Goal: Transaction & Acquisition: Purchase product/service

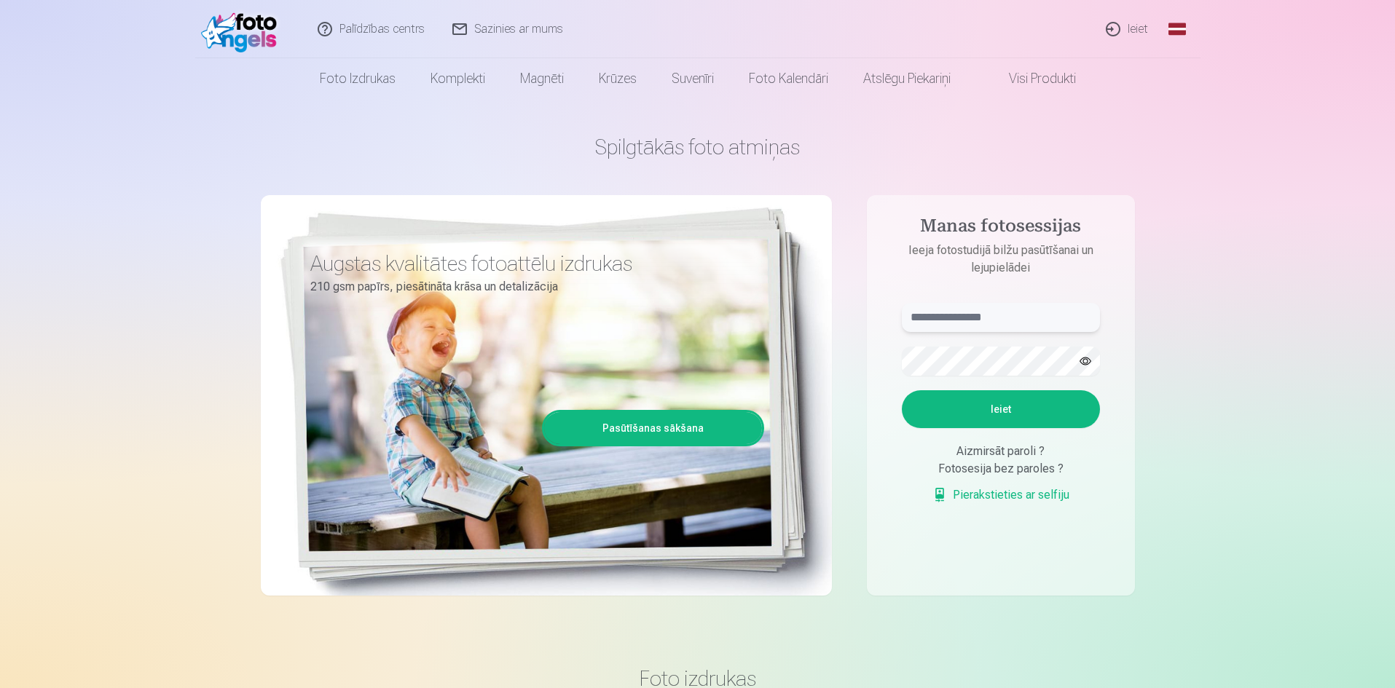
click at [956, 315] on input "text" at bounding box center [1001, 317] width 198 height 29
type input "**********"
click at [963, 411] on button "Ieiet" at bounding box center [1001, 409] width 198 height 38
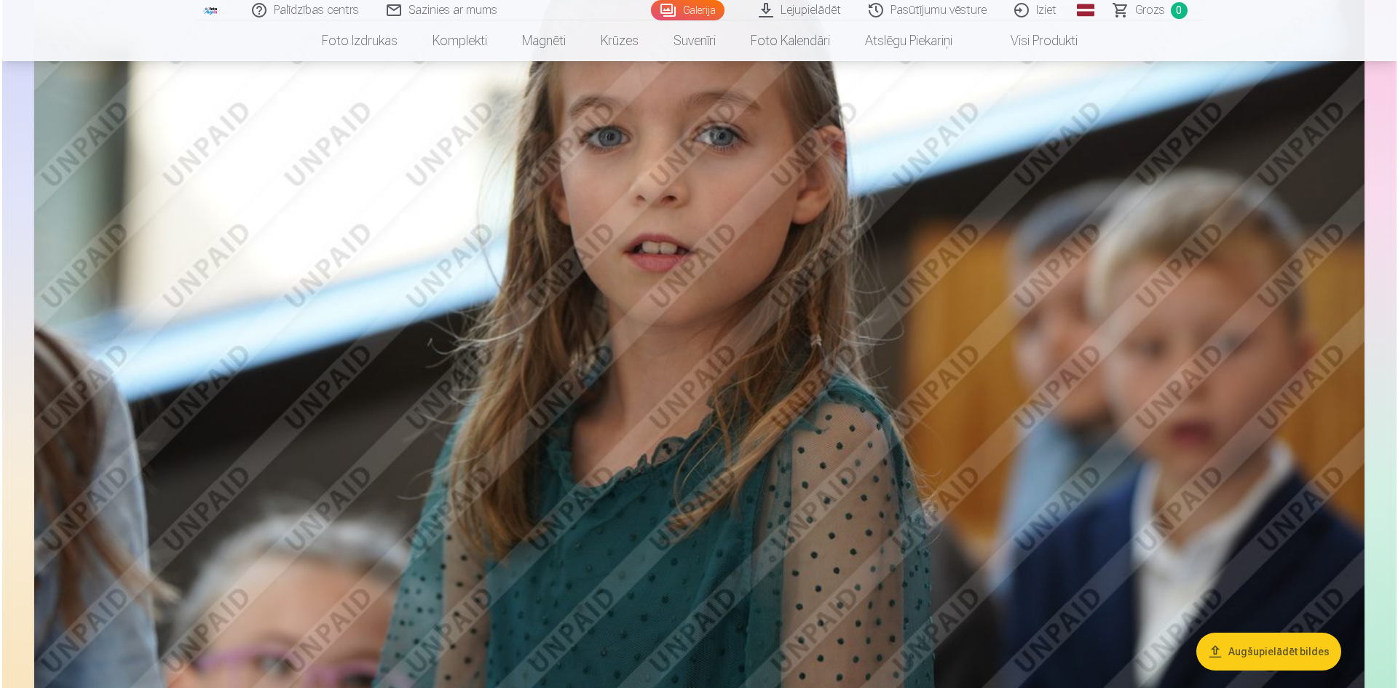
scroll to position [1212, 0]
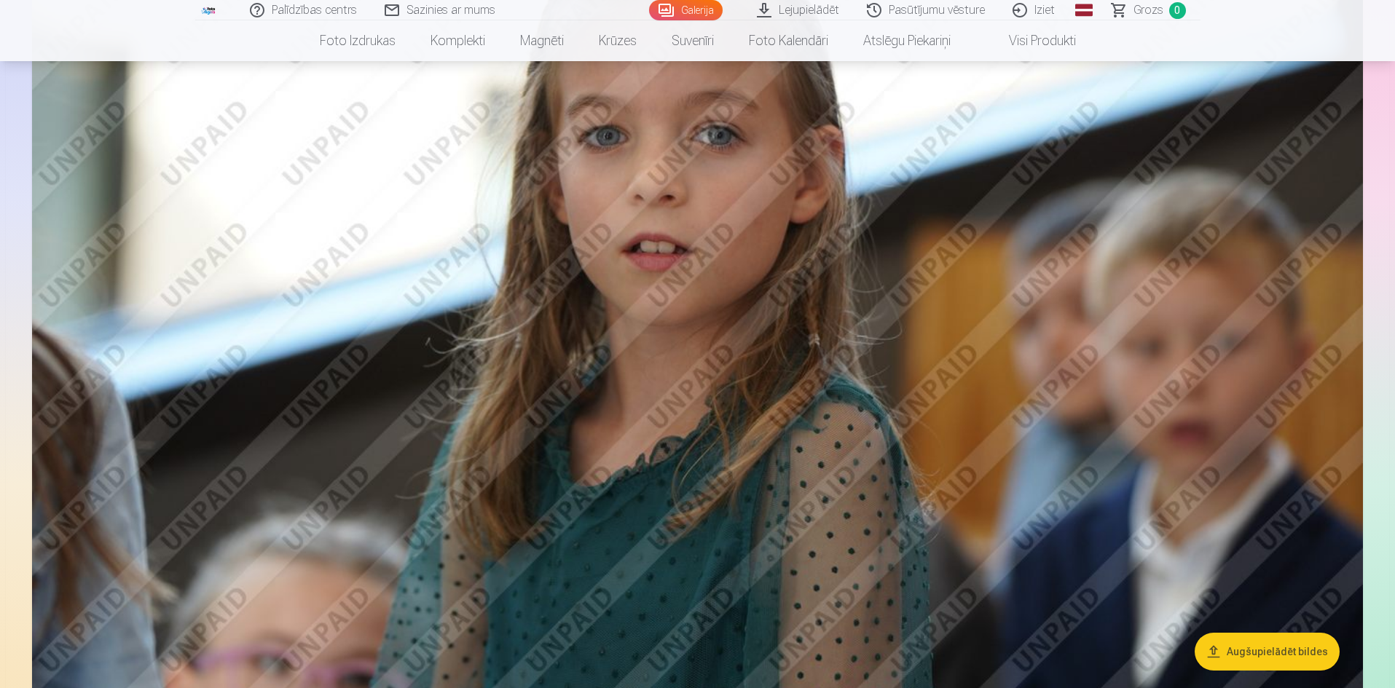
click at [773, 537] on img at bounding box center [697, 291] width 1330 height 887
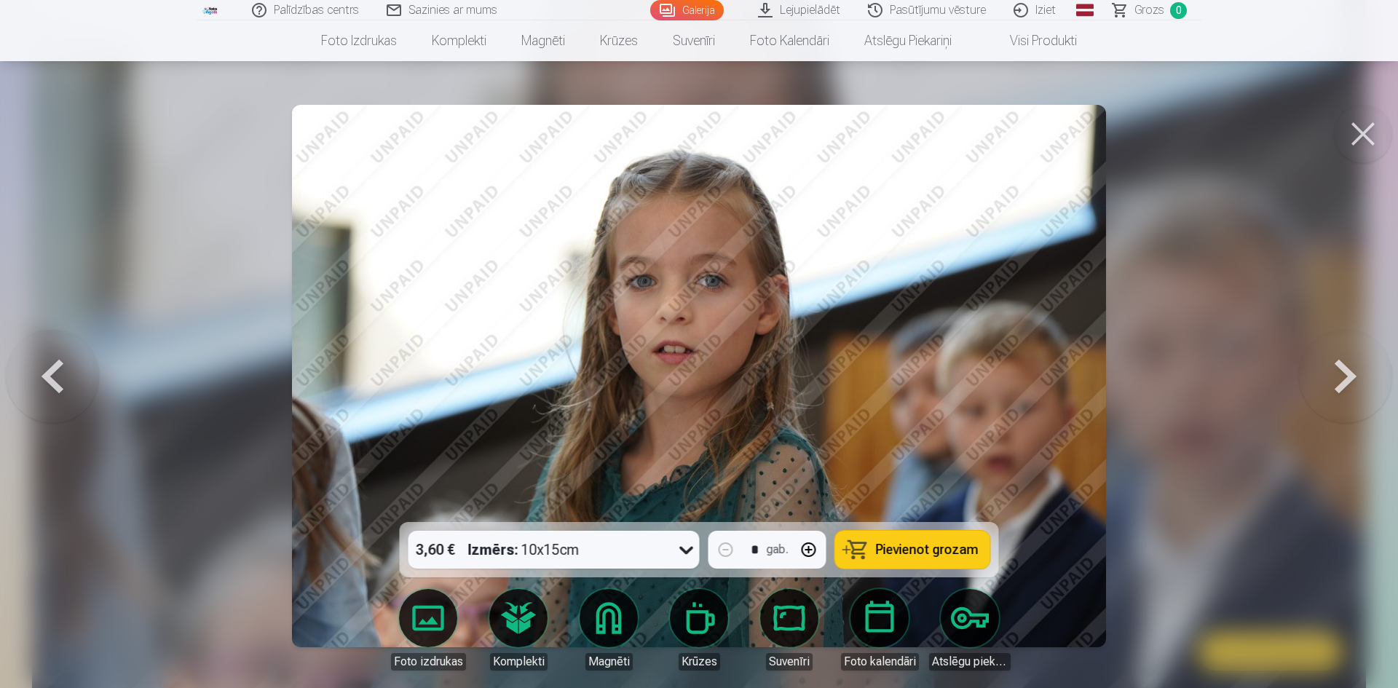
click at [1370, 133] on button at bounding box center [1363, 134] width 58 height 58
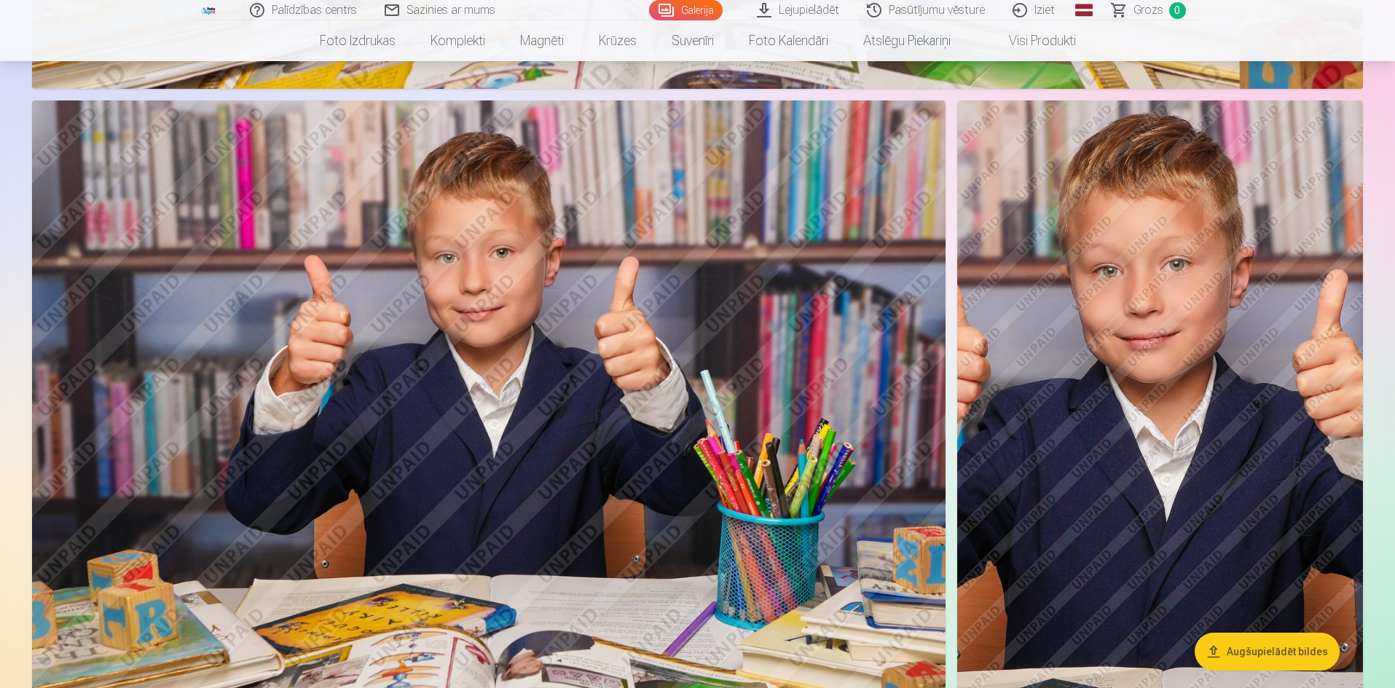
scroll to position [2756, 0]
click at [492, 377] on img at bounding box center [488, 404] width 913 height 609
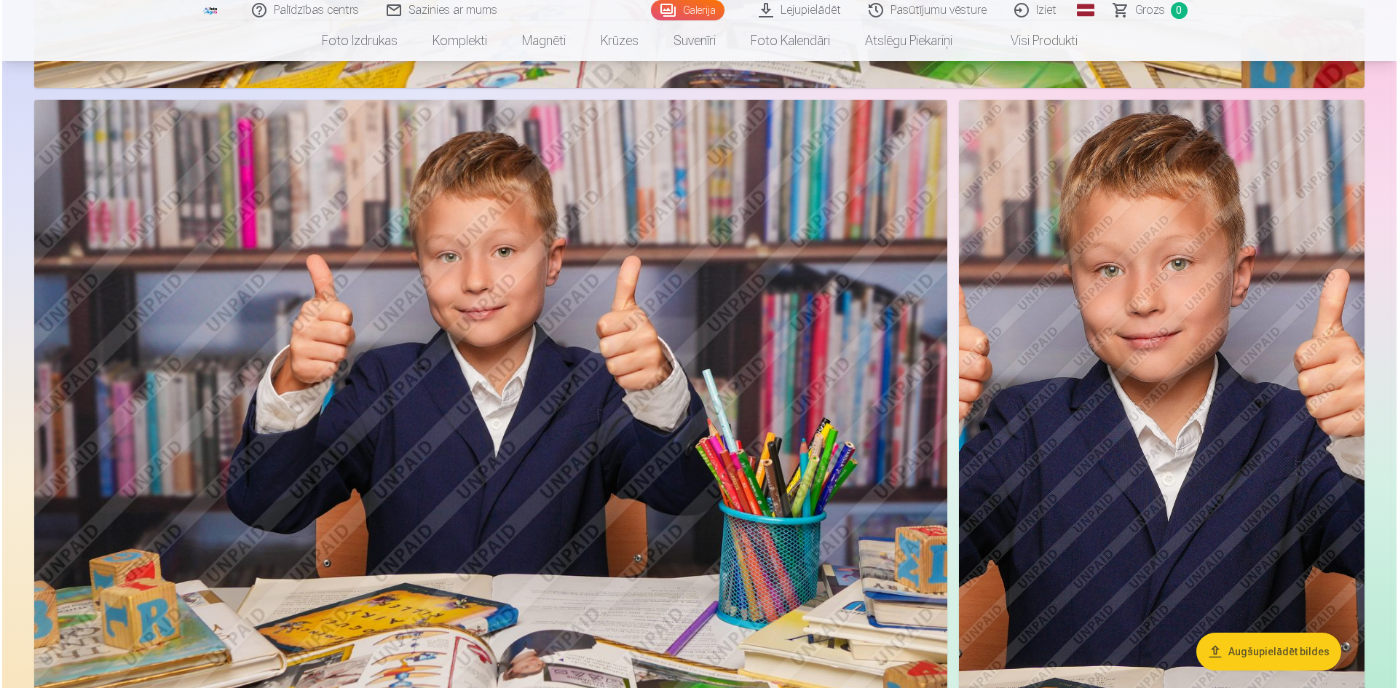
scroll to position [2761, 0]
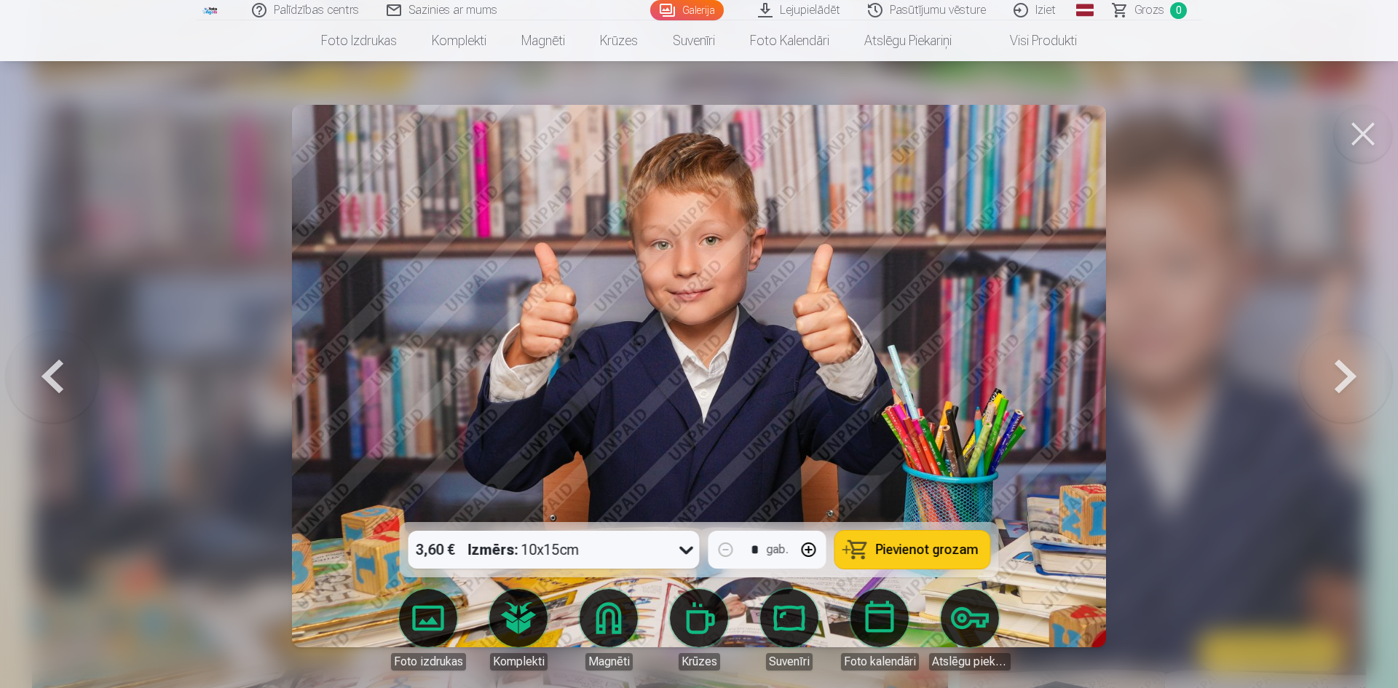
click at [492, 377] on img at bounding box center [699, 376] width 814 height 543
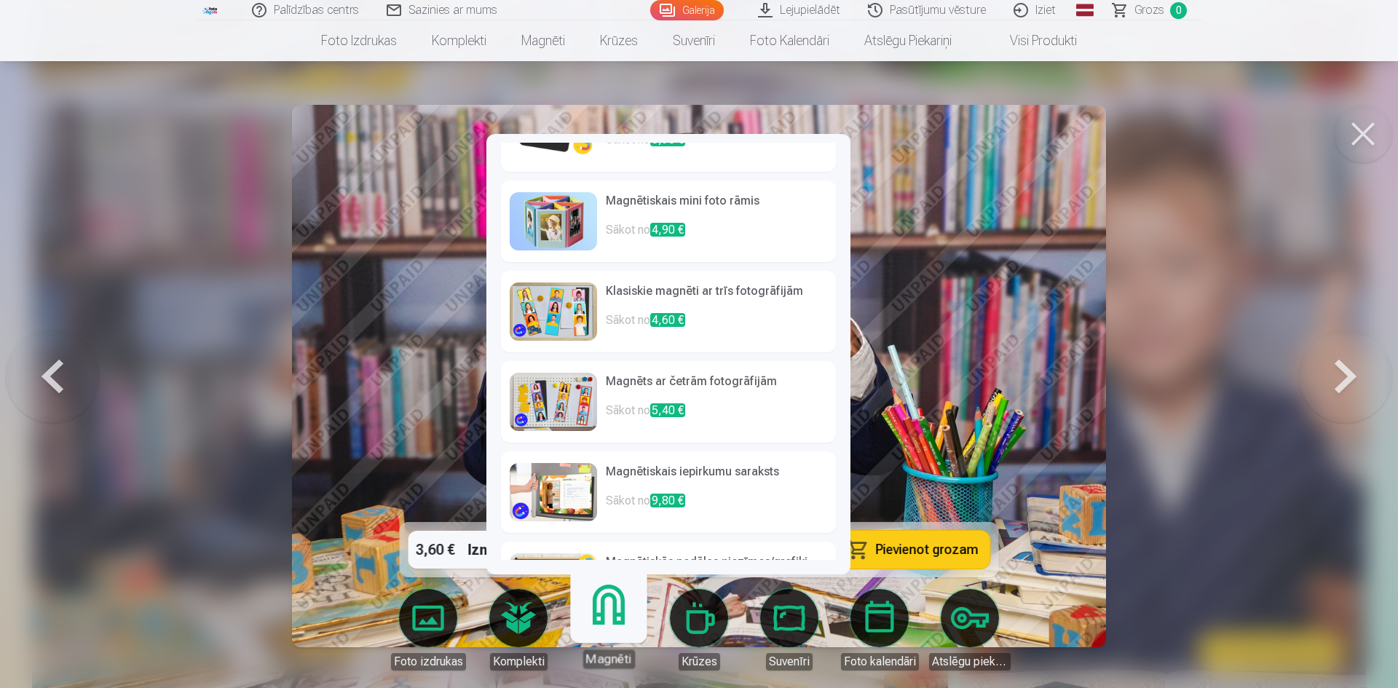
scroll to position [0, 0]
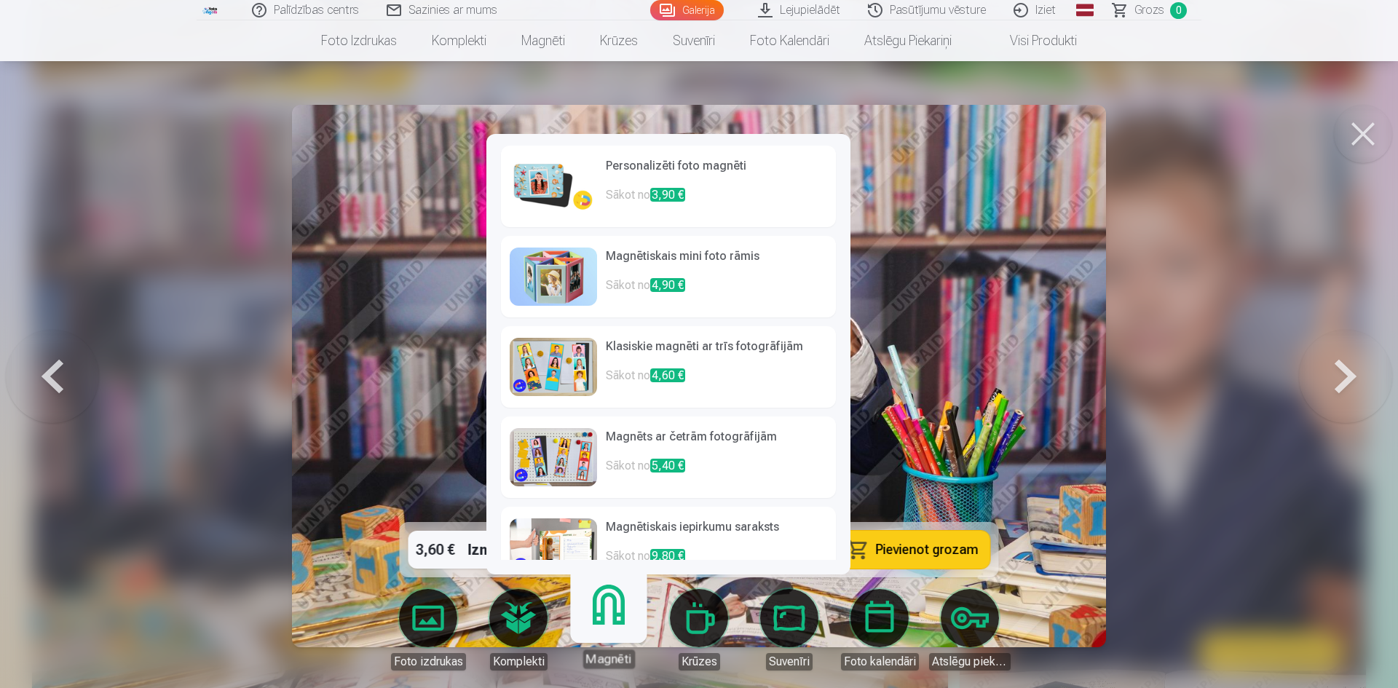
click at [671, 194] on span "3,90 €" at bounding box center [667, 195] width 35 height 14
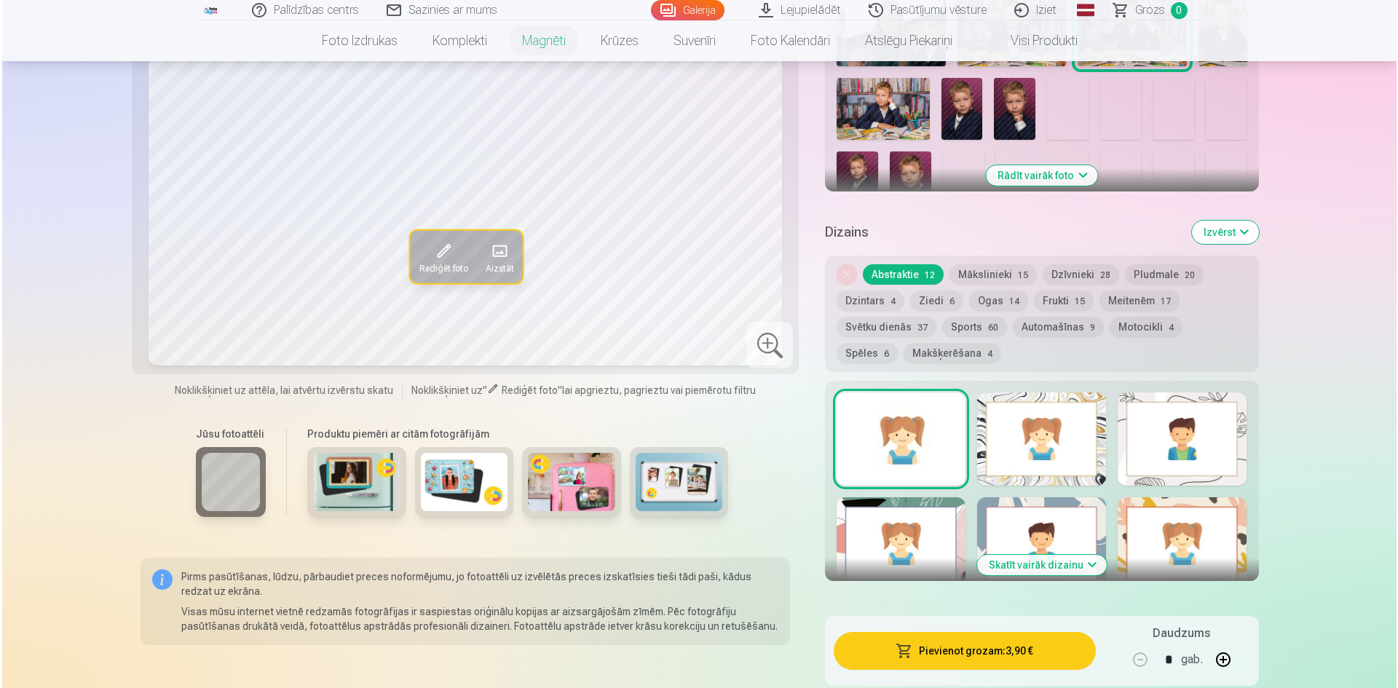
scroll to position [543, 0]
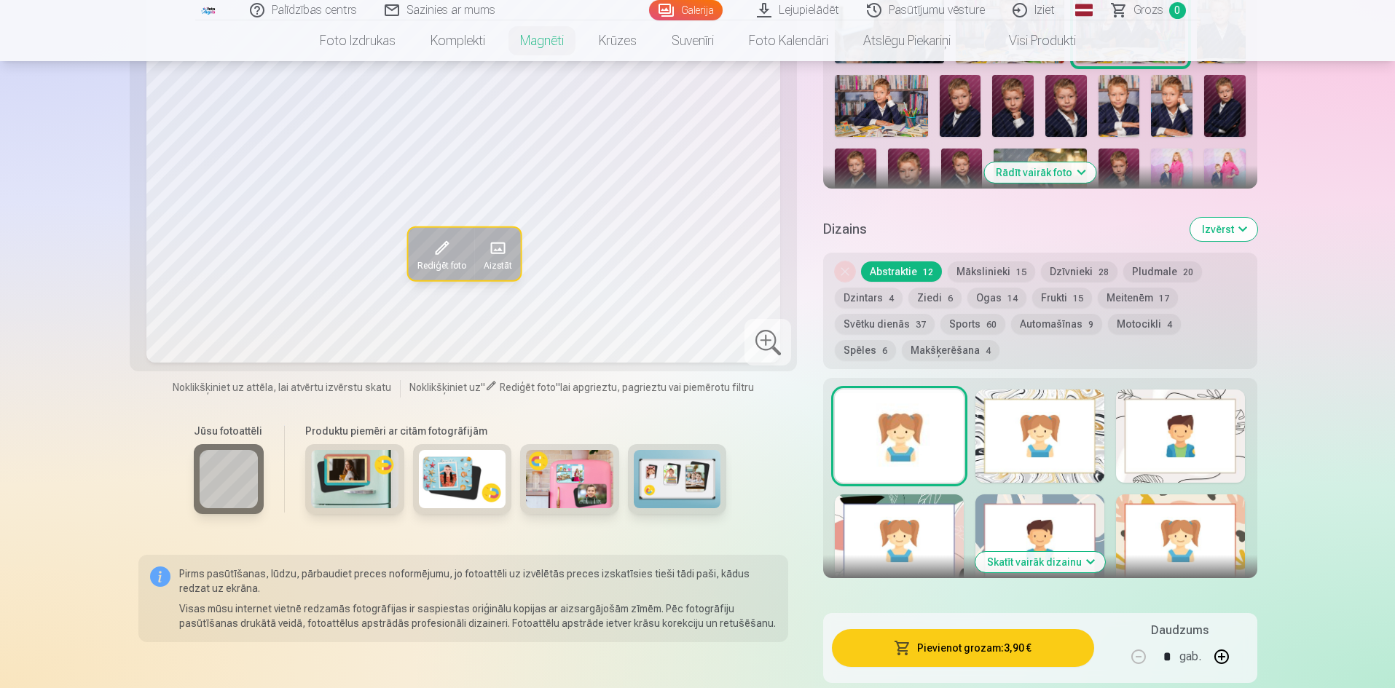
click at [1218, 639] on button "button" at bounding box center [1221, 656] width 35 height 35
click at [971, 641] on button "Pievienot grozam : 7,80 €" at bounding box center [962, 648] width 261 height 38
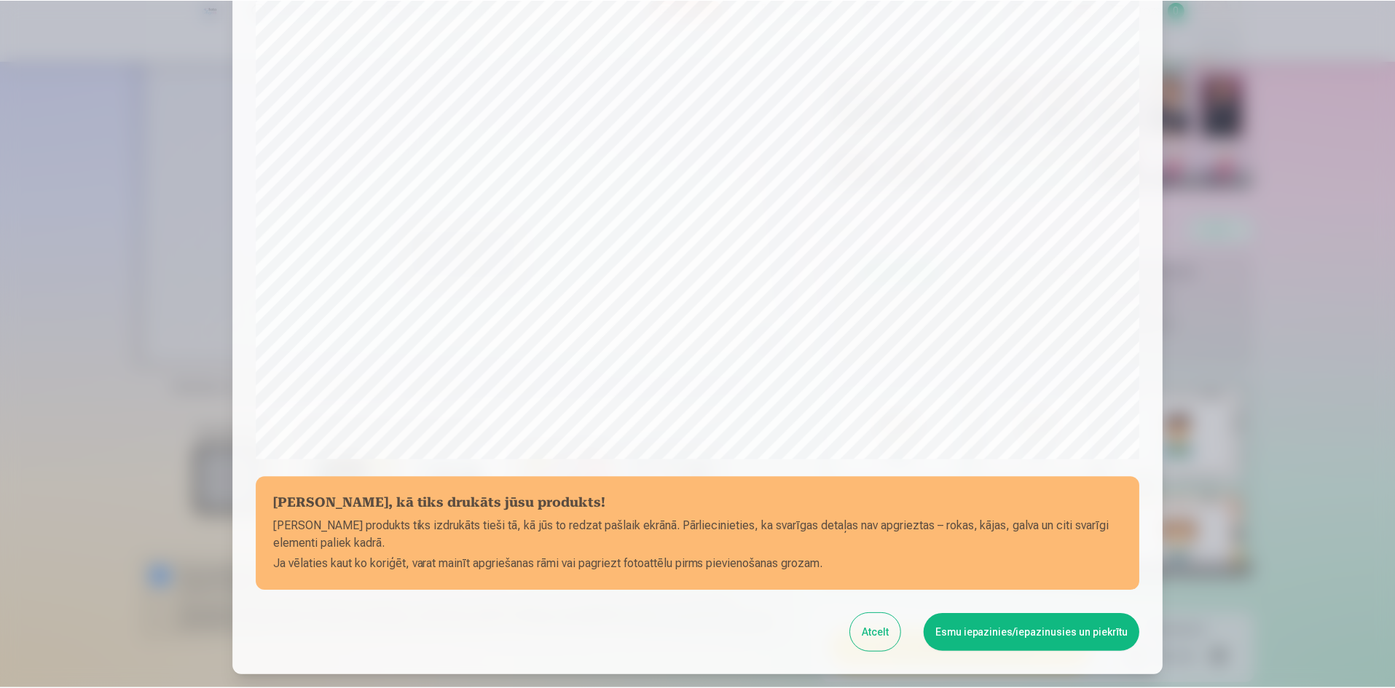
scroll to position [360, 0]
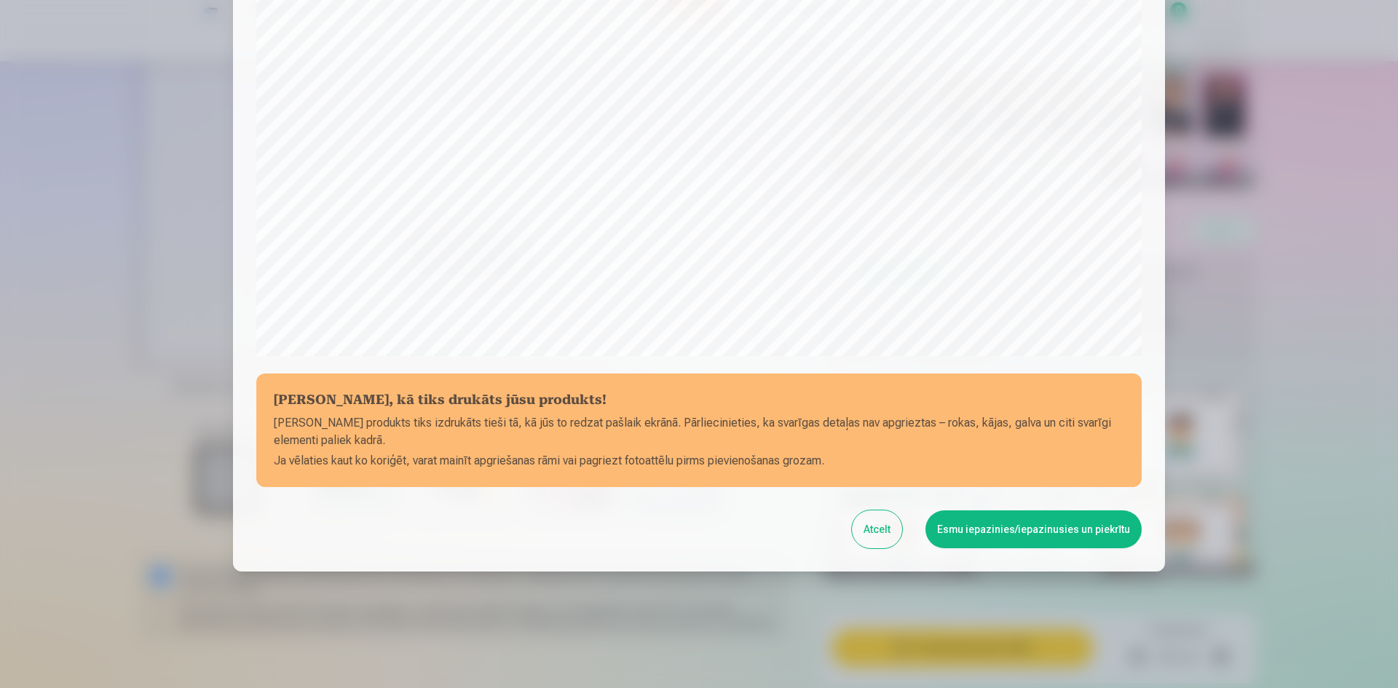
click at [1015, 535] on button "Esmu iepazinies/iepazinusies un piekrītu" at bounding box center [1034, 529] width 216 height 38
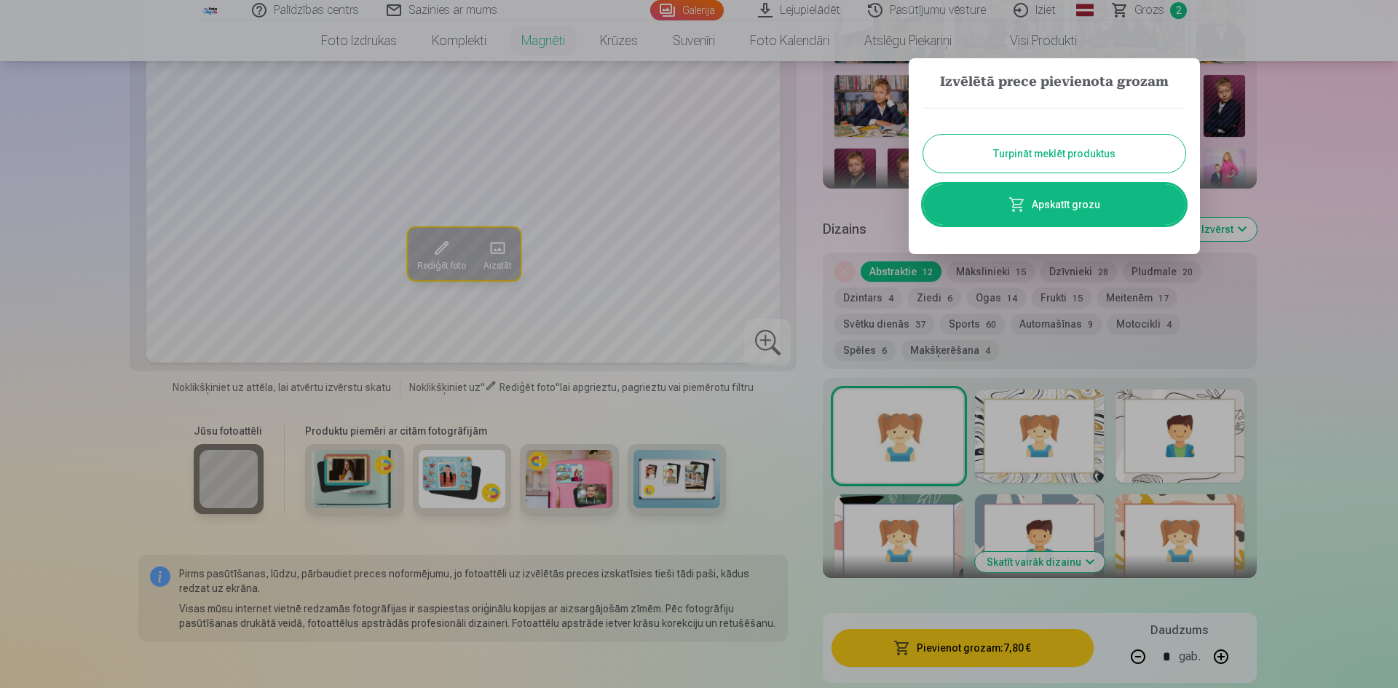
click at [1087, 159] on button "Turpināt meklēt produktus" at bounding box center [1054, 154] width 262 height 38
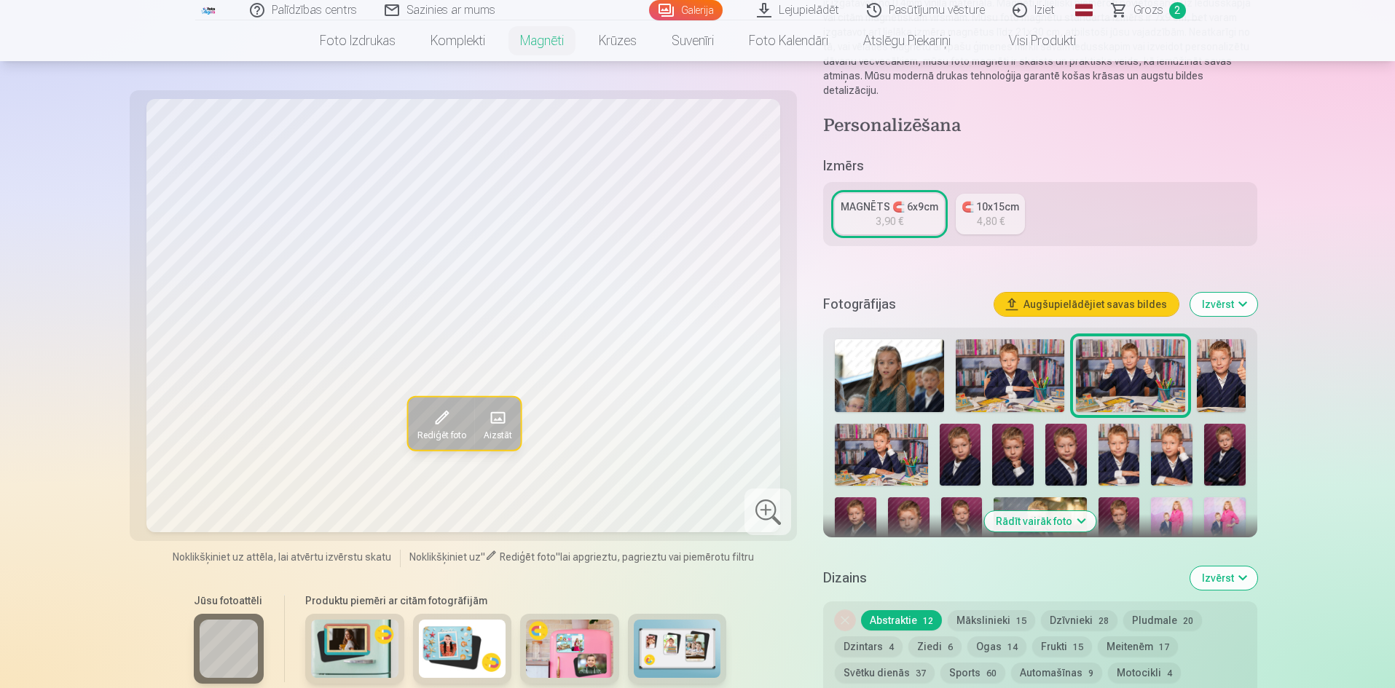
scroll to position [193, 0]
click at [685, 631] on div "Rediģēt foto Aizstāt Noklikšķiniet uz attēla, lai atvērtu izvērstu skatu Noklik…" at bounding box center [463, 471] width 650 height 745
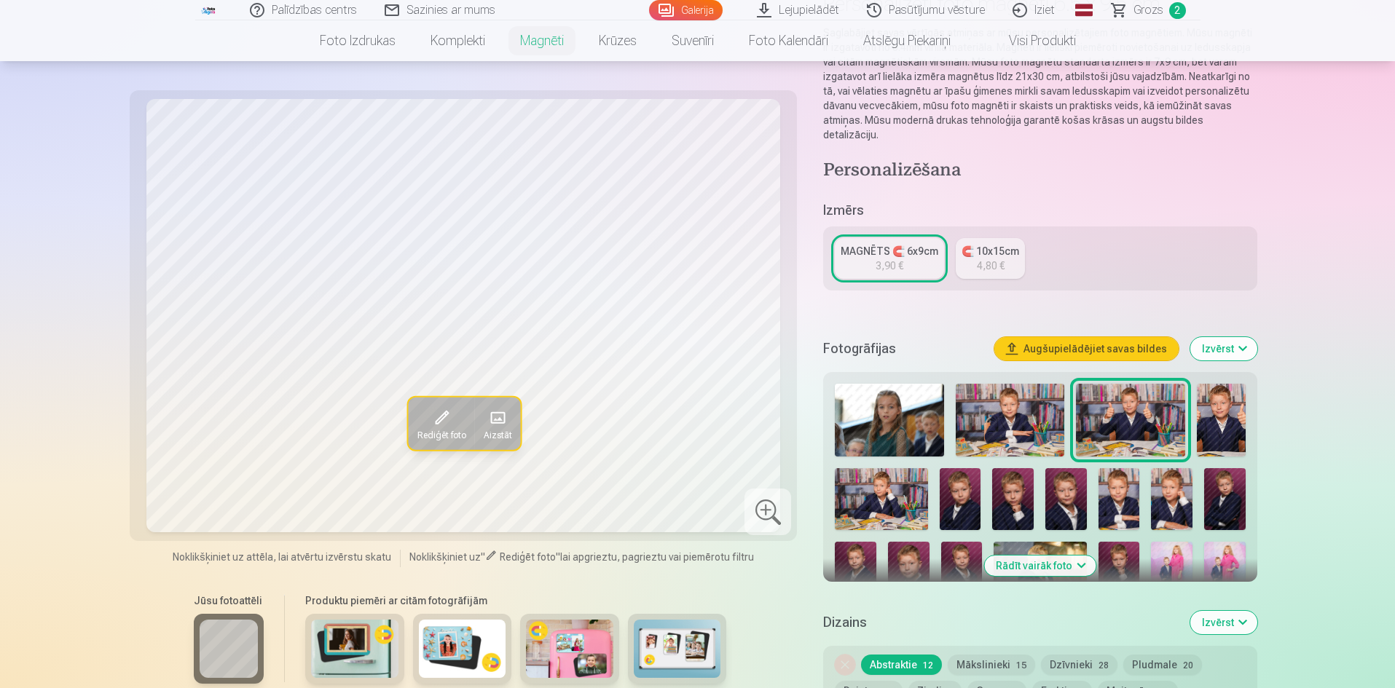
scroll to position [173, 0]
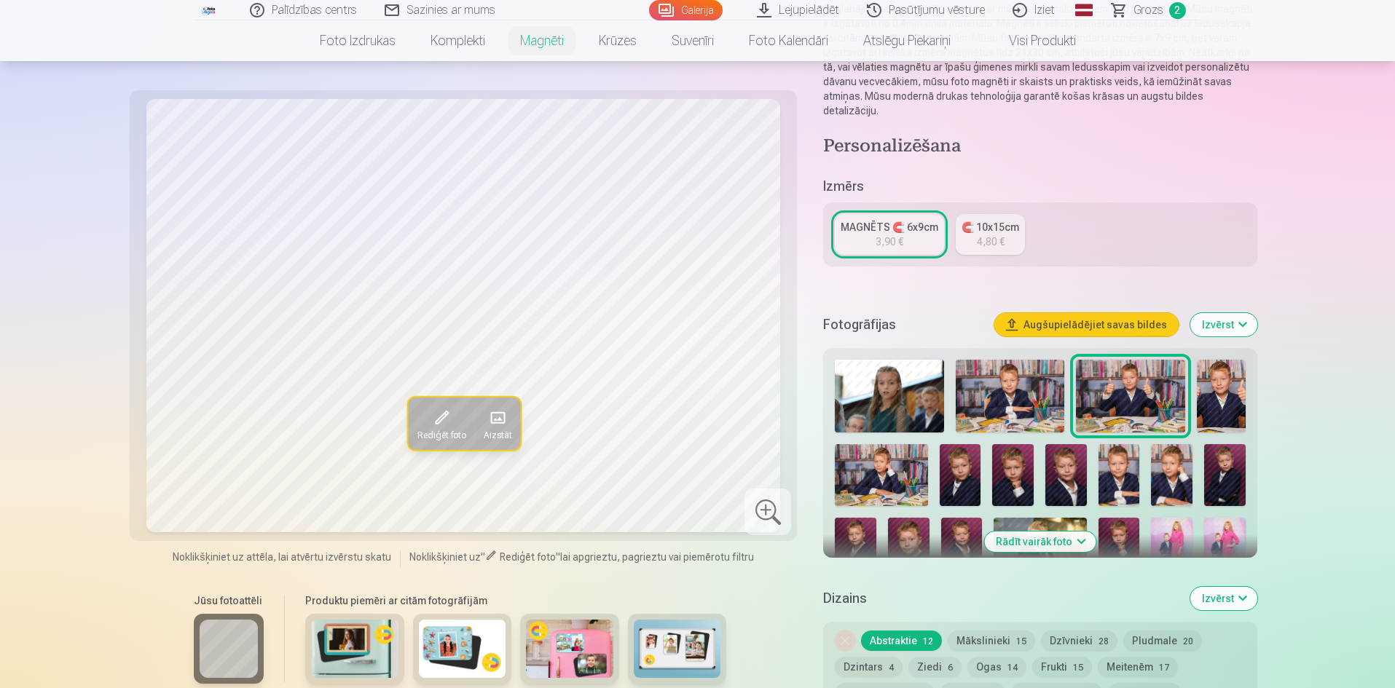
click at [915, 457] on img at bounding box center [881, 475] width 92 height 62
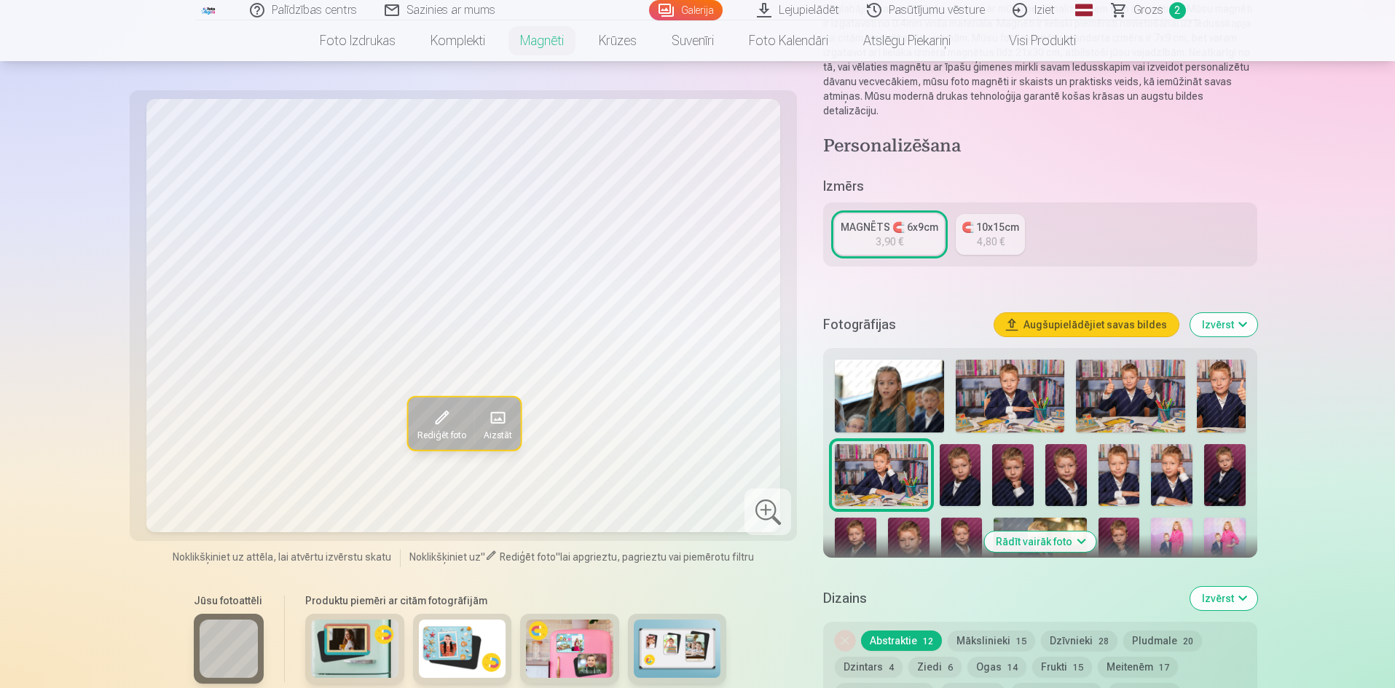
click at [1026, 379] on img at bounding box center [1009, 396] width 109 height 73
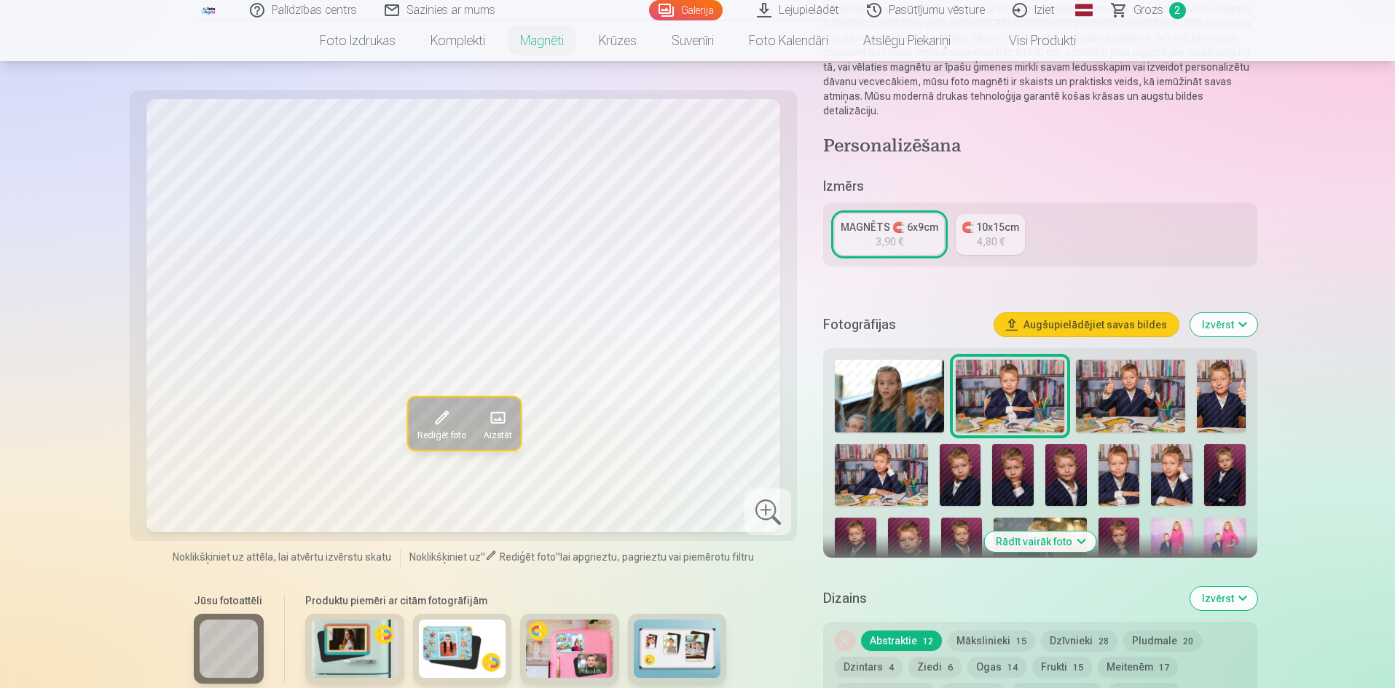
click at [888, 467] on img at bounding box center [881, 475] width 92 height 62
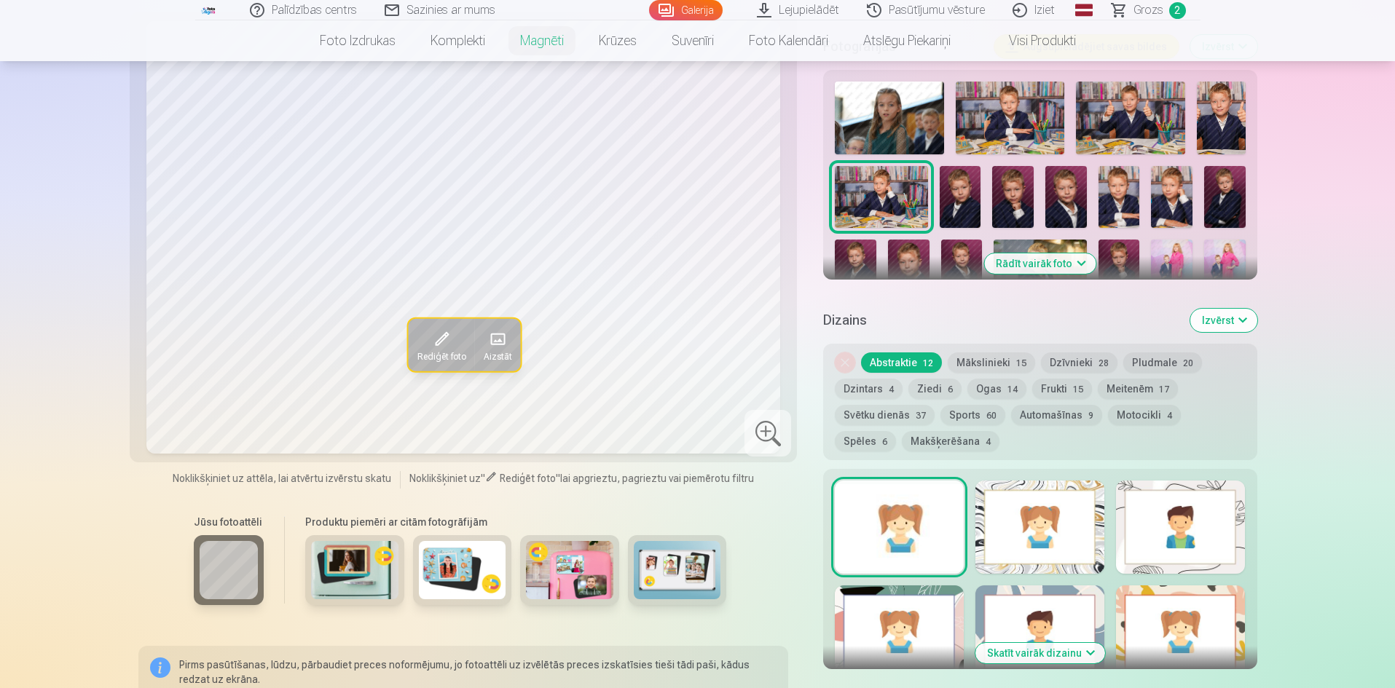
scroll to position [465, 0]
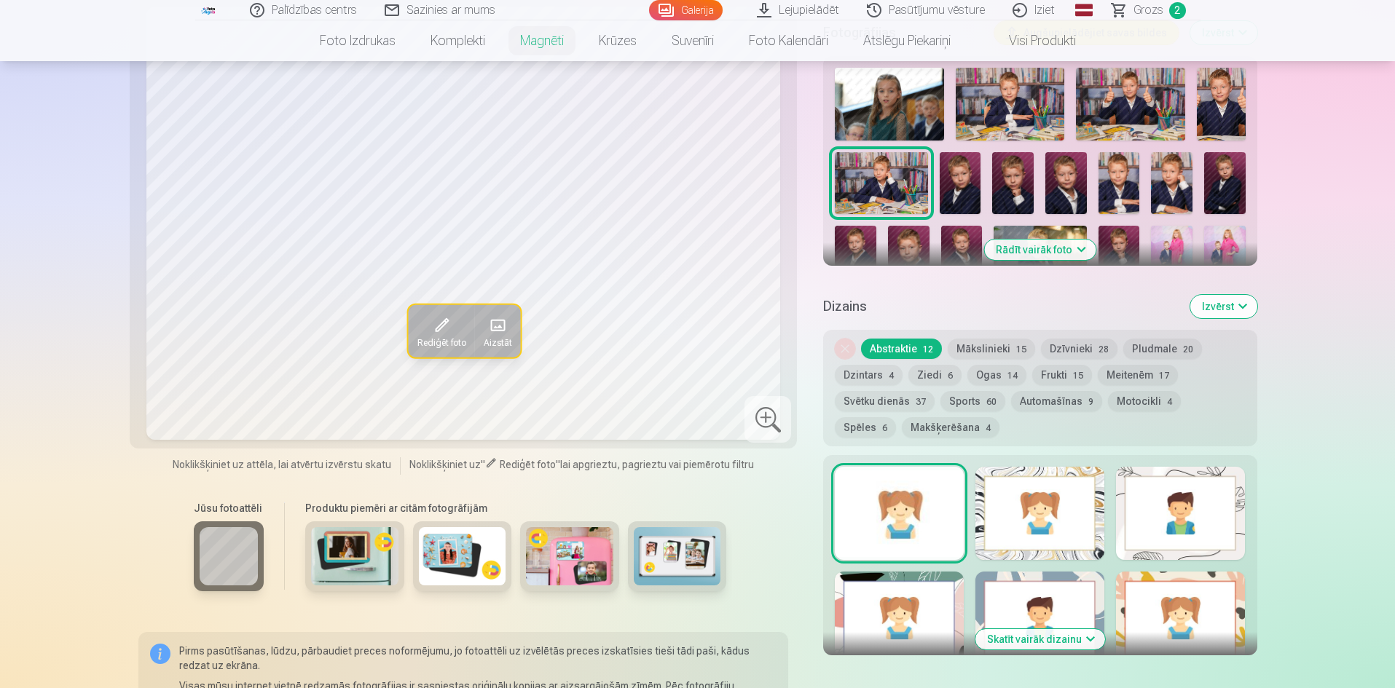
click at [1055, 240] on button "Rādīt vairāk foto" at bounding box center [1039, 250] width 111 height 20
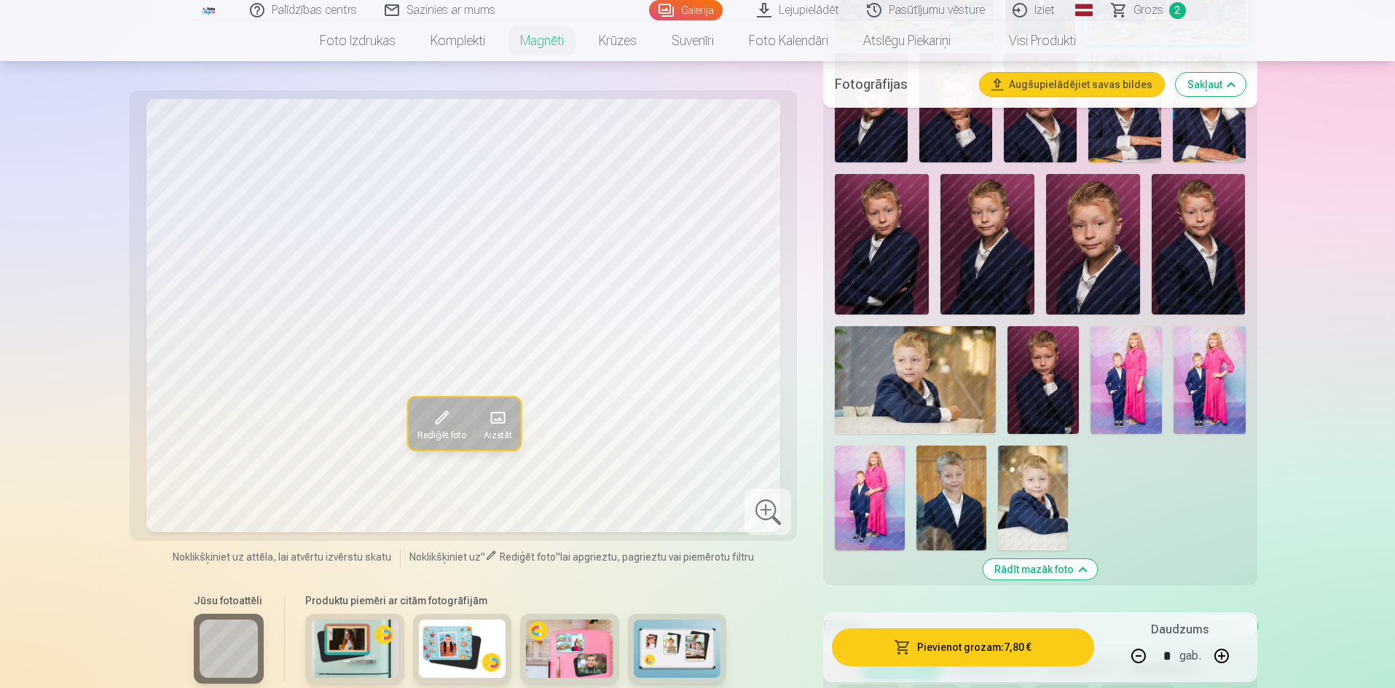
scroll to position [743, 0]
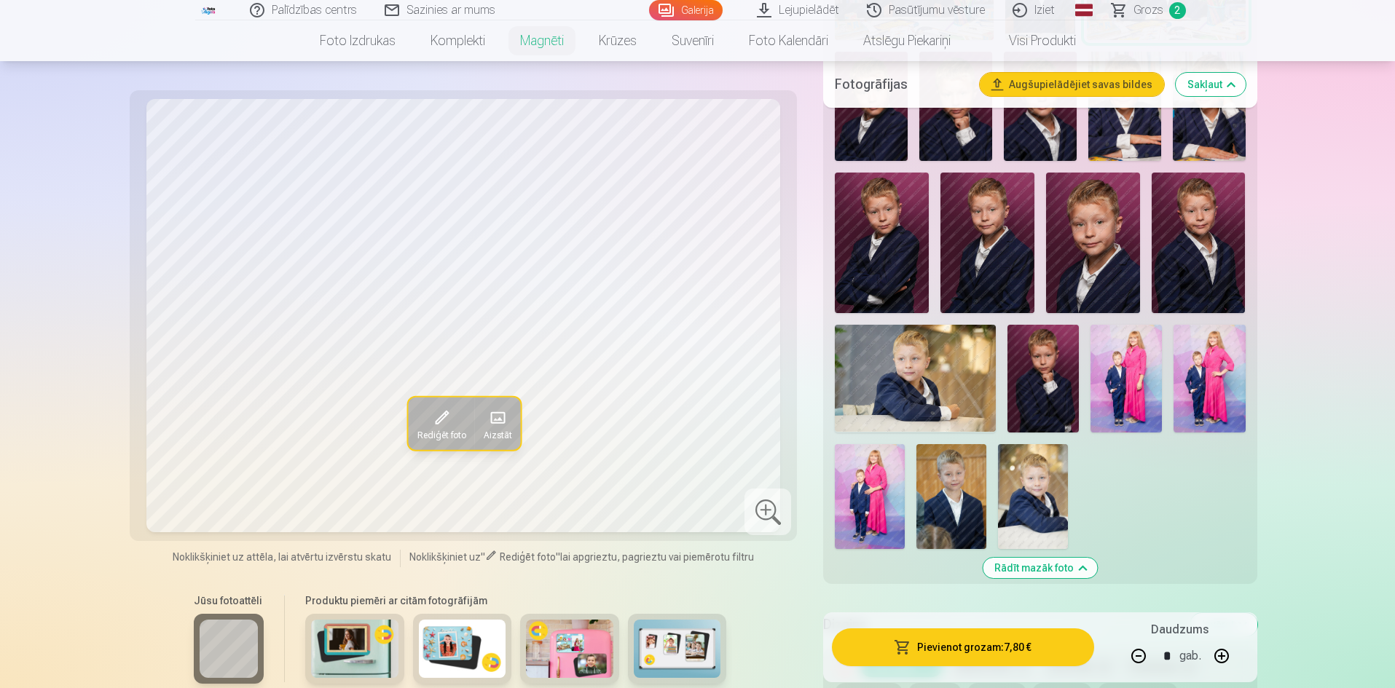
click at [1127, 374] on img at bounding box center [1125, 378] width 71 height 107
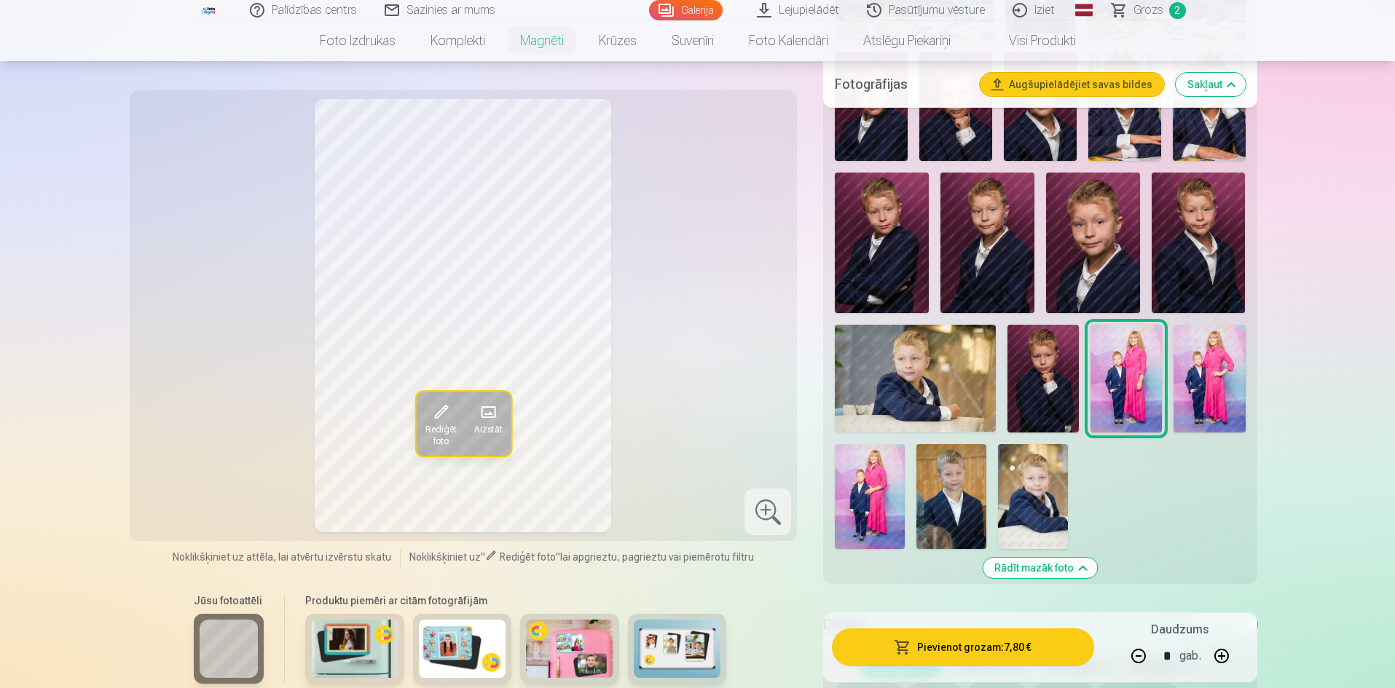
click at [1204, 371] on img at bounding box center [1208, 378] width 71 height 107
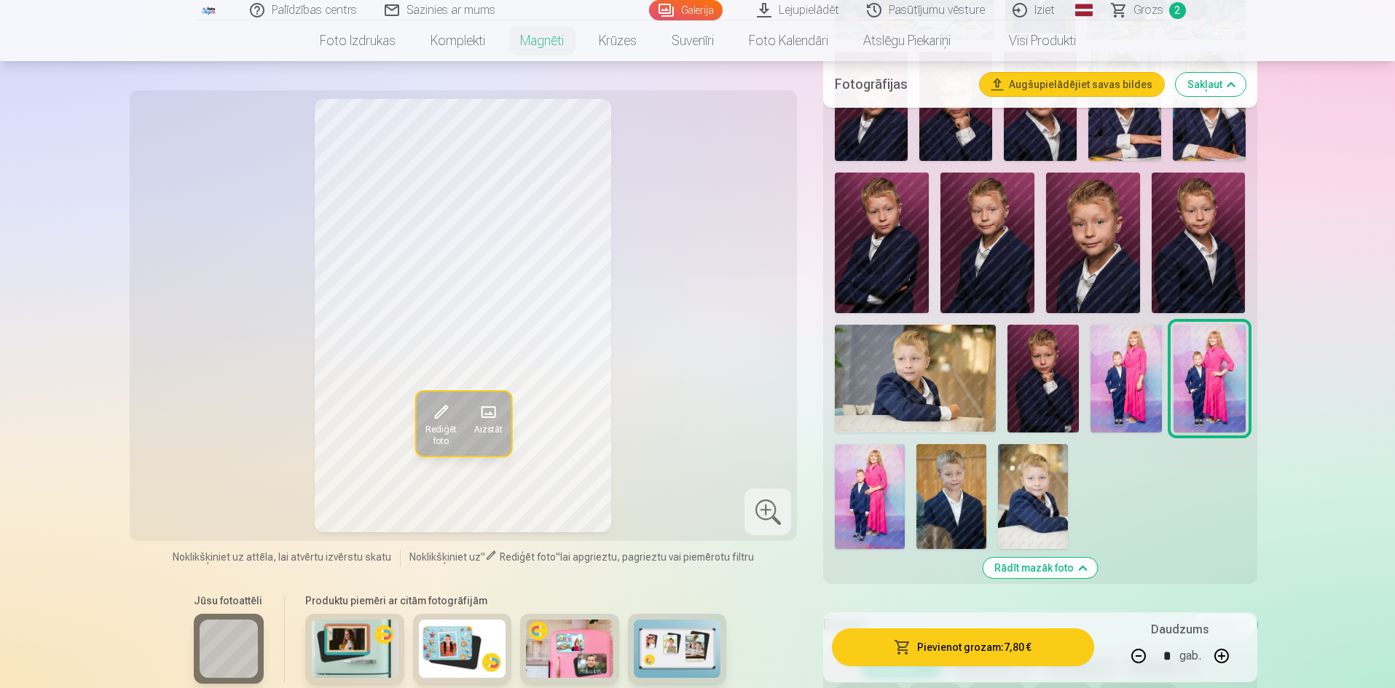
click at [856, 472] on img at bounding box center [870, 496] width 70 height 105
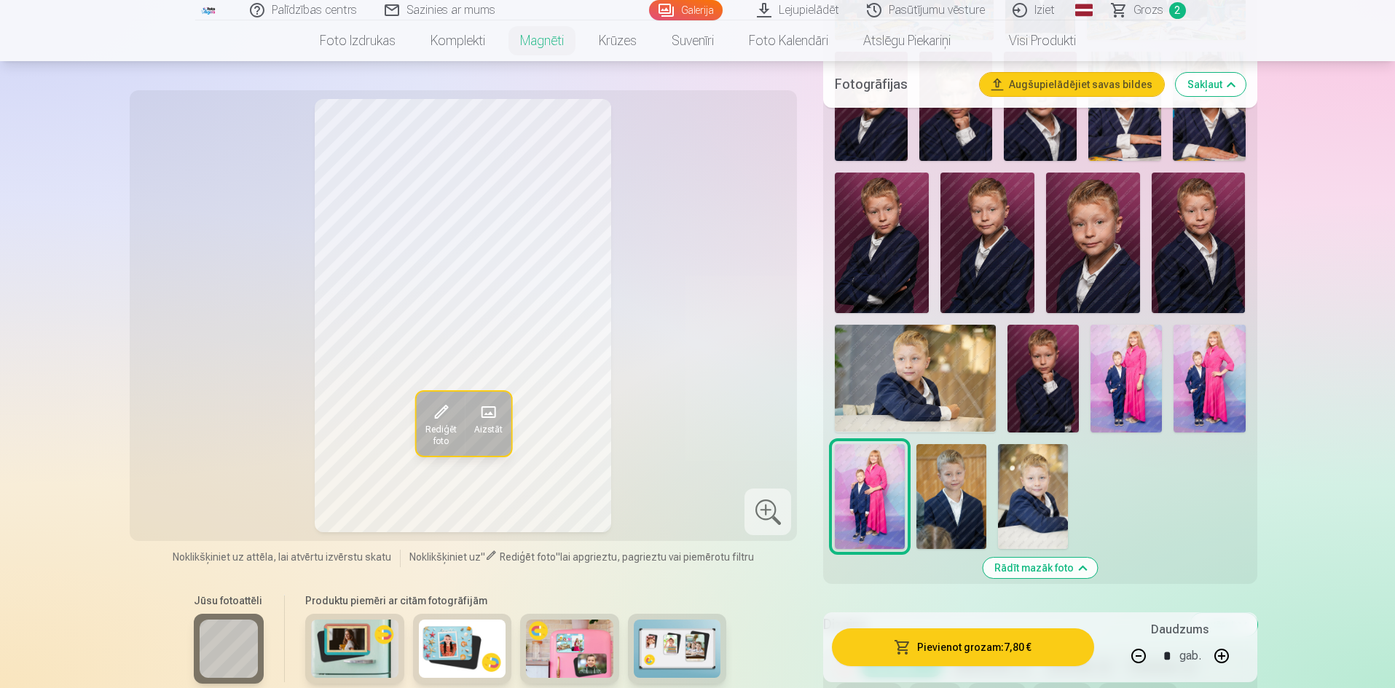
click at [1213, 342] on img at bounding box center [1208, 378] width 71 height 107
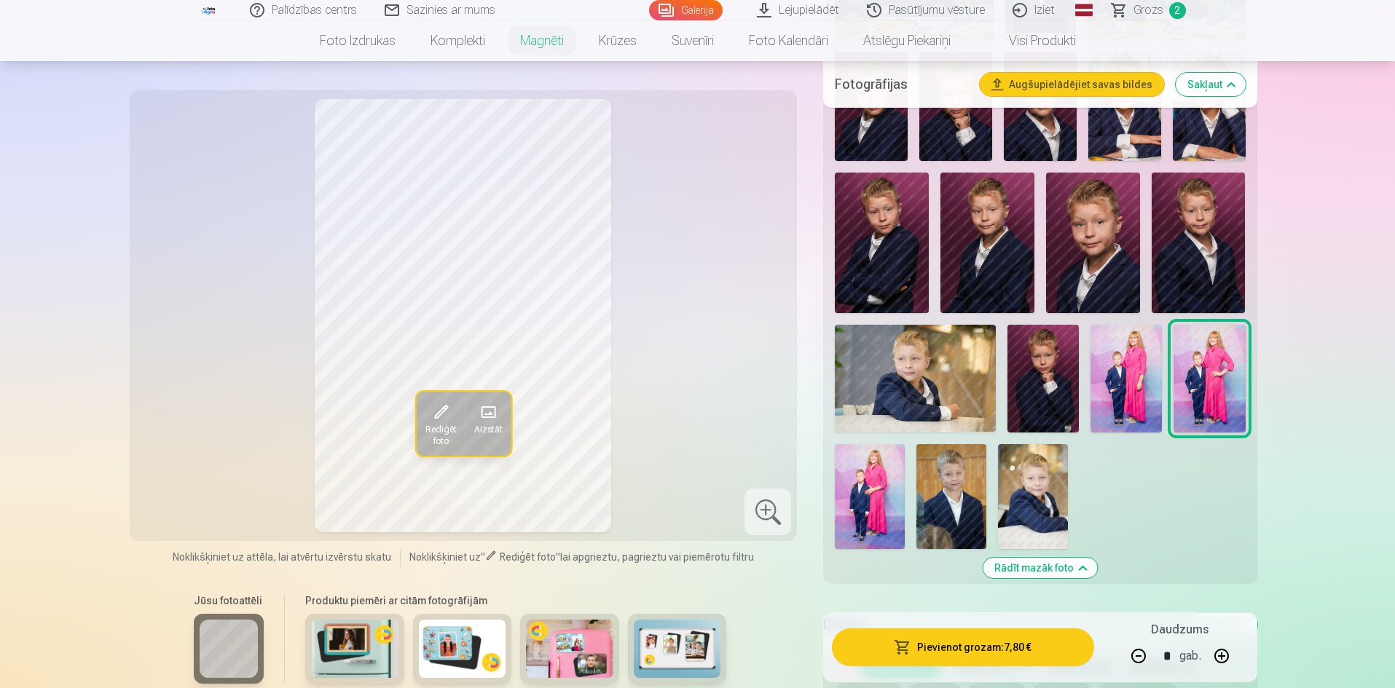
click at [1128, 361] on img at bounding box center [1125, 378] width 71 height 107
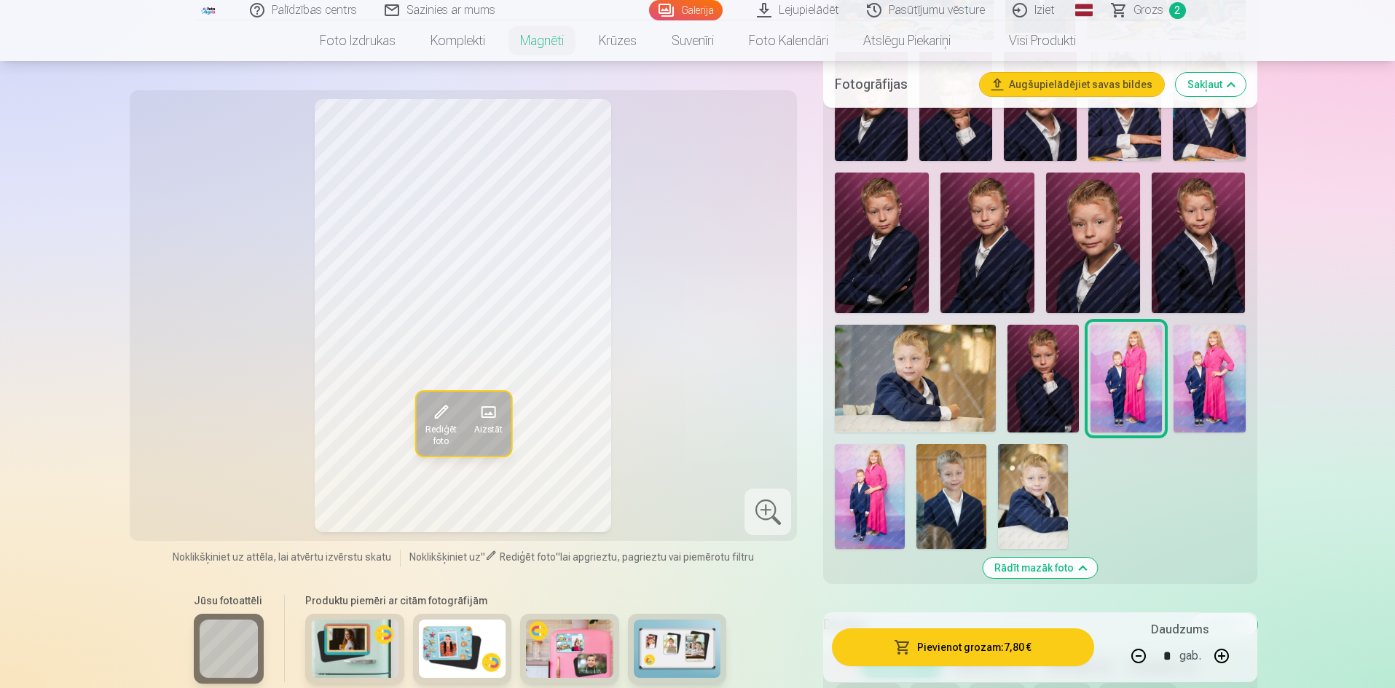
click at [1215, 340] on img at bounding box center [1208, 378] width 71 height 107
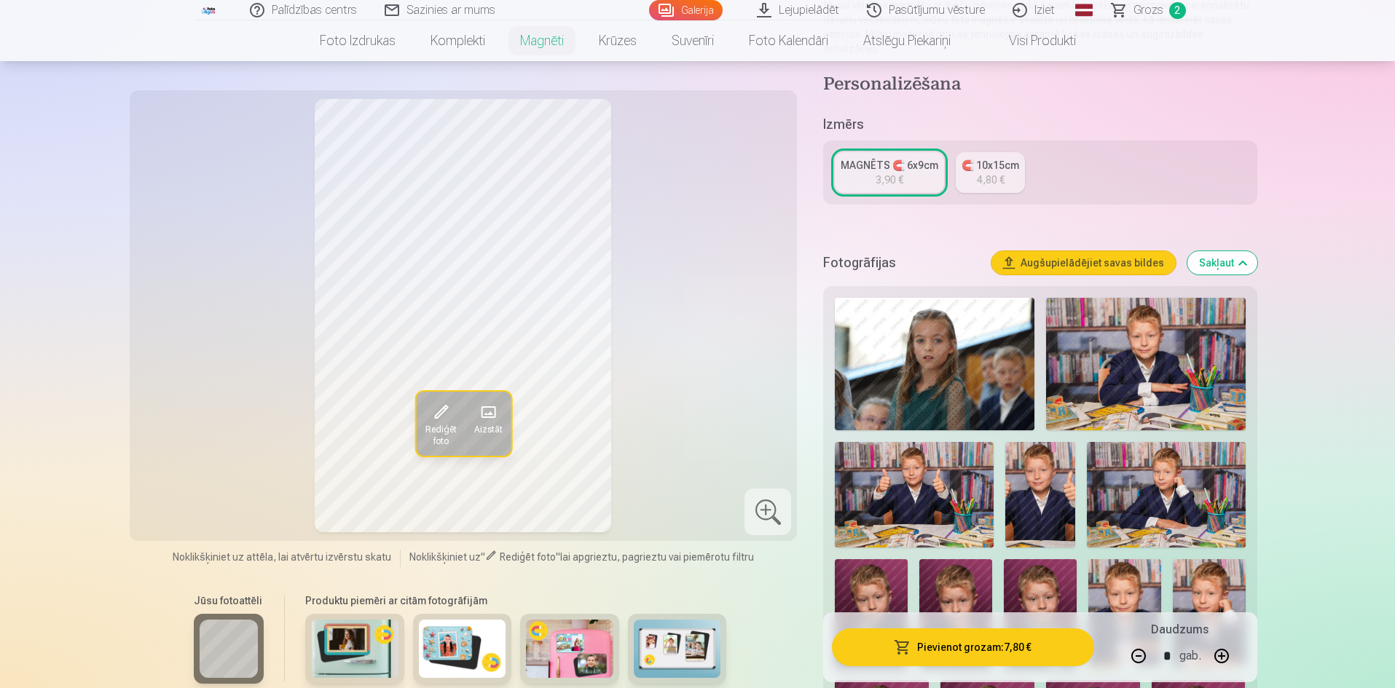
scroll to position [233, 0]
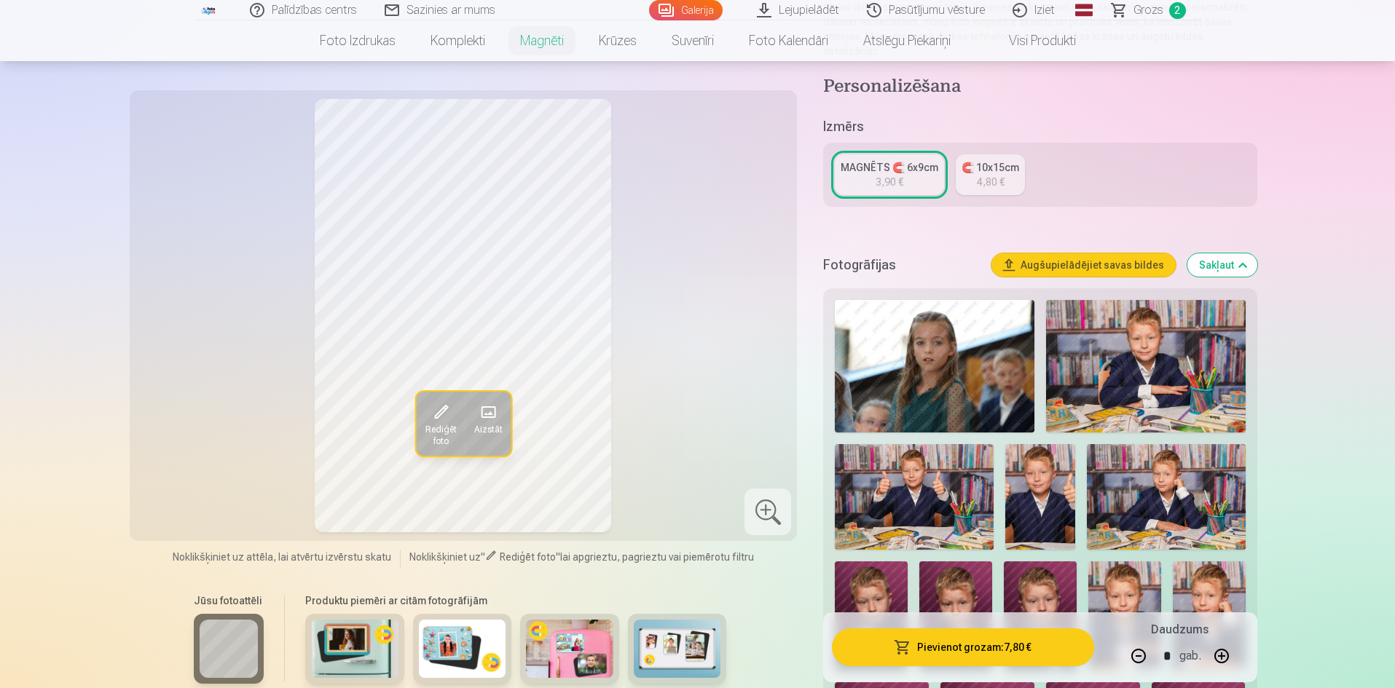
click at [1001, 175] on div "4,80 €" at bounding box center [991, 182] width 28 height 15
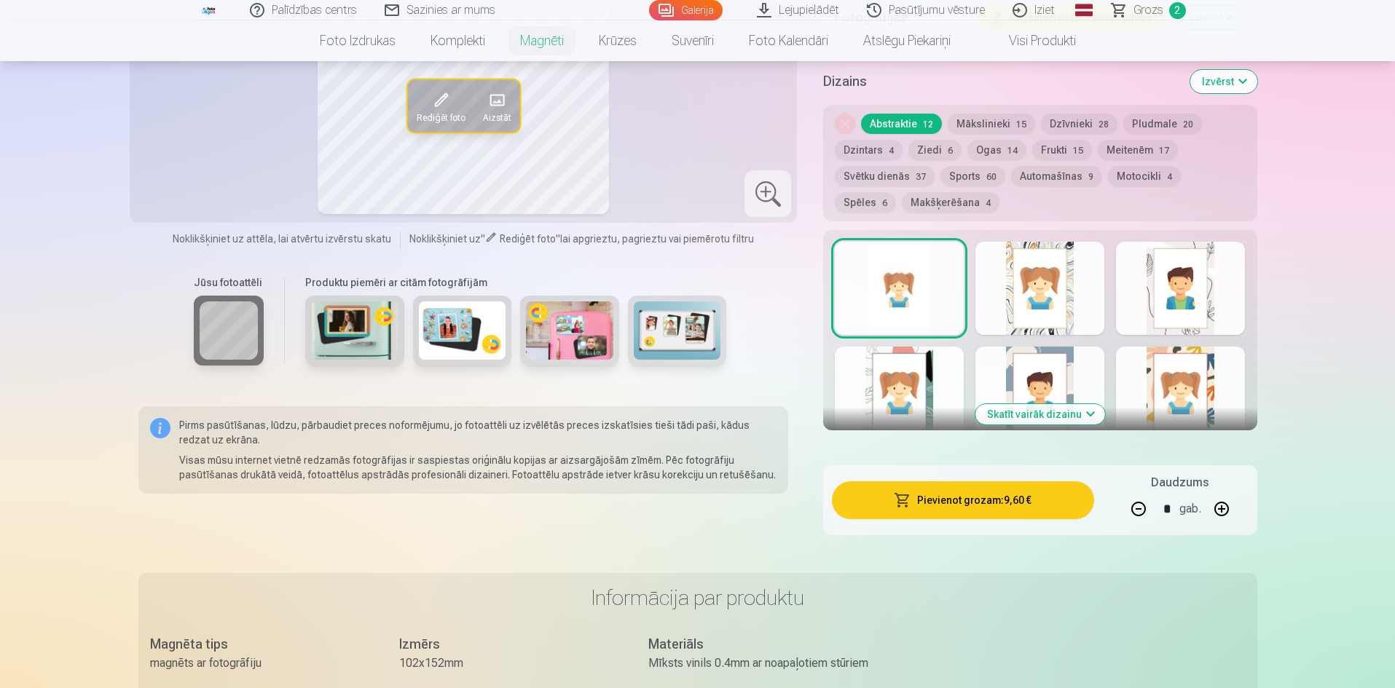
scroll to position [1287, 0]
click at [1058, 403] on button "Skatīt vairāk dizainu" at bounding box center [1040, 413] width 130 height 20
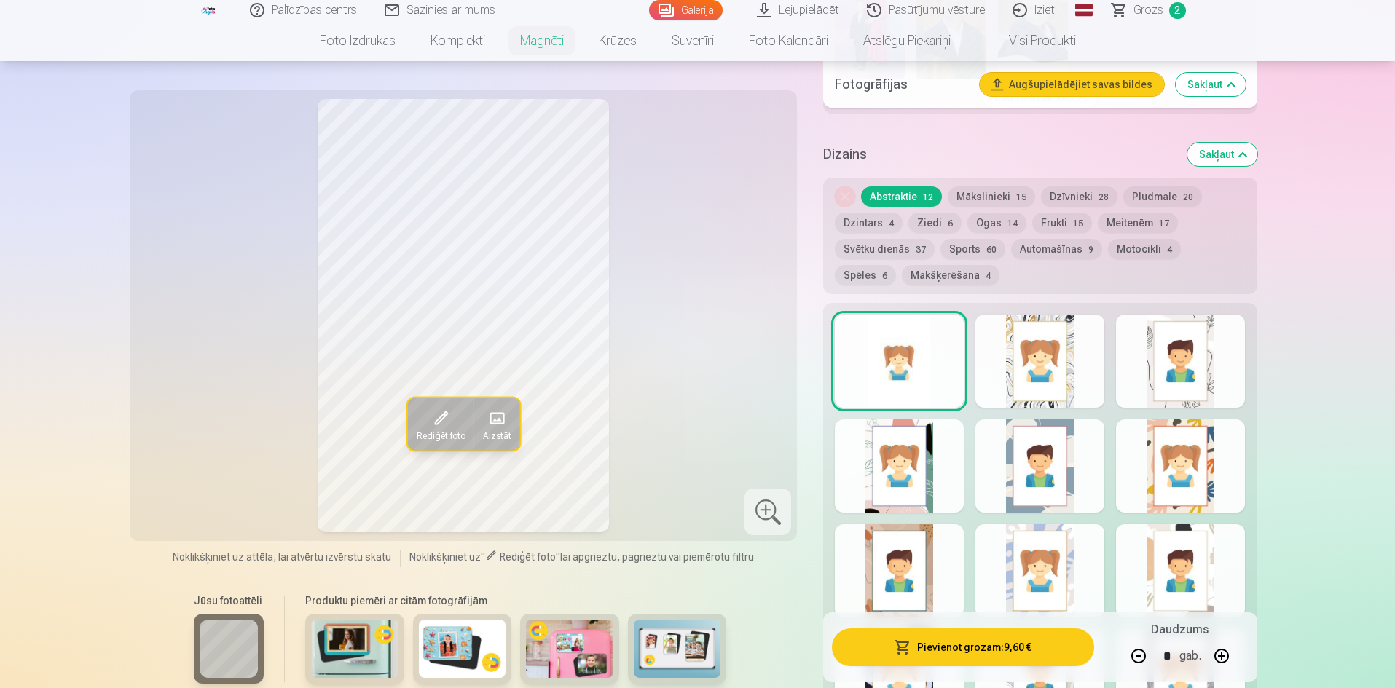
scroll to position [1212, 0]
click at [1017, 193] on span "15" at bounding box center [1021, 198] width 10 height 10
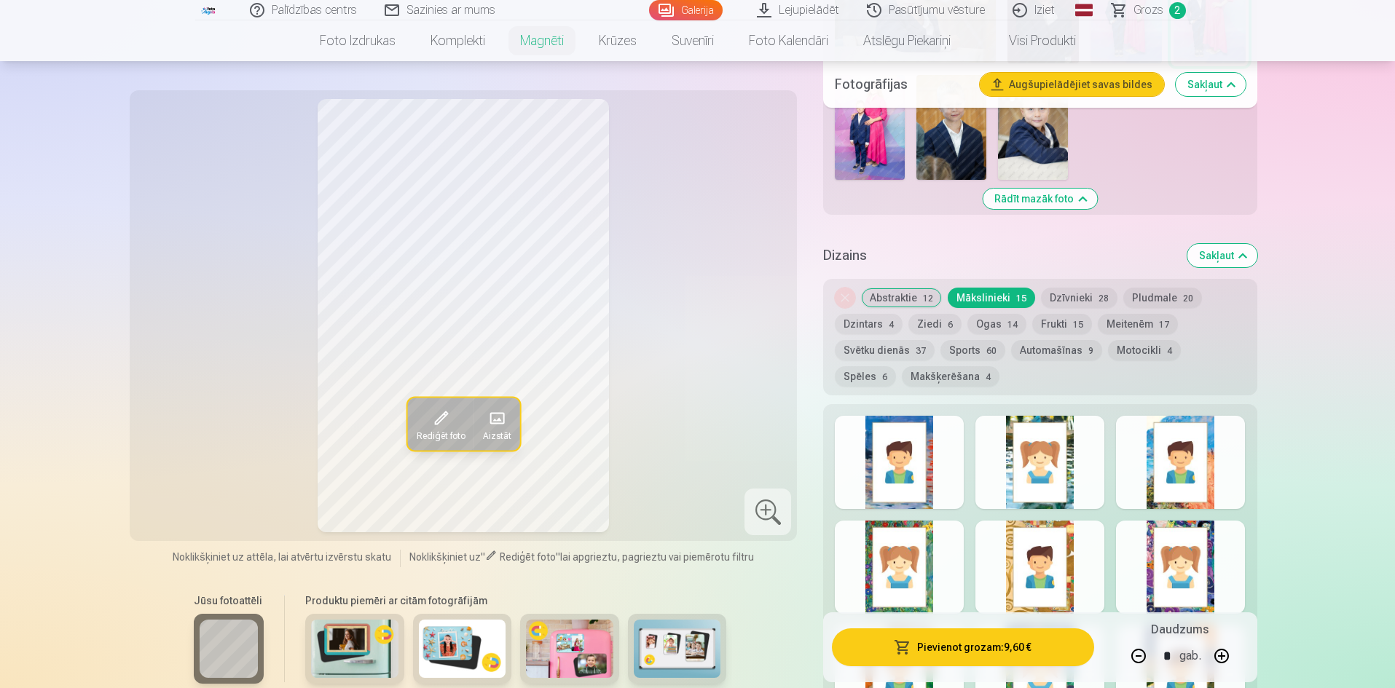
scroll to position [1111, 0]
click at [1081, 289] on button "Dzīvnieki 28" at bounding box center [1079, 299] width 76 height 20
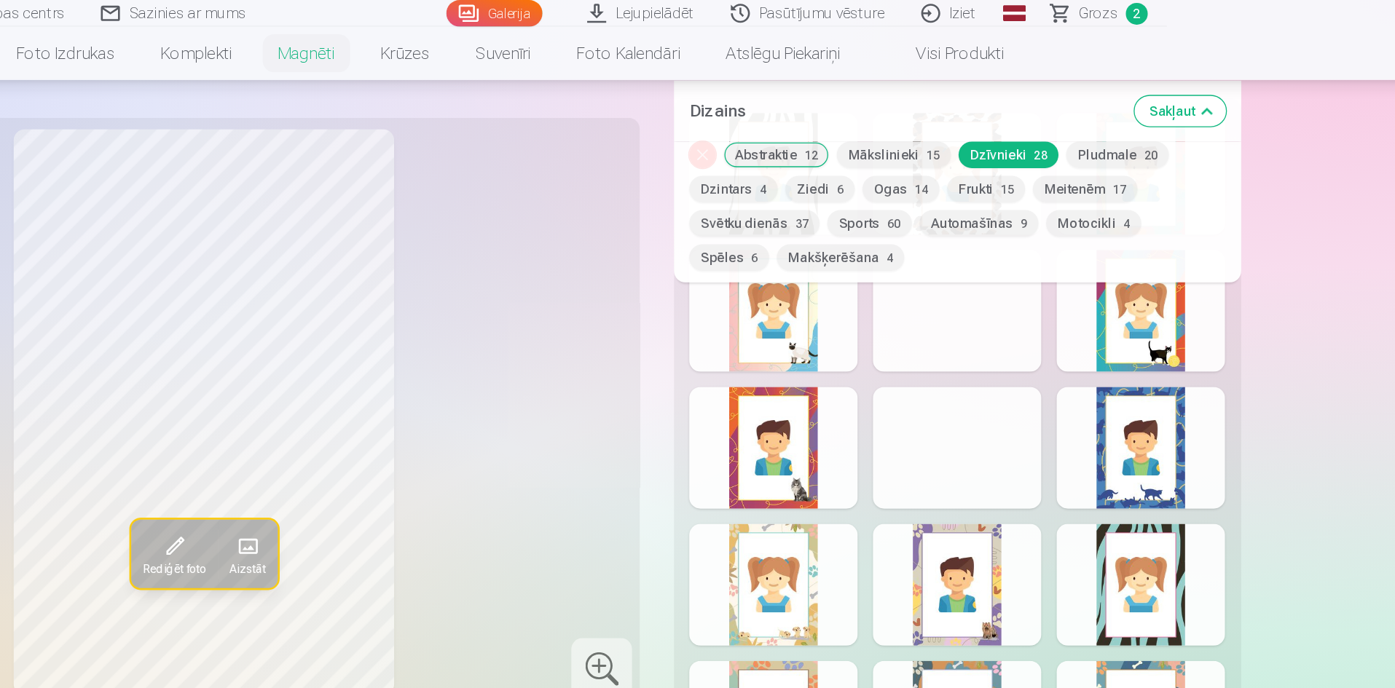
scroll to position [1432, 0]
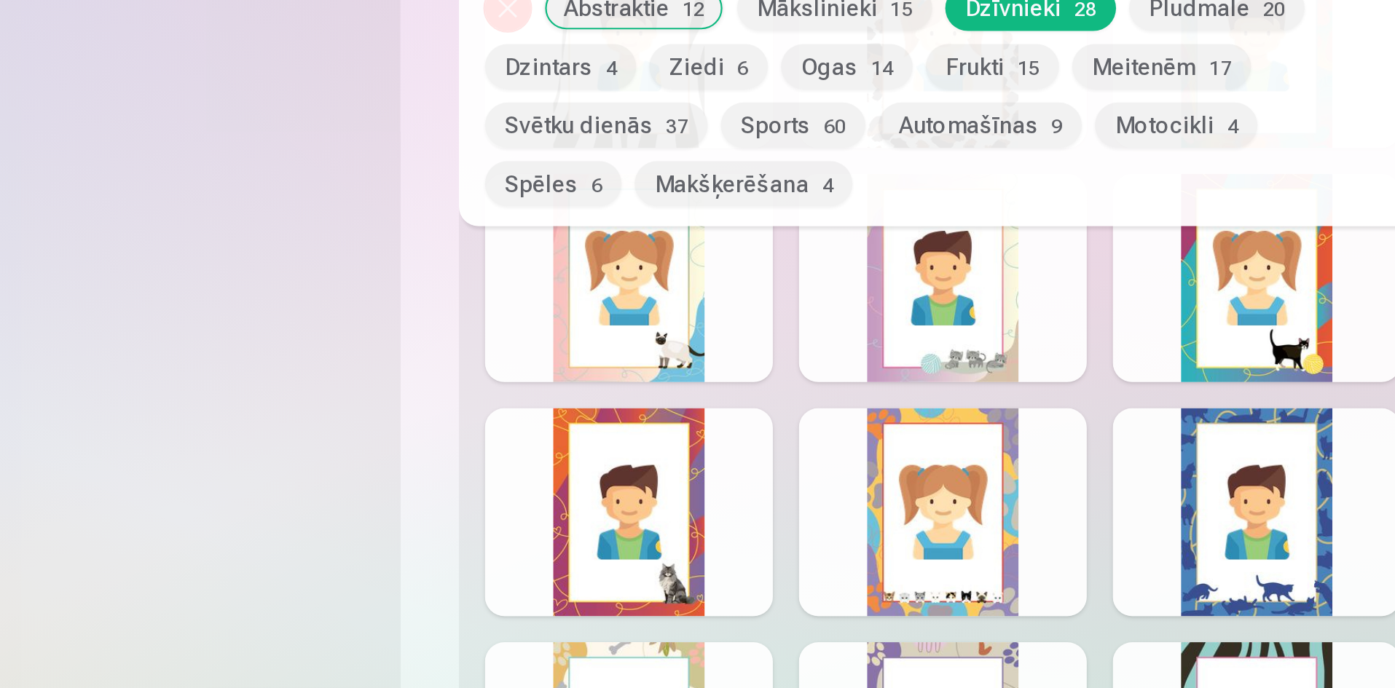
click at [1026, 239] on div at bounding box center [1039, 238] width 129 height 93
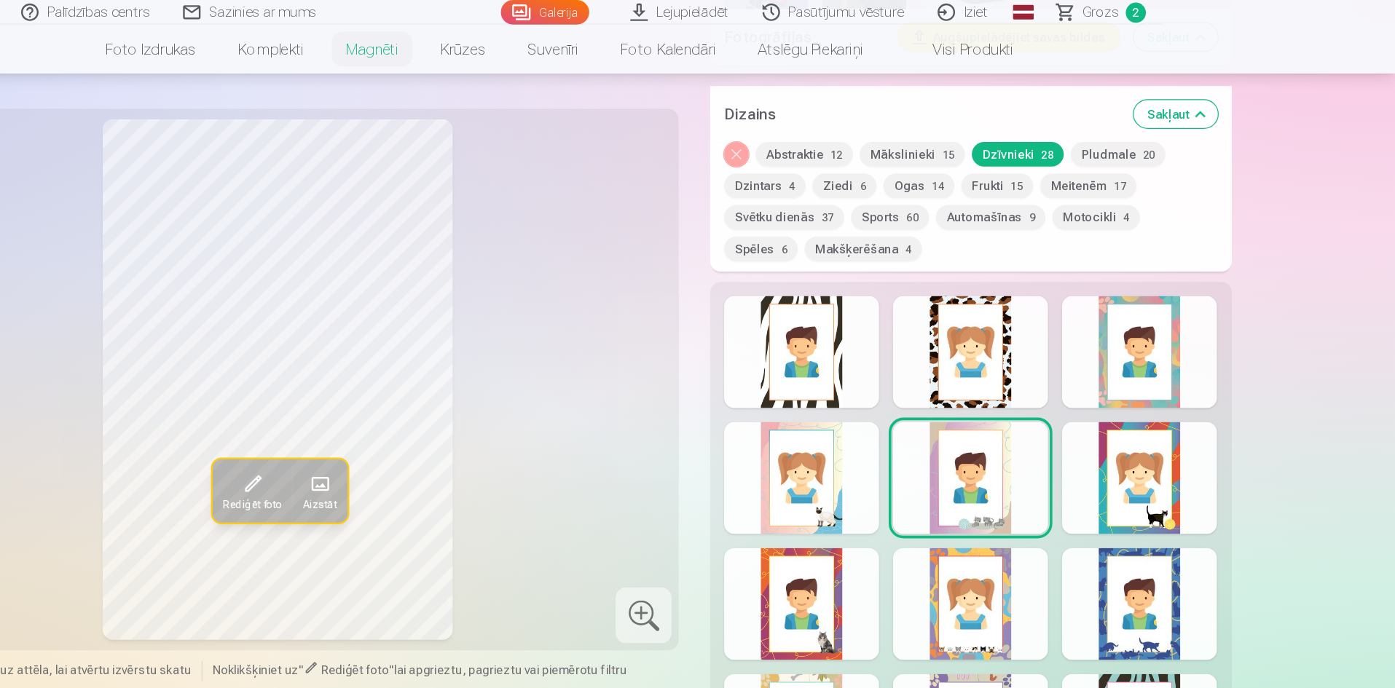
scroll to position [1272, 0]
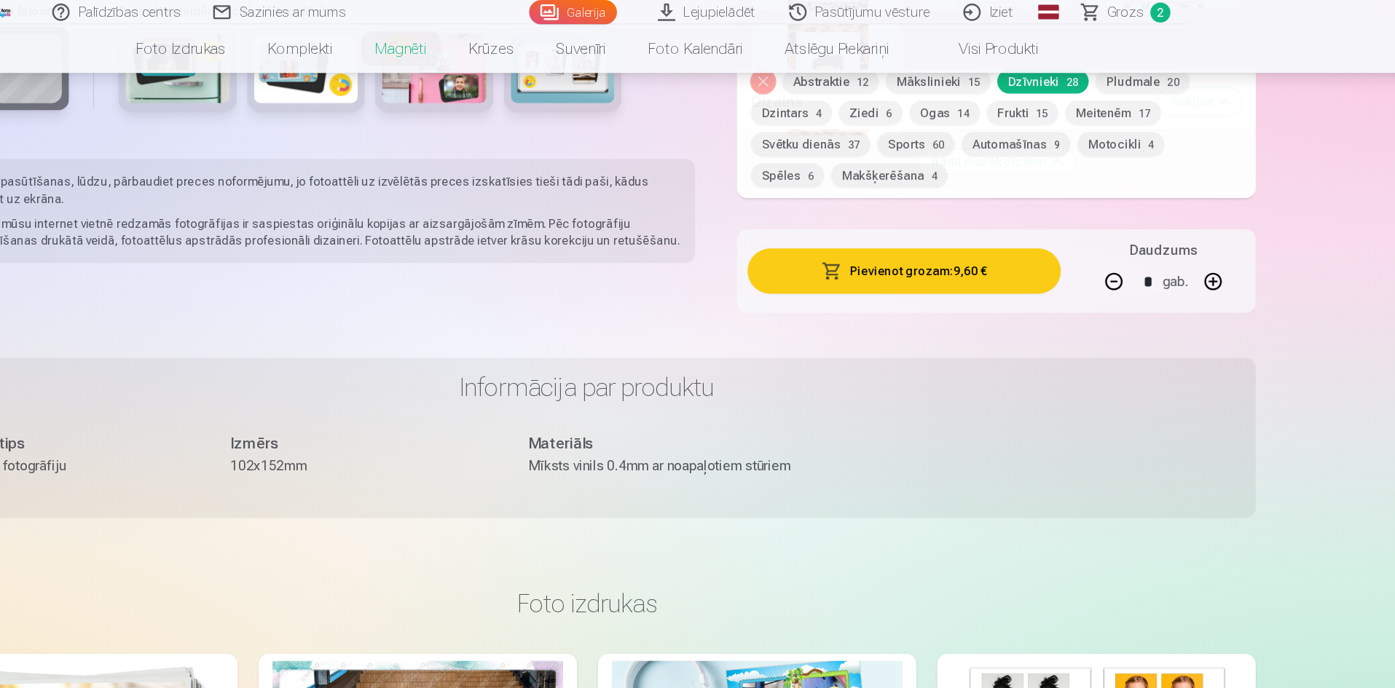
scroll to position [2231, 0]
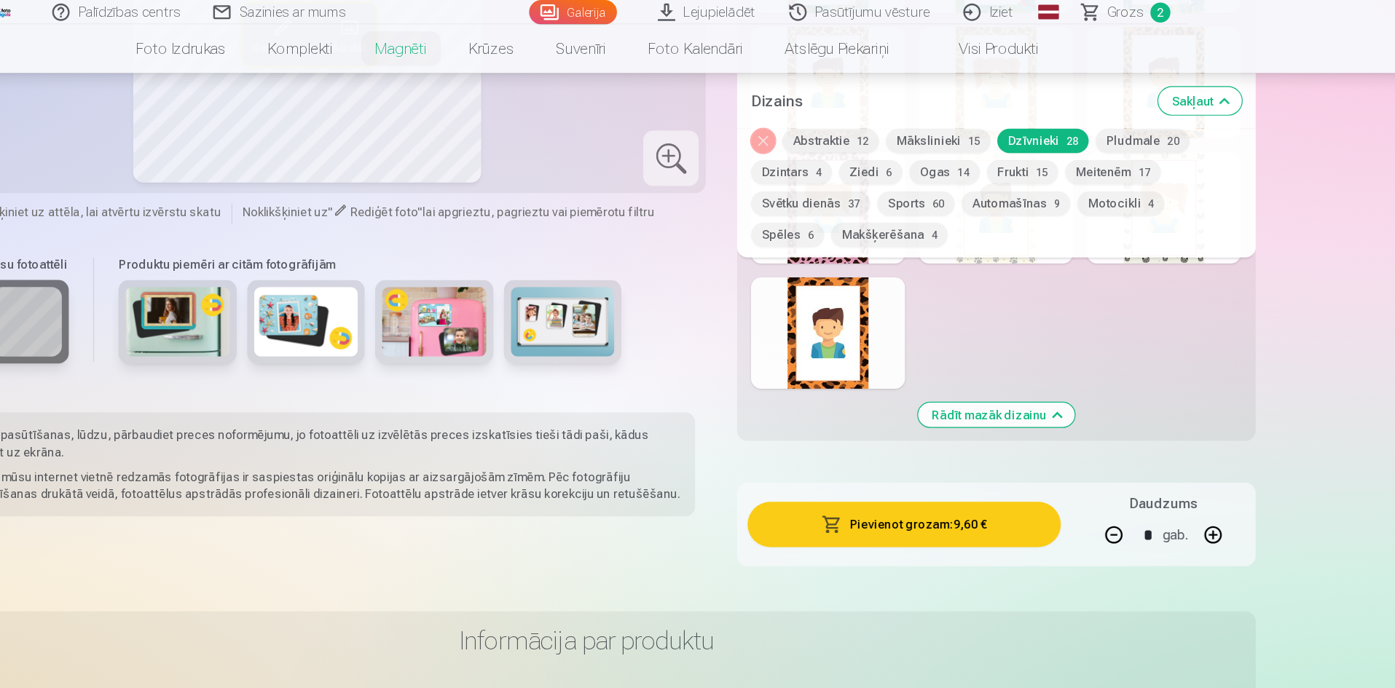
click at [1141, 436] on button "button" at bounding box center [1138, 447] width 35 height 35
type input "*"
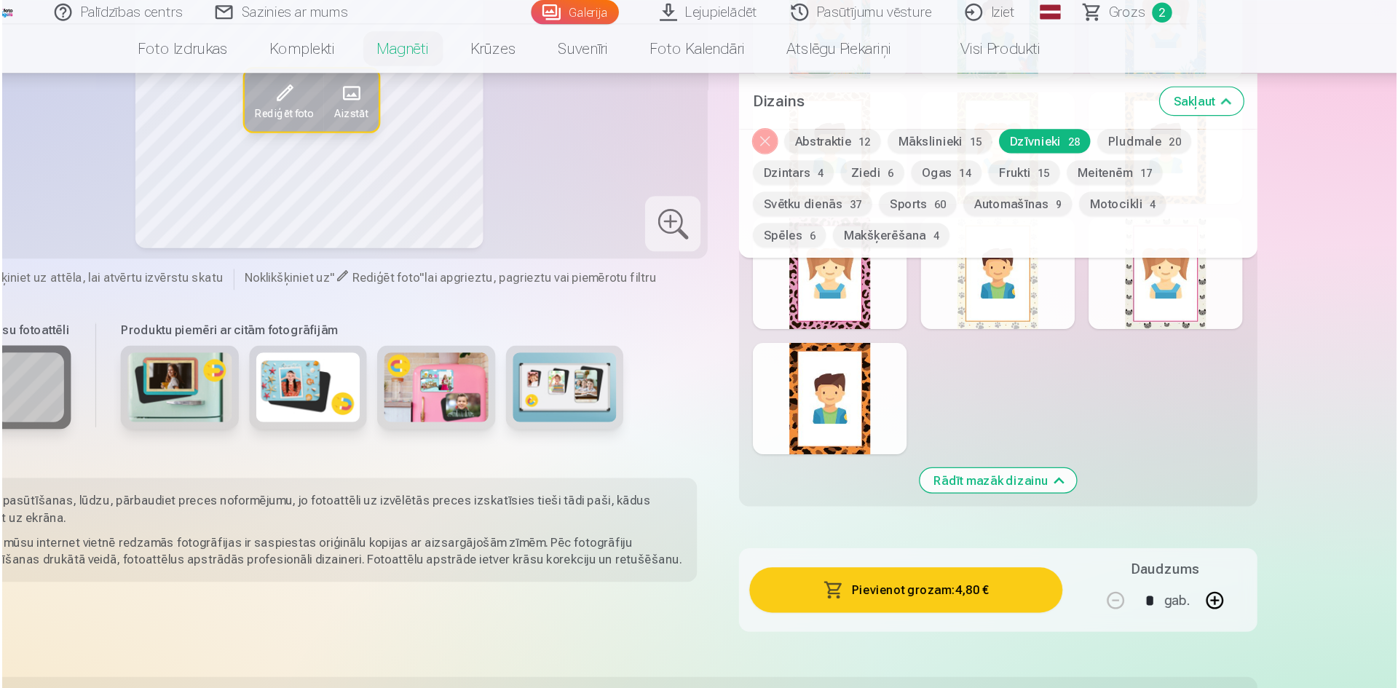
scroll to position [2175, 0]
click at [965, 478] on button "Pievienot grozam : 4,80 €" at bounding box center [962, 495] width 261 height 38
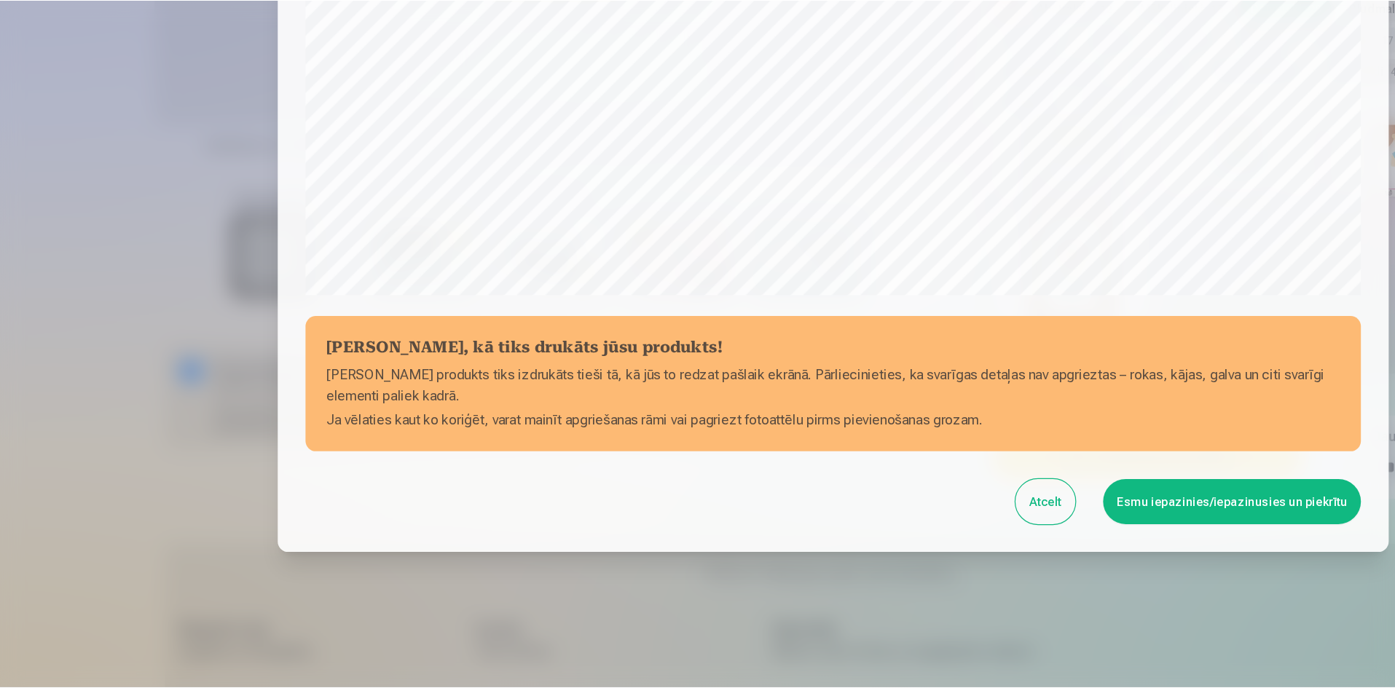
scroll to position [360, 0]
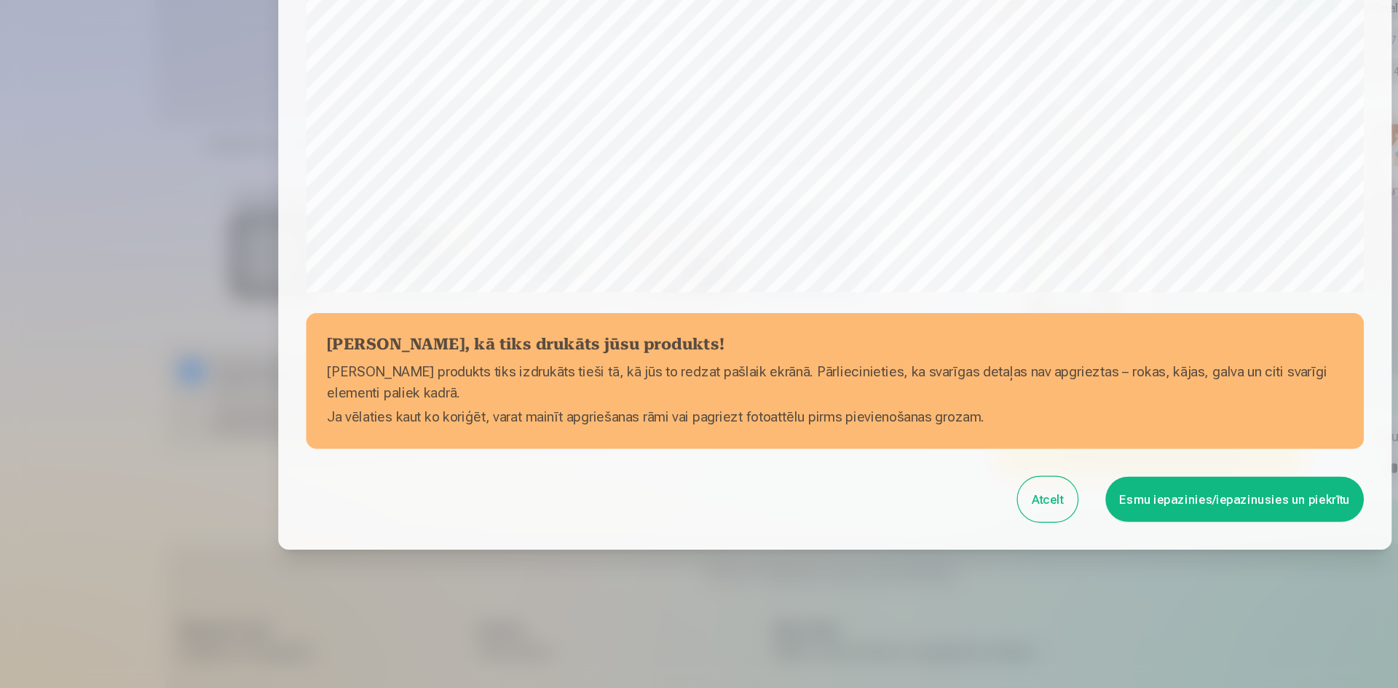
click at [1018, 527] on button "Esmu iepazinies/iepazinusies un piekrītu" at bounding box center [1034, 529] width 216 height 38
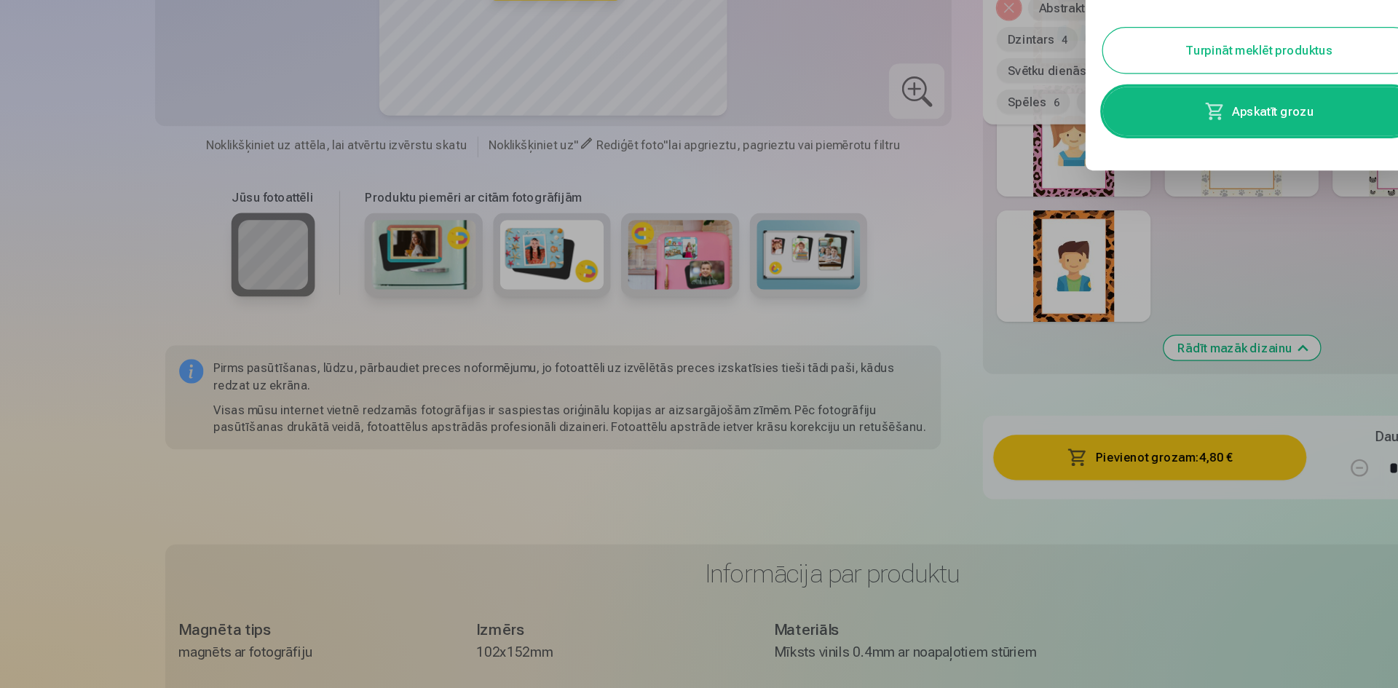
click at [1080, 152] on button "Turpināt meklēt produktus" at bounding box center [1054, 154] width 262 height 38
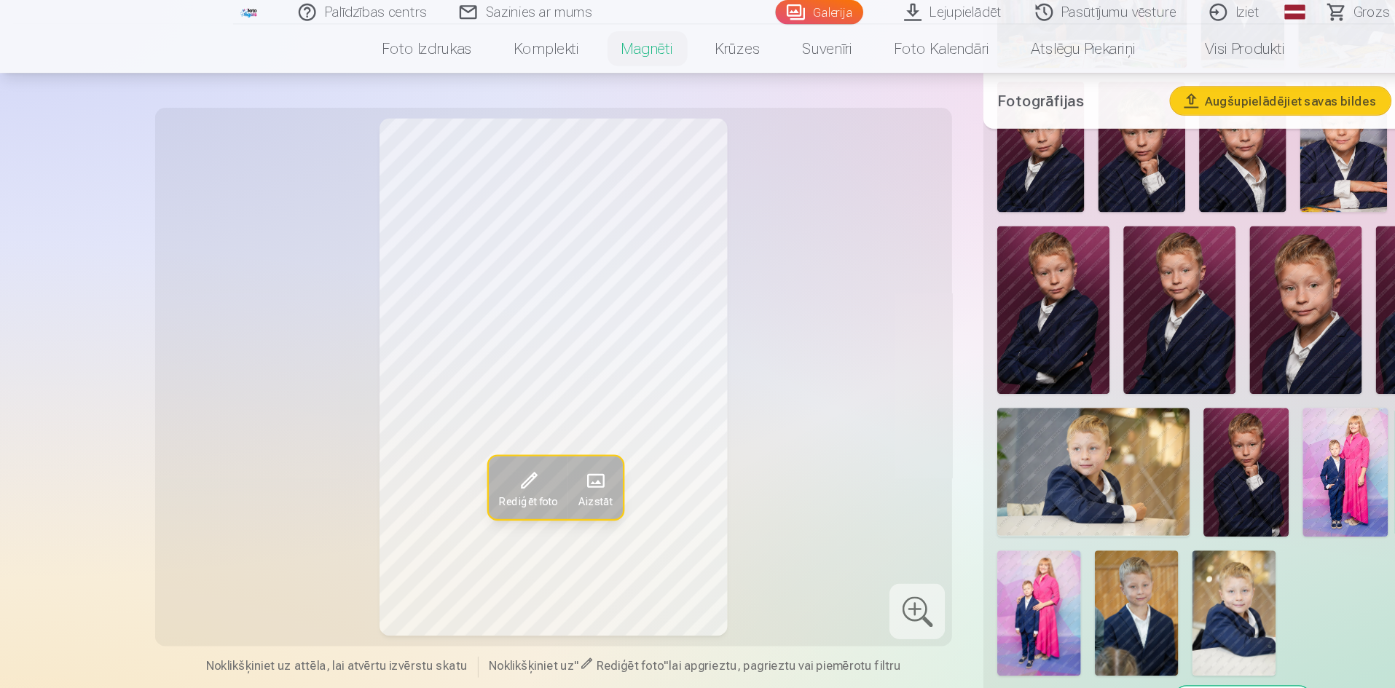
scroll to position [725, 0]
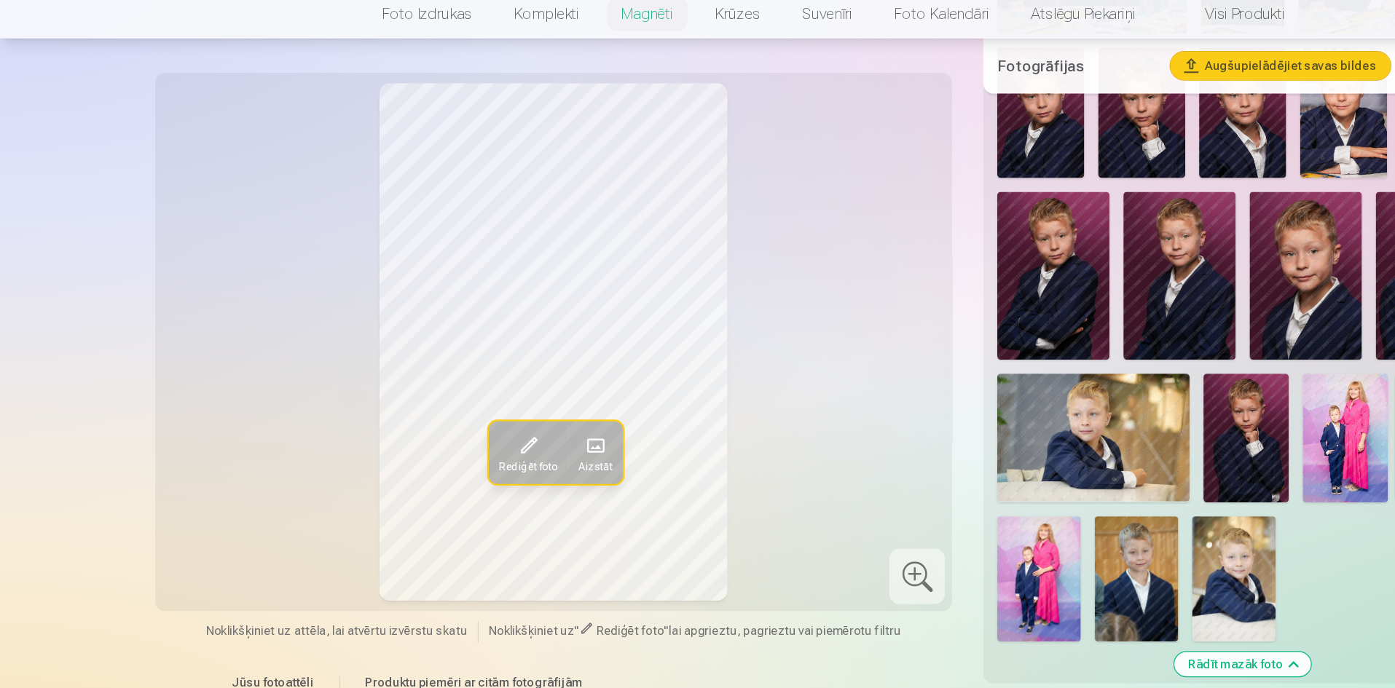
click at [962, 470] on img at bounding box center [951, 514] width 70 height 105
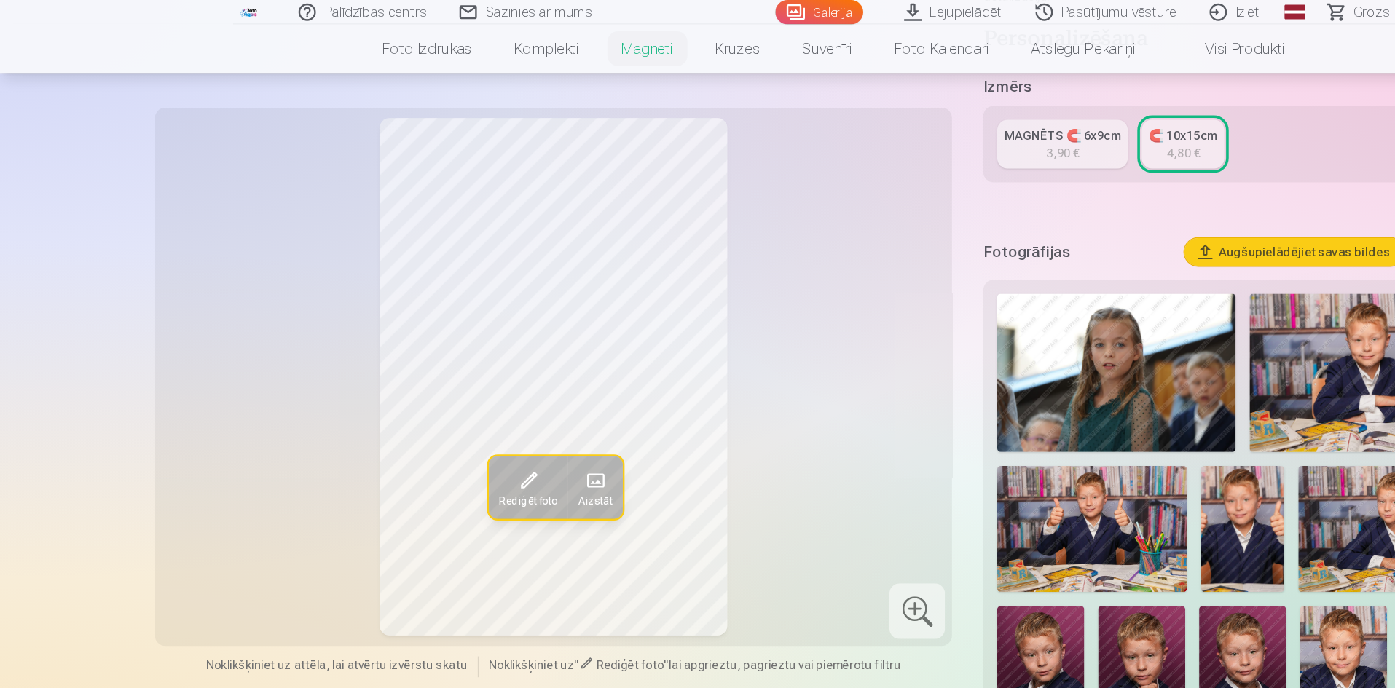
scroll to position [286, 0]
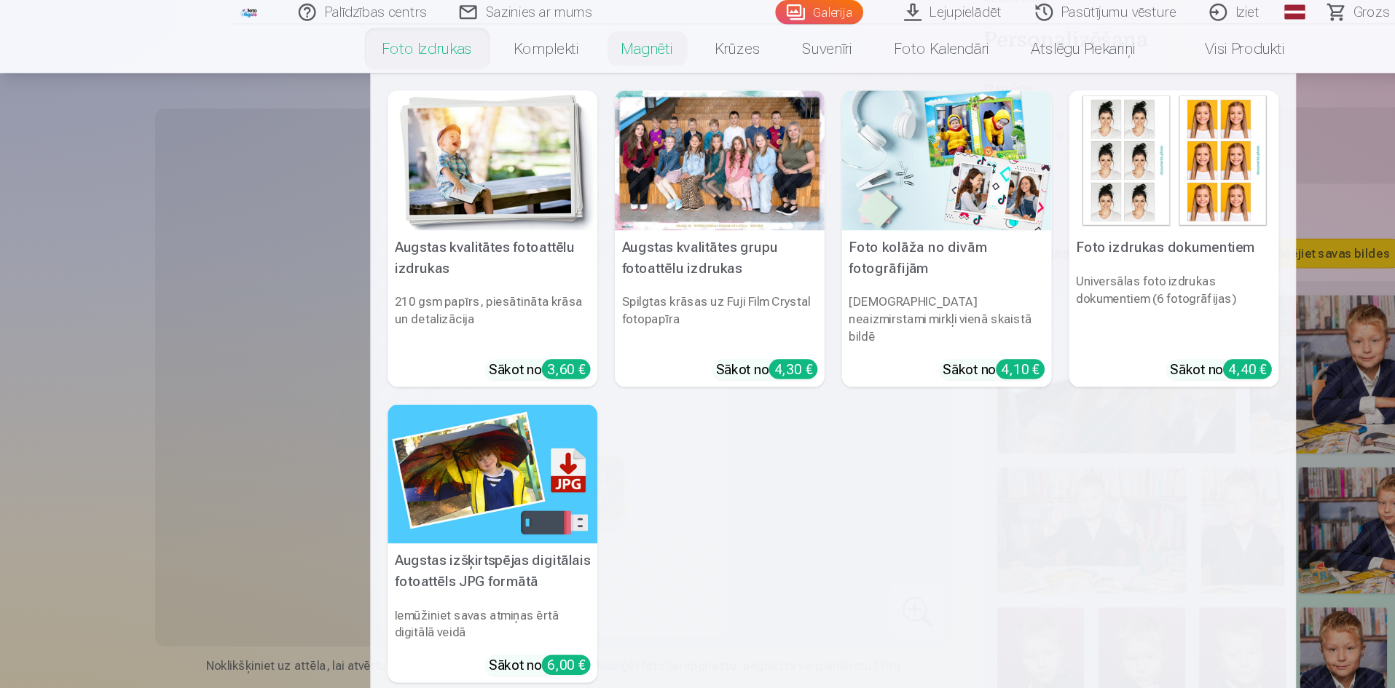
click at [364, 41] on link "Foto izdrukas" at bounding box center [357, 40] width 111 height 41
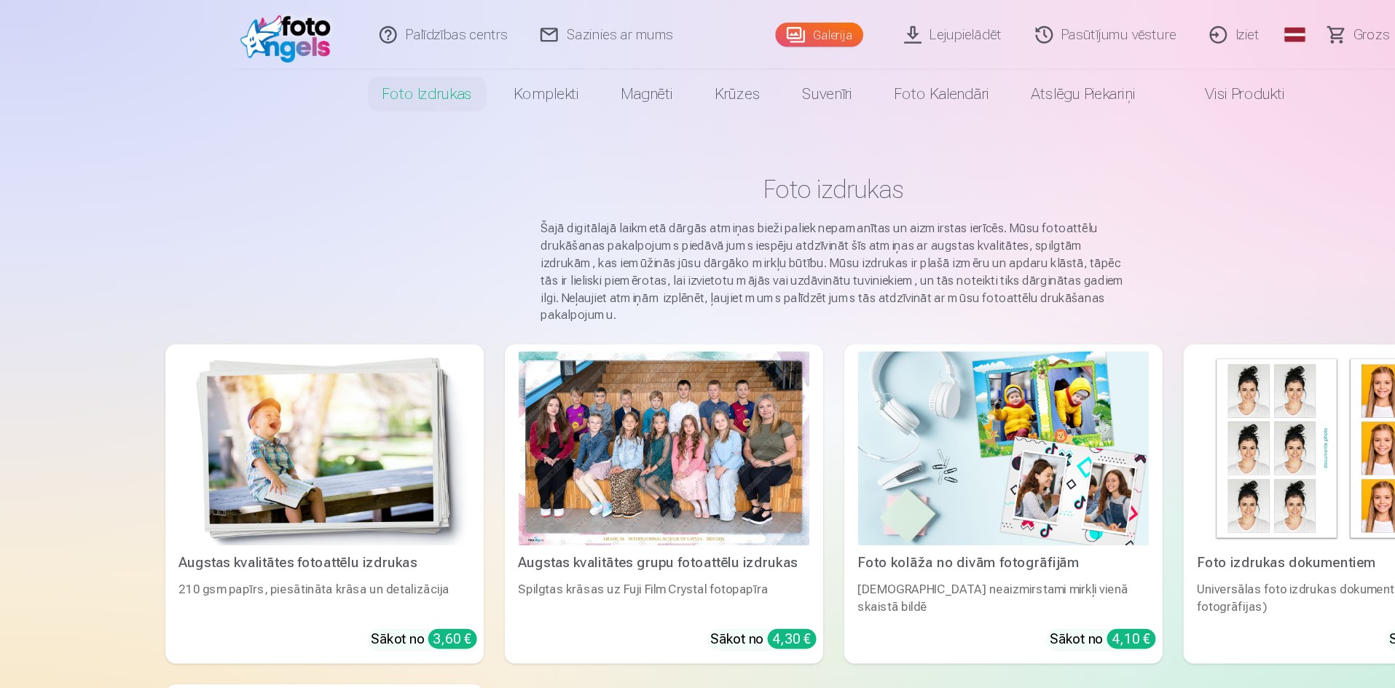
click at [322, 415] on img at bounding box center [271, 375] width 243 height 162
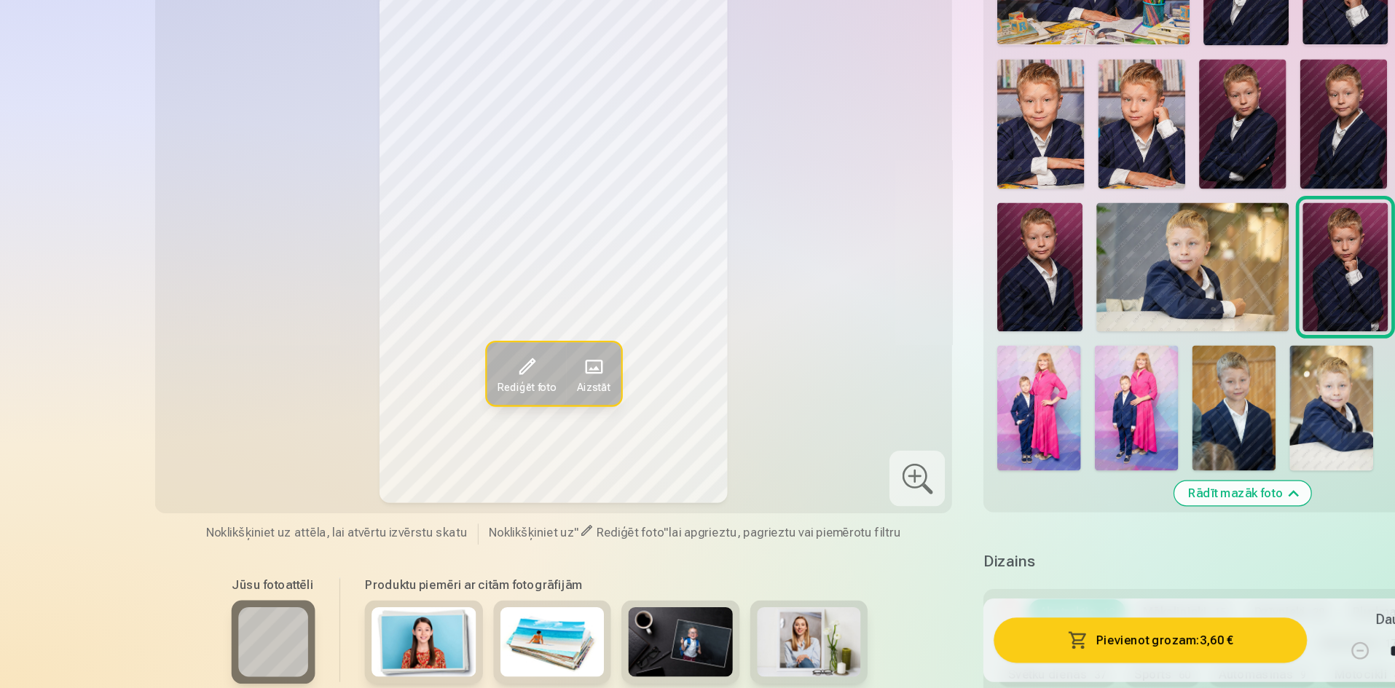
scroll to position [814, 0]
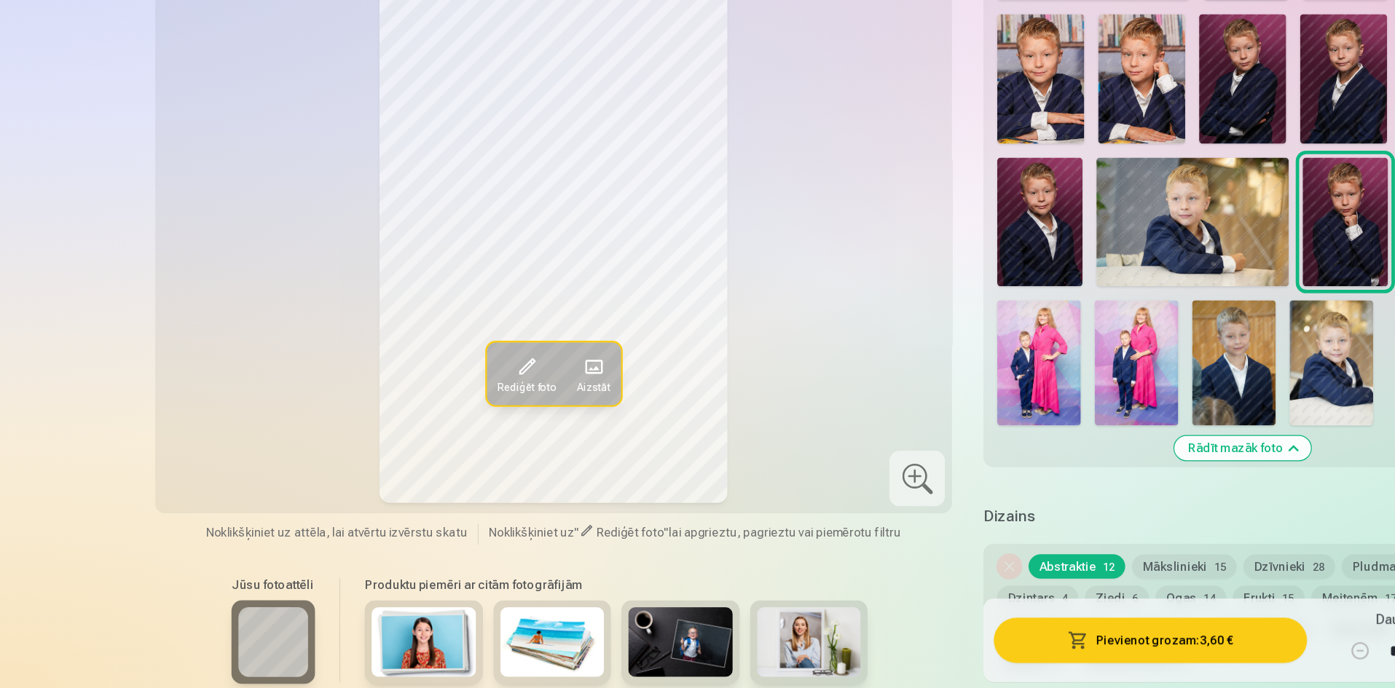
click at [1049, 438] on img at bounding box center [1033, 415] width 70 height 105
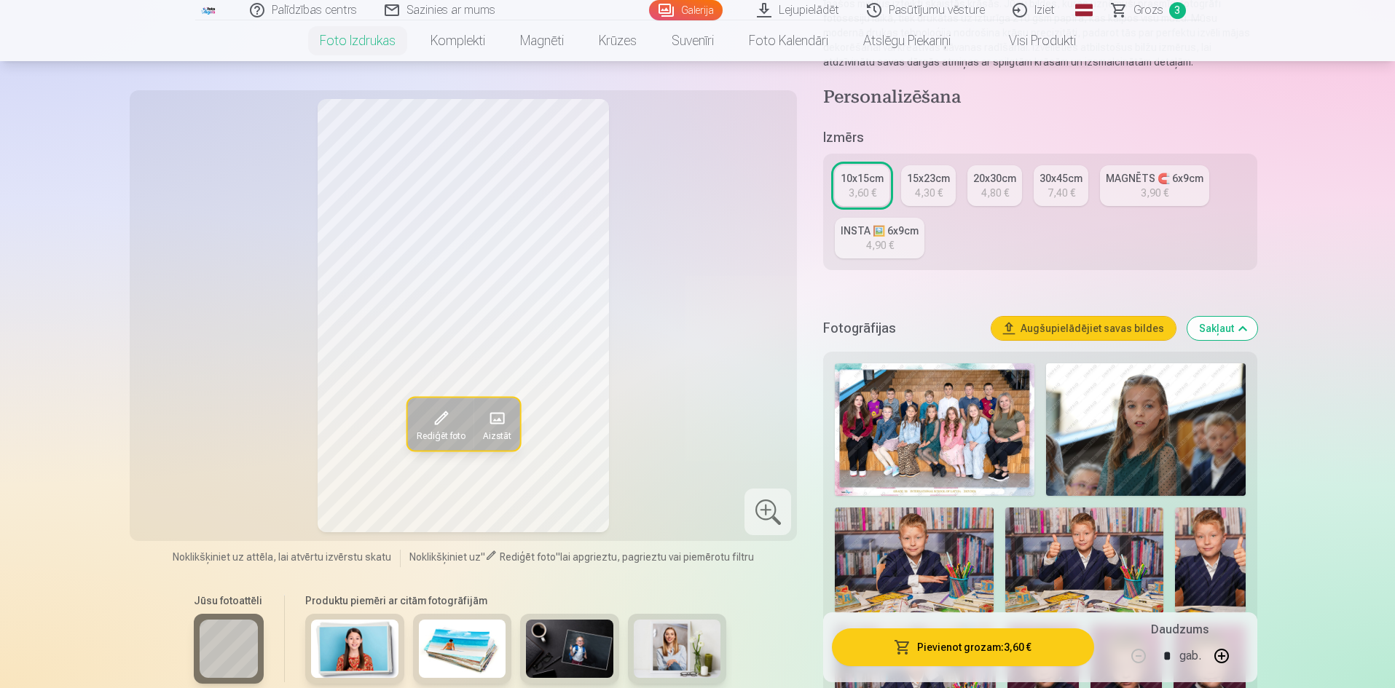
scroll to position [192, 0]
click at [902, 232] on div "INSTA 🖼️ 6x9cm" at bounding box center [879, 231] width 78 height 15
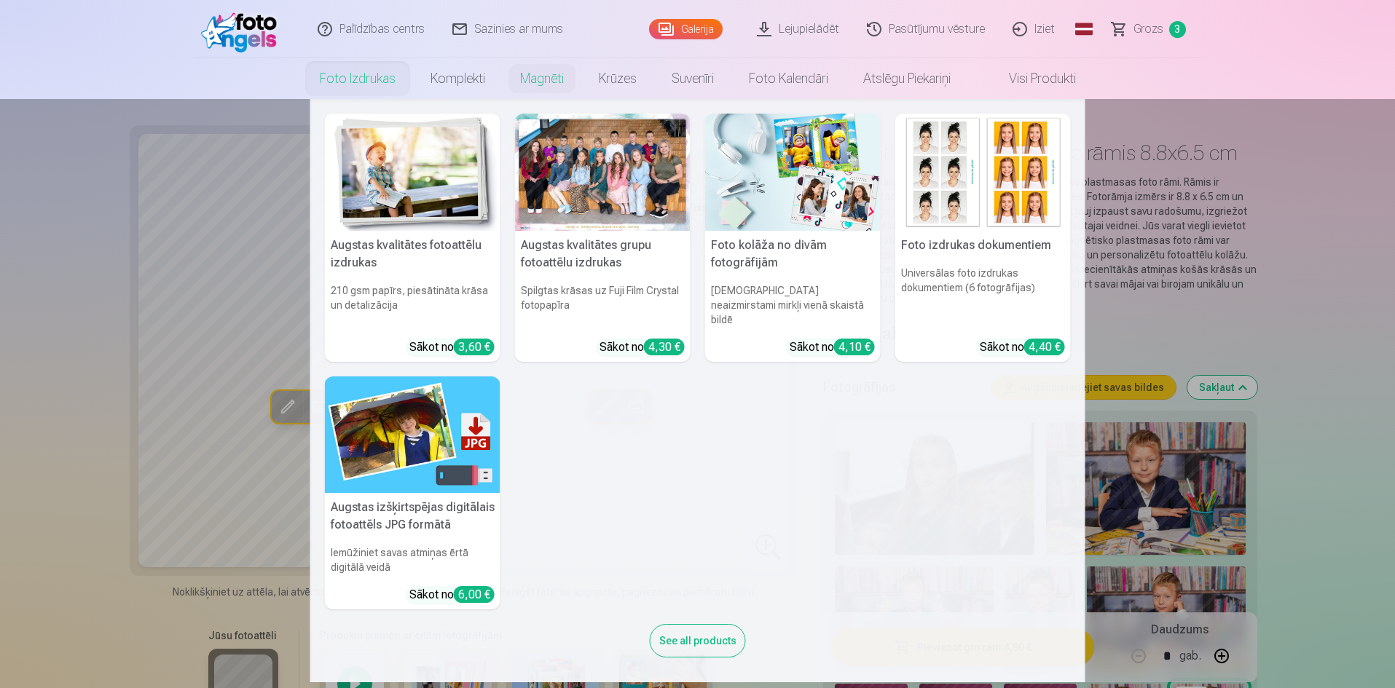
click at [344, 80] on link "Foto izdrukas" at bounding box center [357, 78] width 111 height 41
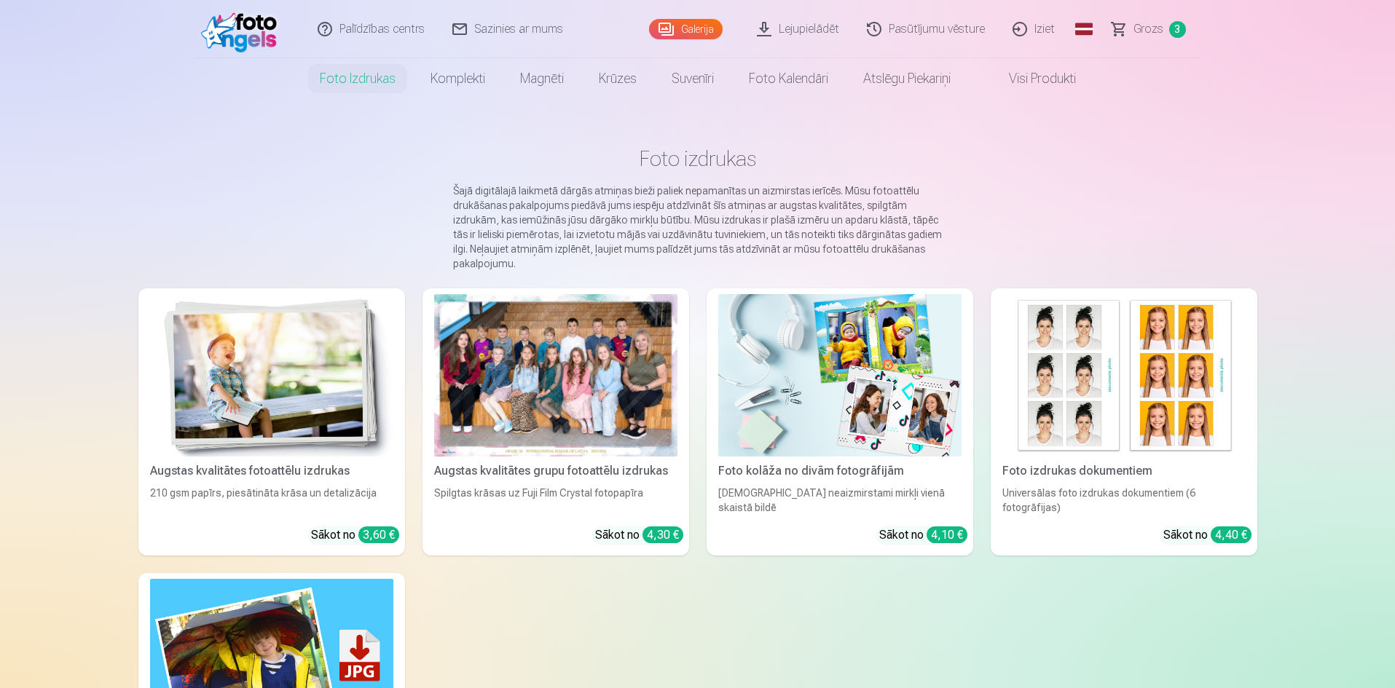
click at [273, 400] on img at bounding box center [271, 375] width 243 height 162
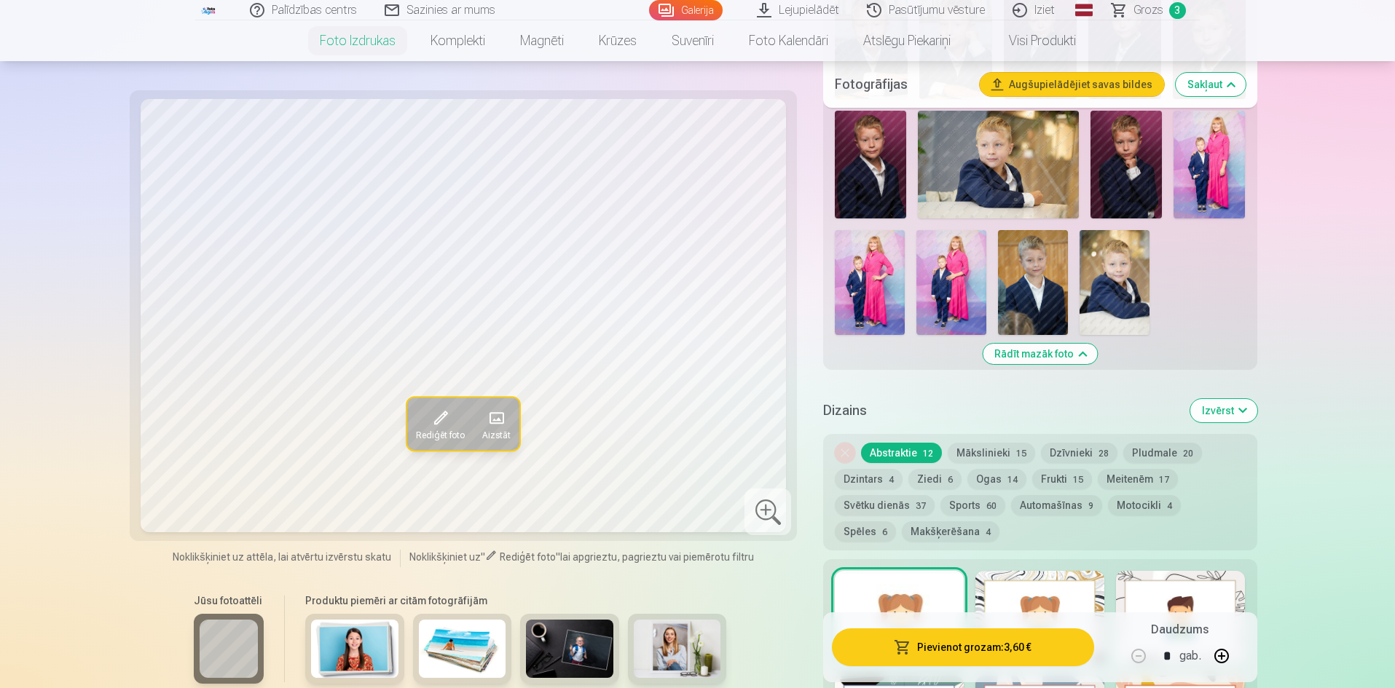
scroll to position [865, 0]
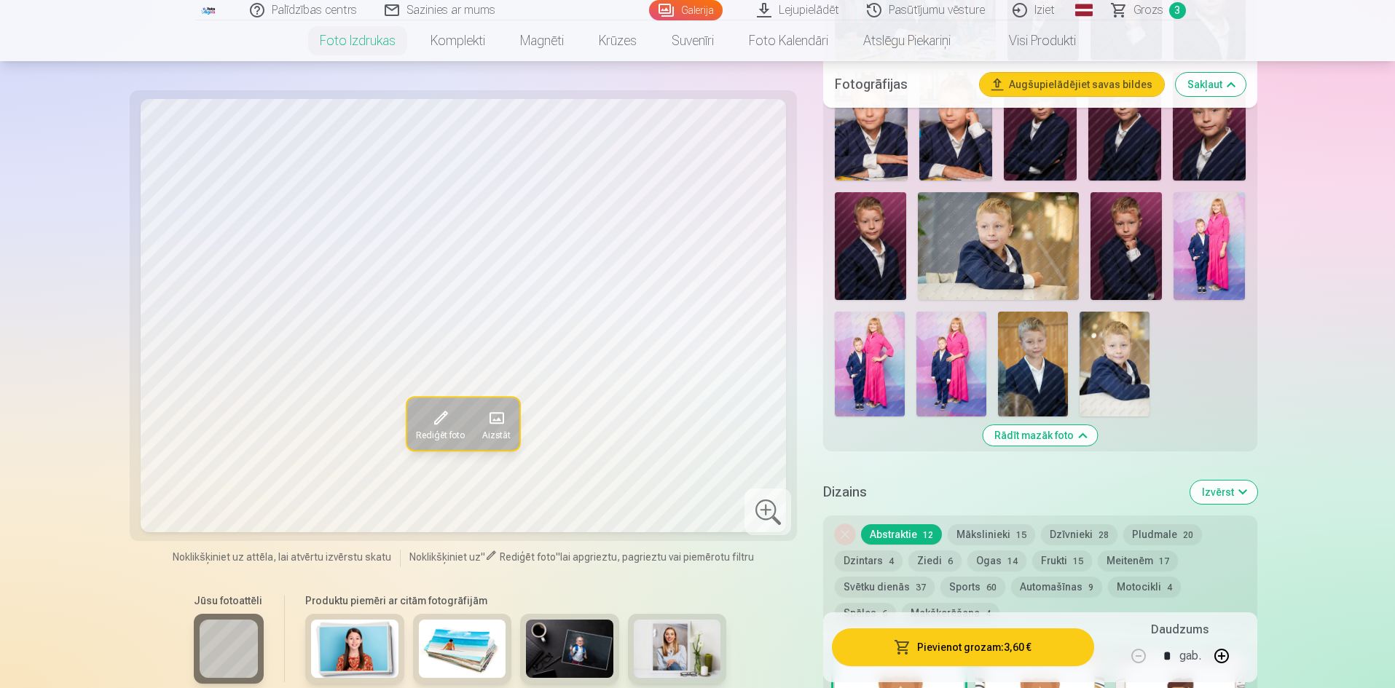
click at [1052, 342] on img at bounding box center [1033, 364] width 70 height 105
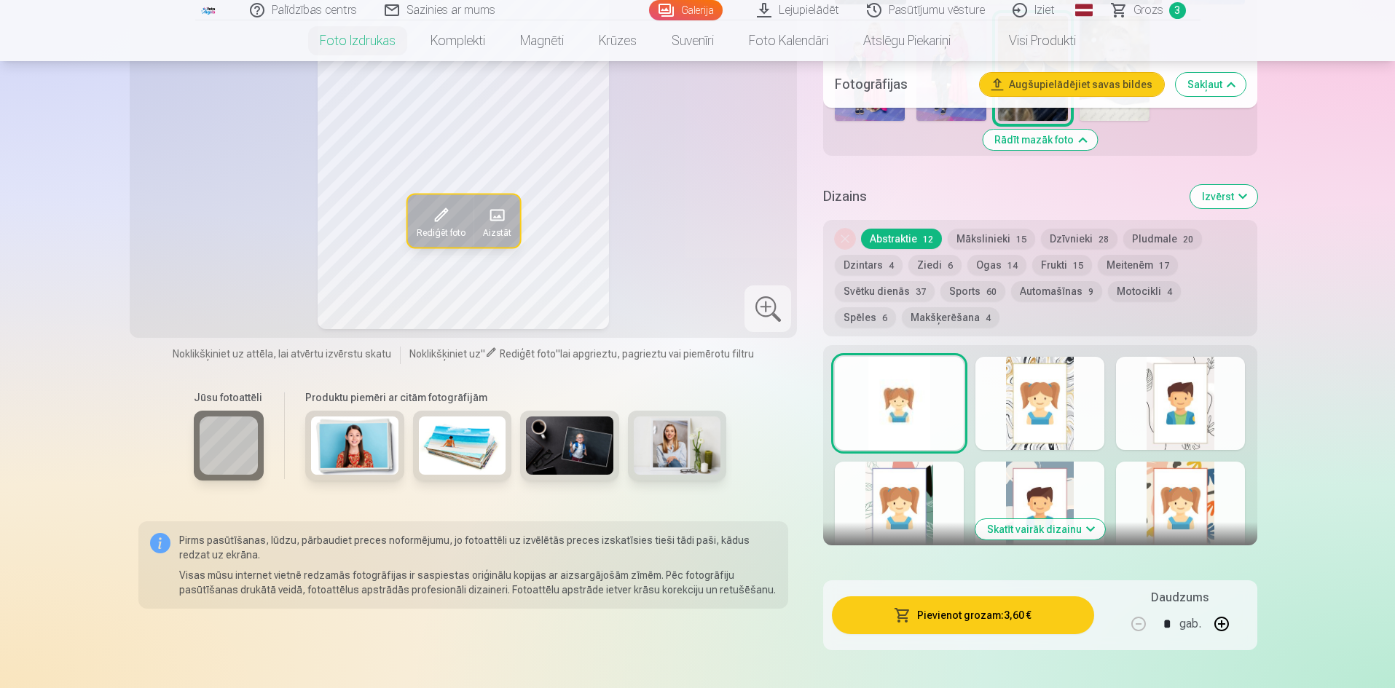
scroll to position [1182, 0]
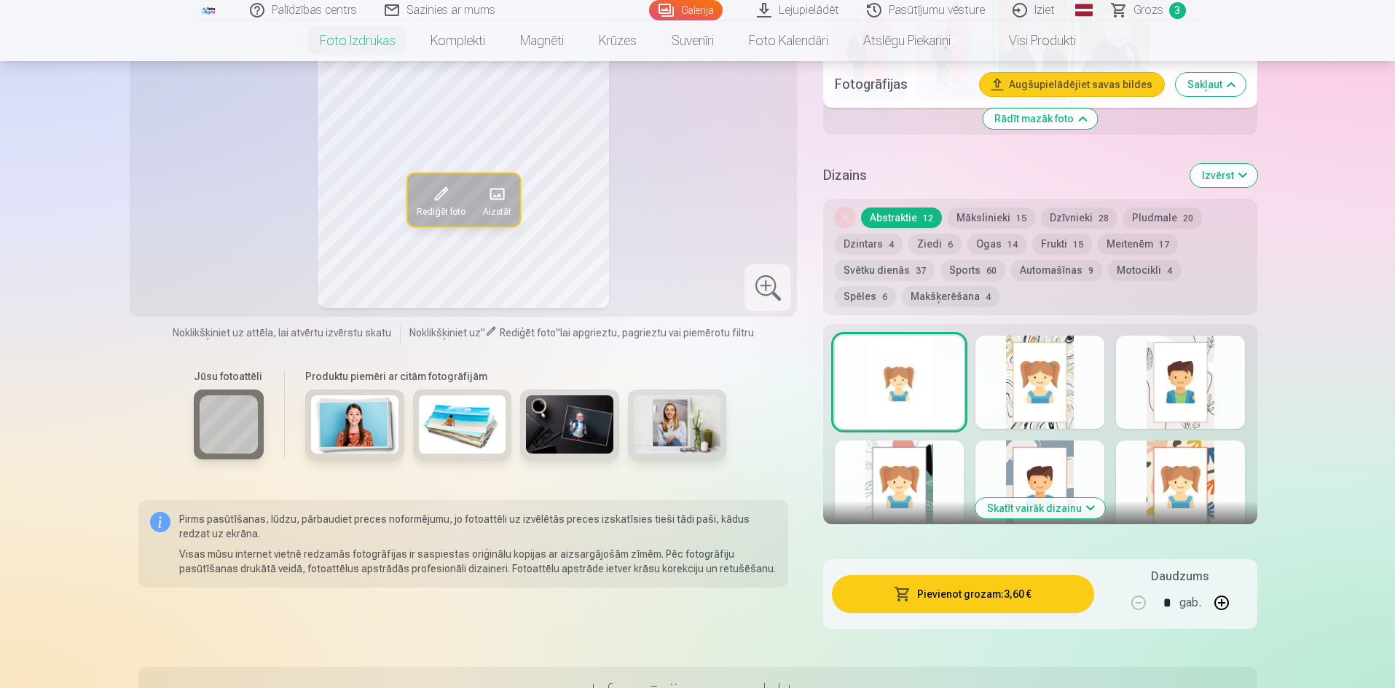
click at [896, 286] on button "Spēles 6" at bounding box center [865, 296] width 61 height 20
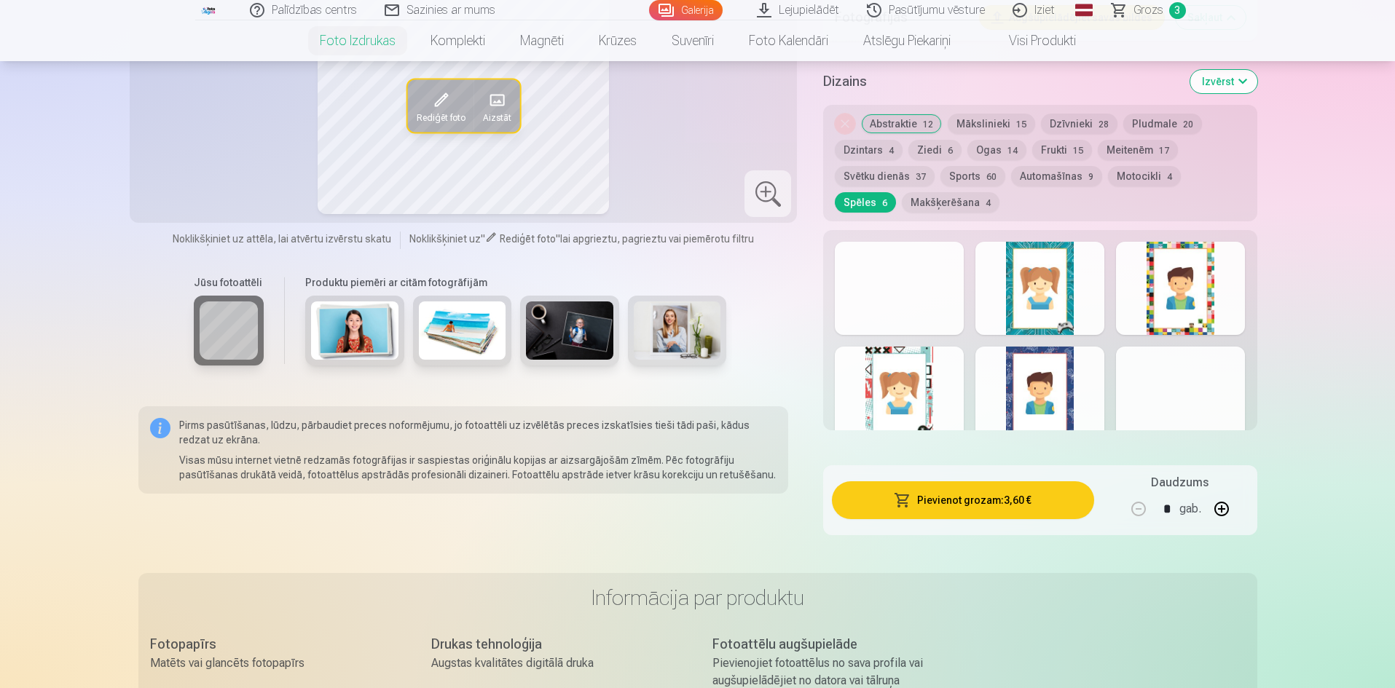
scroll to position [1258, 0]
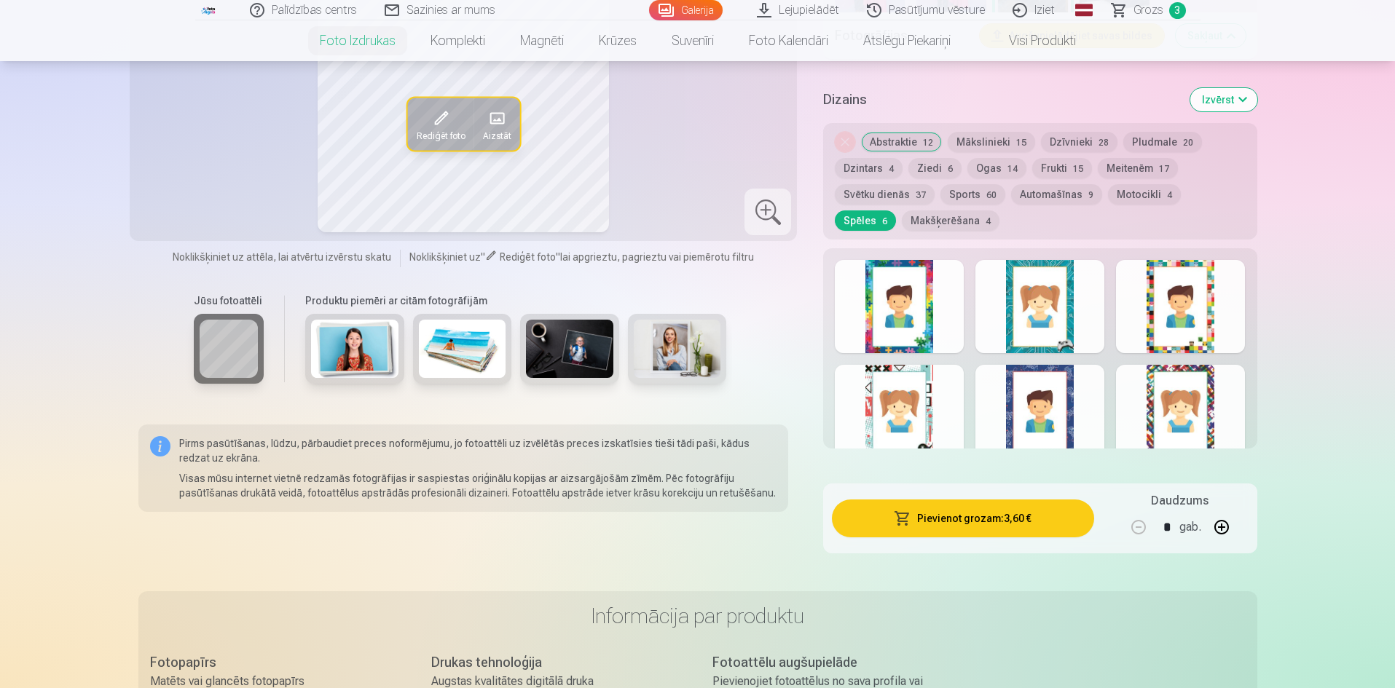
click at [1167, 318] on div at bounding box center [1180, 306] width 129 height 93
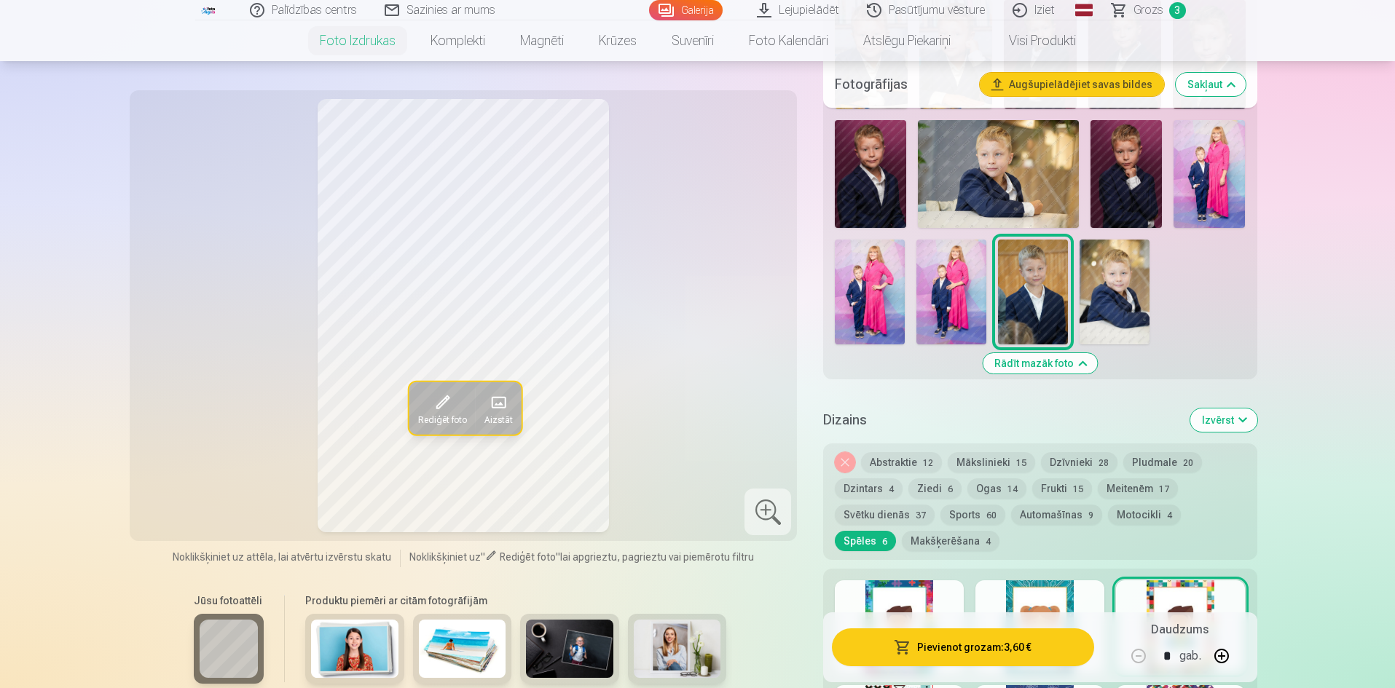
scroll to position [757, 0]
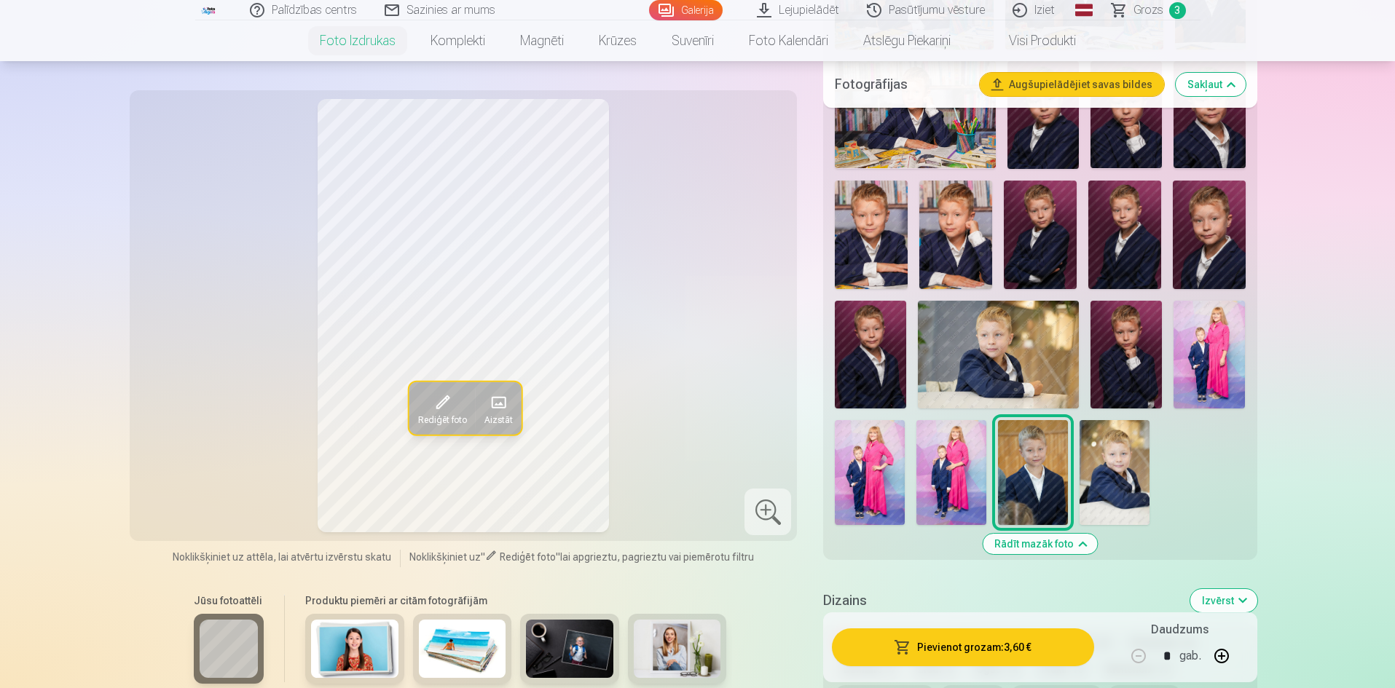
drag, startPoint x: 1393, startPoint y: 148, endPoint x: 1397, endPoint y: 166, distance: 18.7
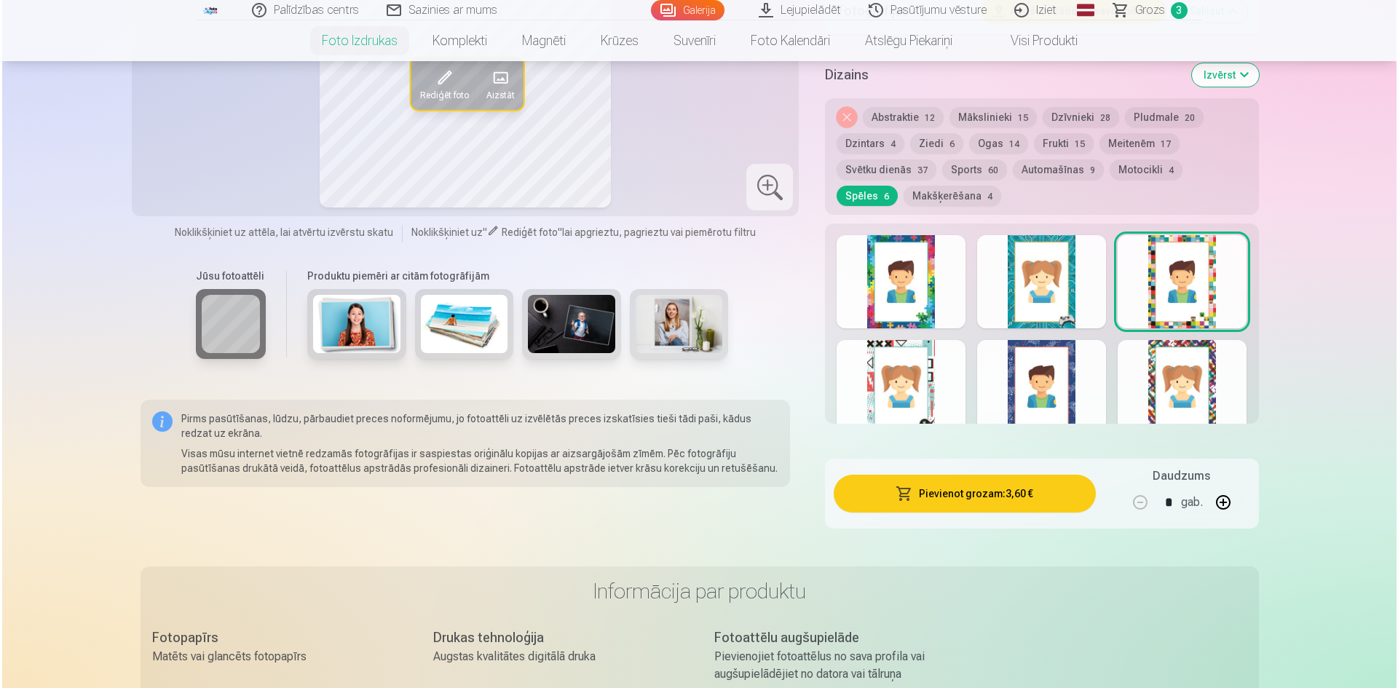
scroll to position [1203, 0]
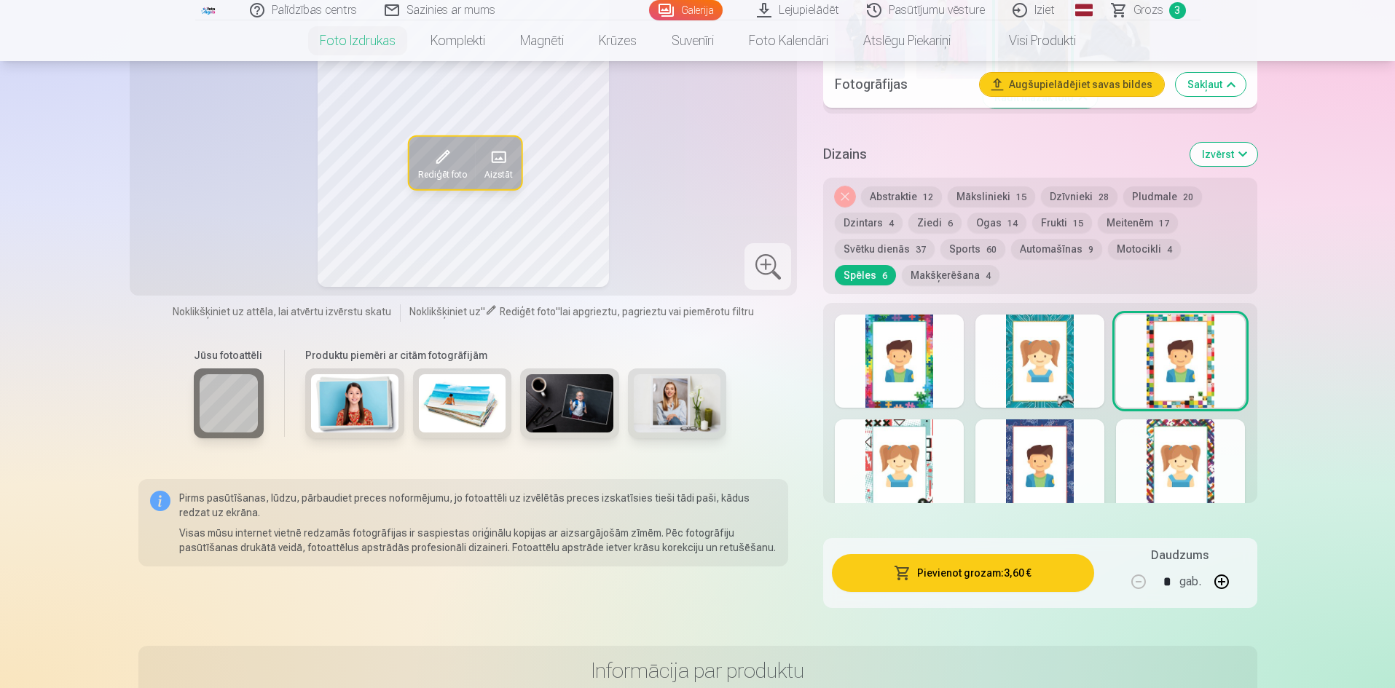
click at [990, 568] on button "Pievienot grozam : 3,60 €" at bounding box center [962, 573] width 261 height 38
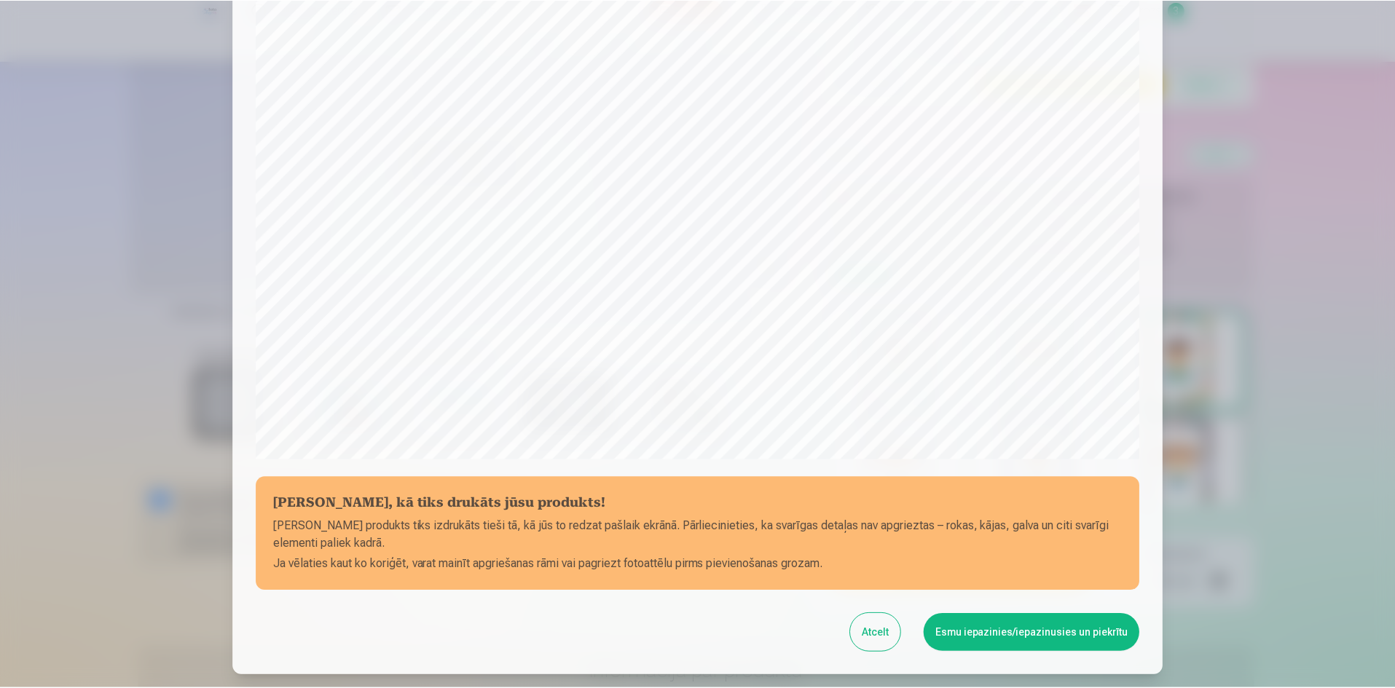
scroll to position [360, 0]
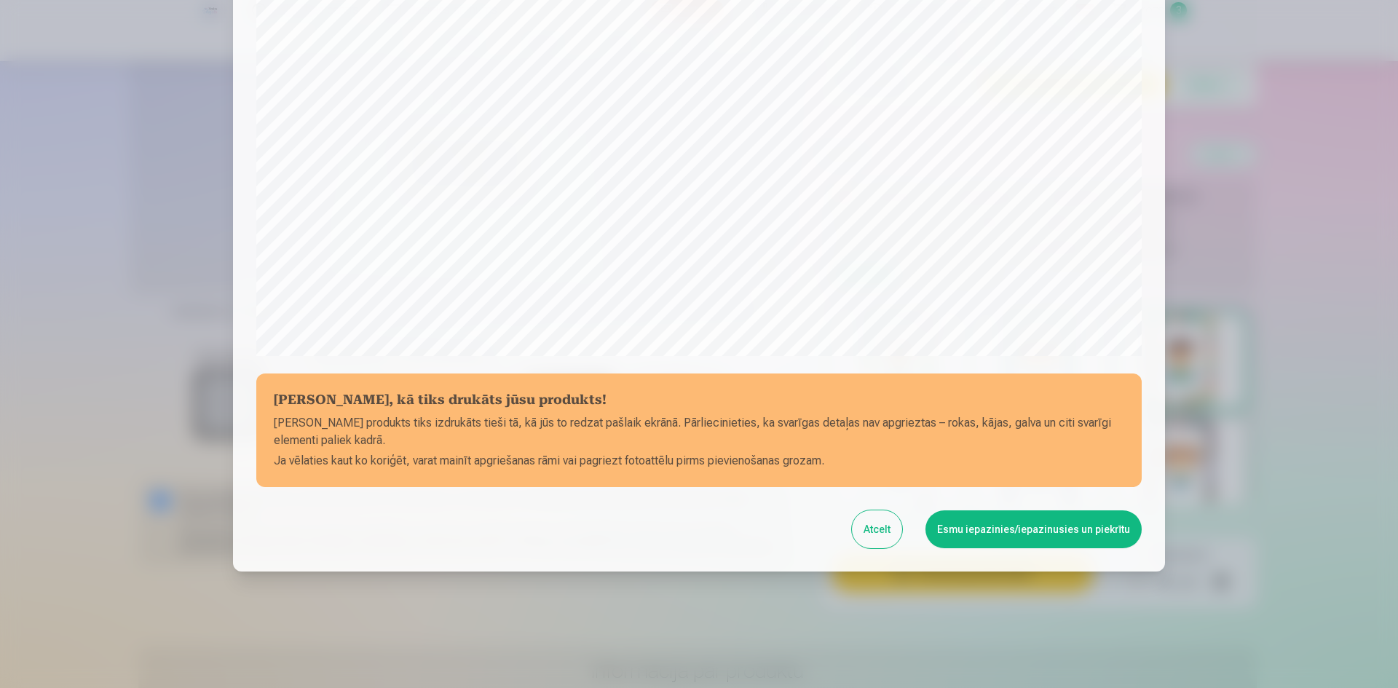
click at [1014, 526] on button "Esmu iepazinies/iepazinusies un piekrītu" at bounding box center [1034, 529] width 216 height 38
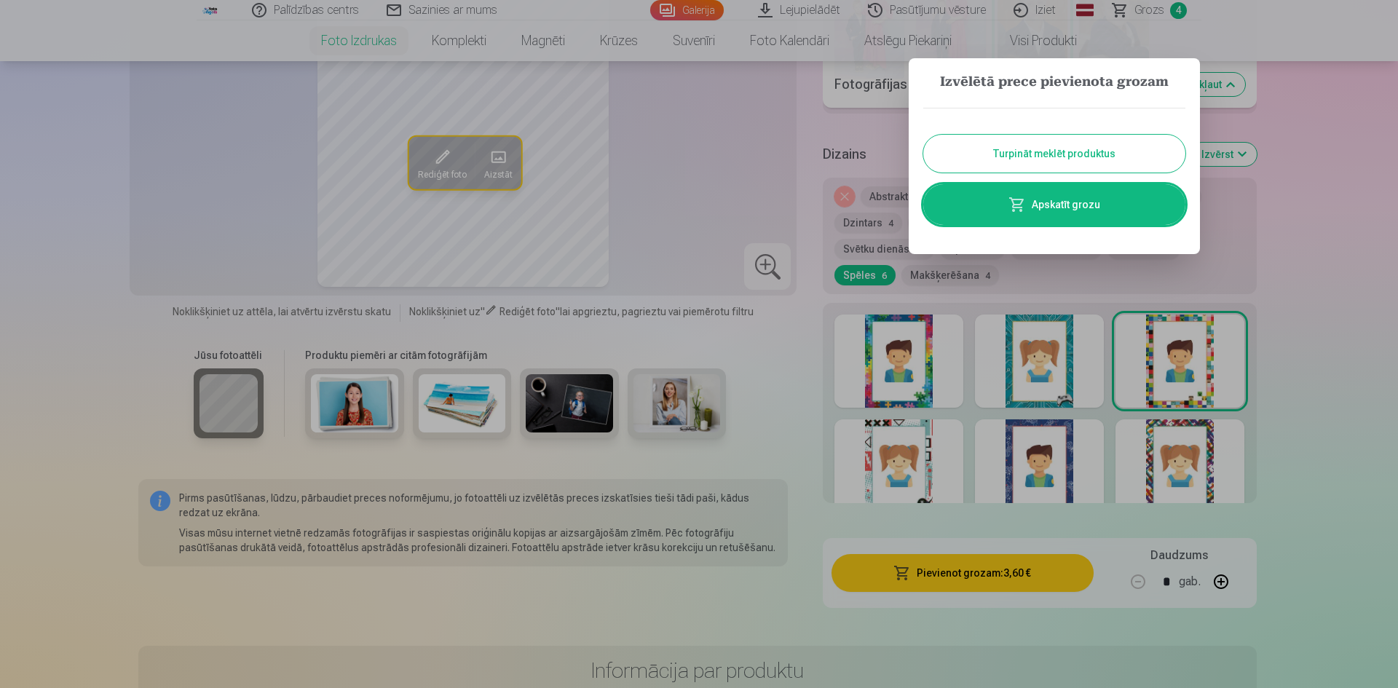
click at [1069, 151] on button "Turpināt meklēt produktus" at bounding box center [1054, 154] width 262 height 38
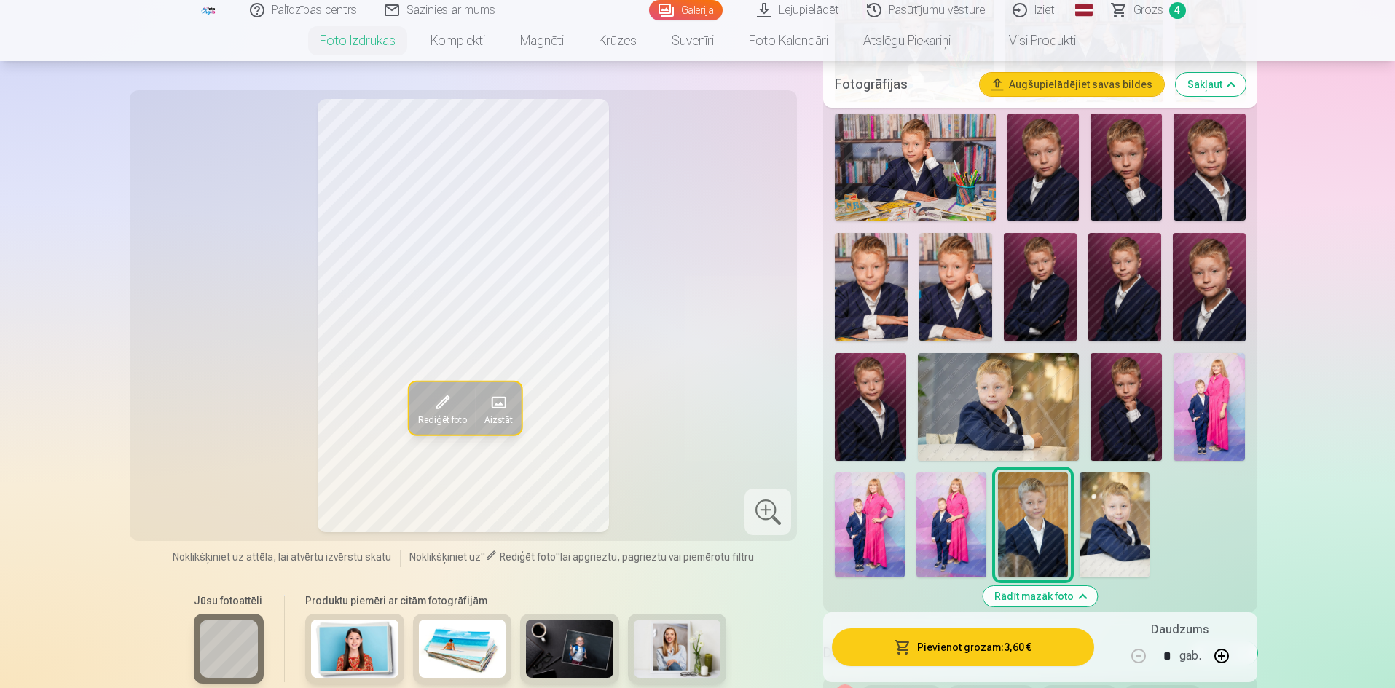
scroll to position [699, 0]
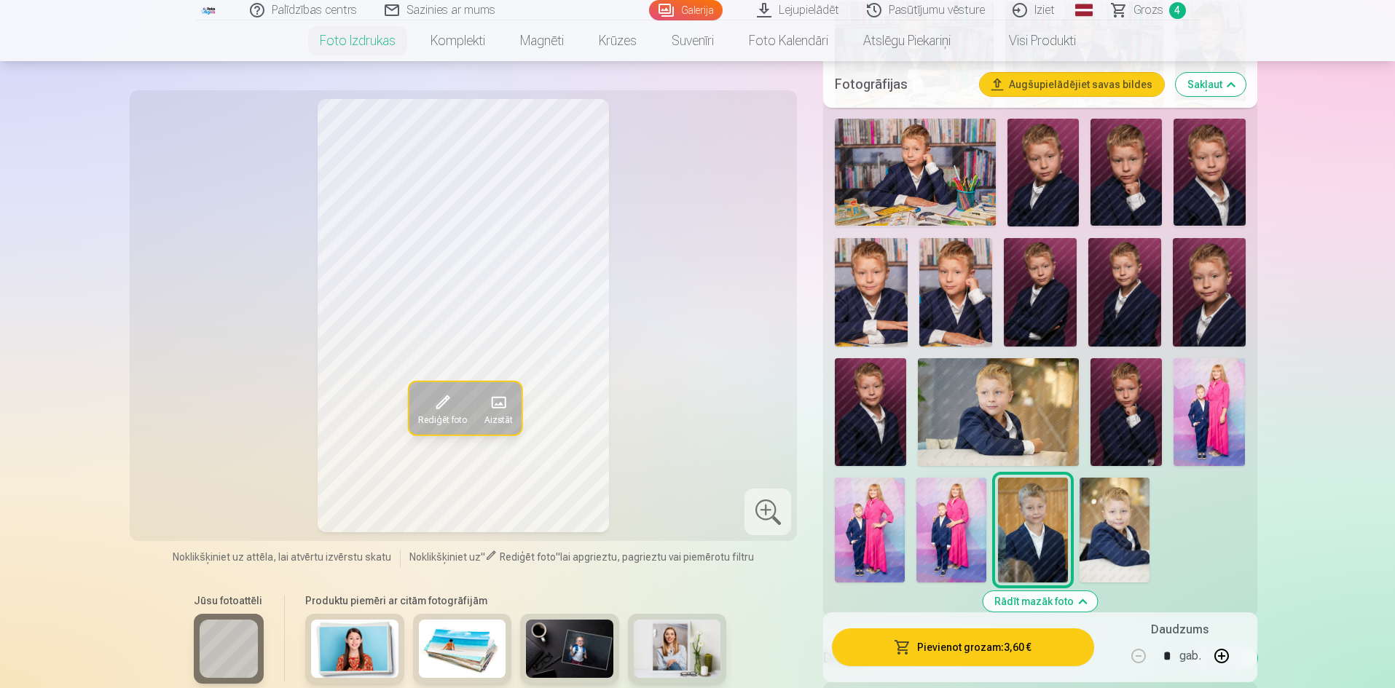
click at [1031, 417] on img at bounding box center [998, 411] width 161 height 107
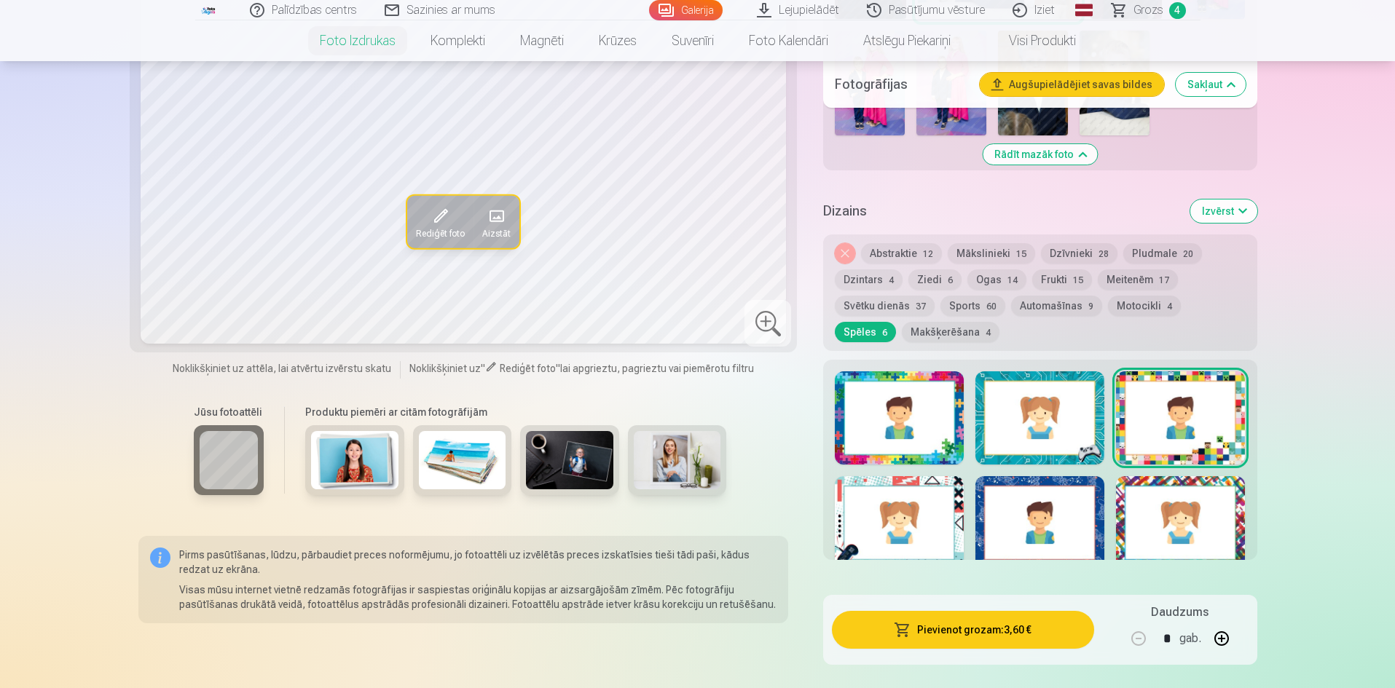
scroll to position [1132, 0]
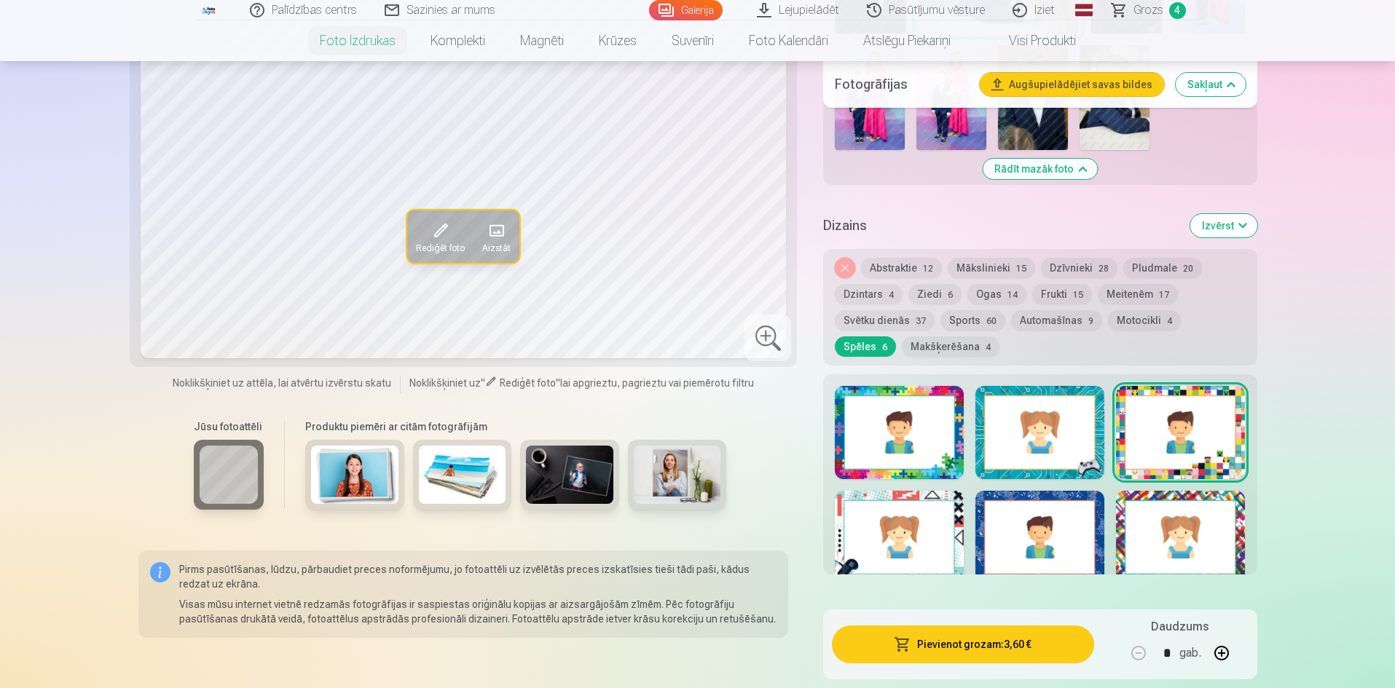
click at [915, 345] on button "Makšķerēšana 4" at bounding box center [951, 346] width 98 height 20
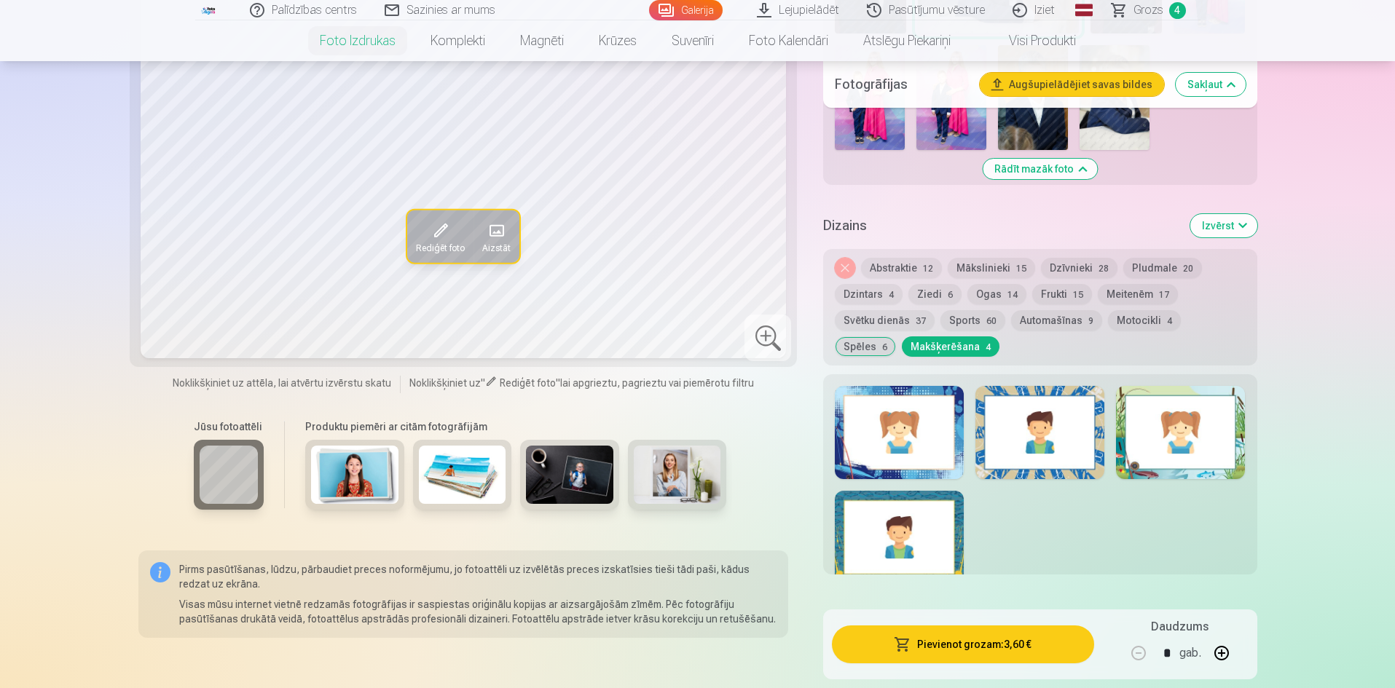
click at [1137, 321] on button "Motocikli 4" at bounding box center [1144, 320] width 73 height 20
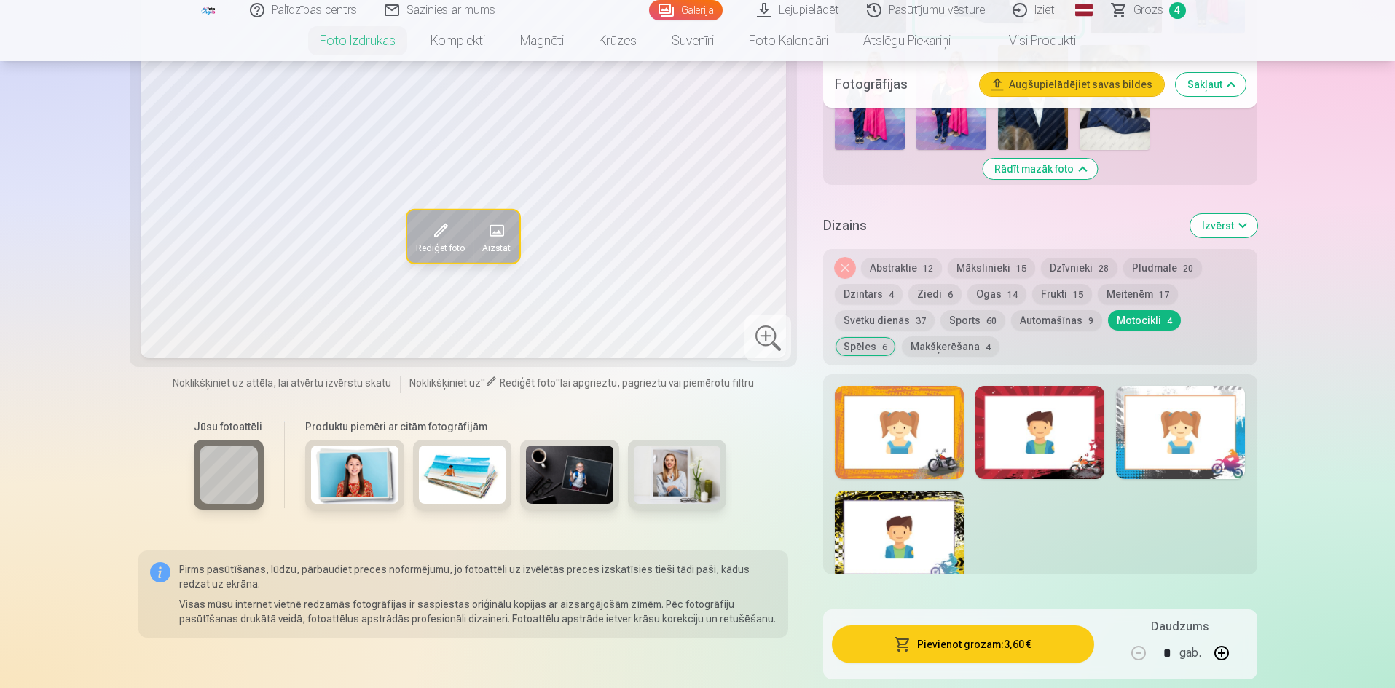
click at [1064, 324] on button "Automašīnas 9" at bounding box center [1056, 320] width 91 height 20
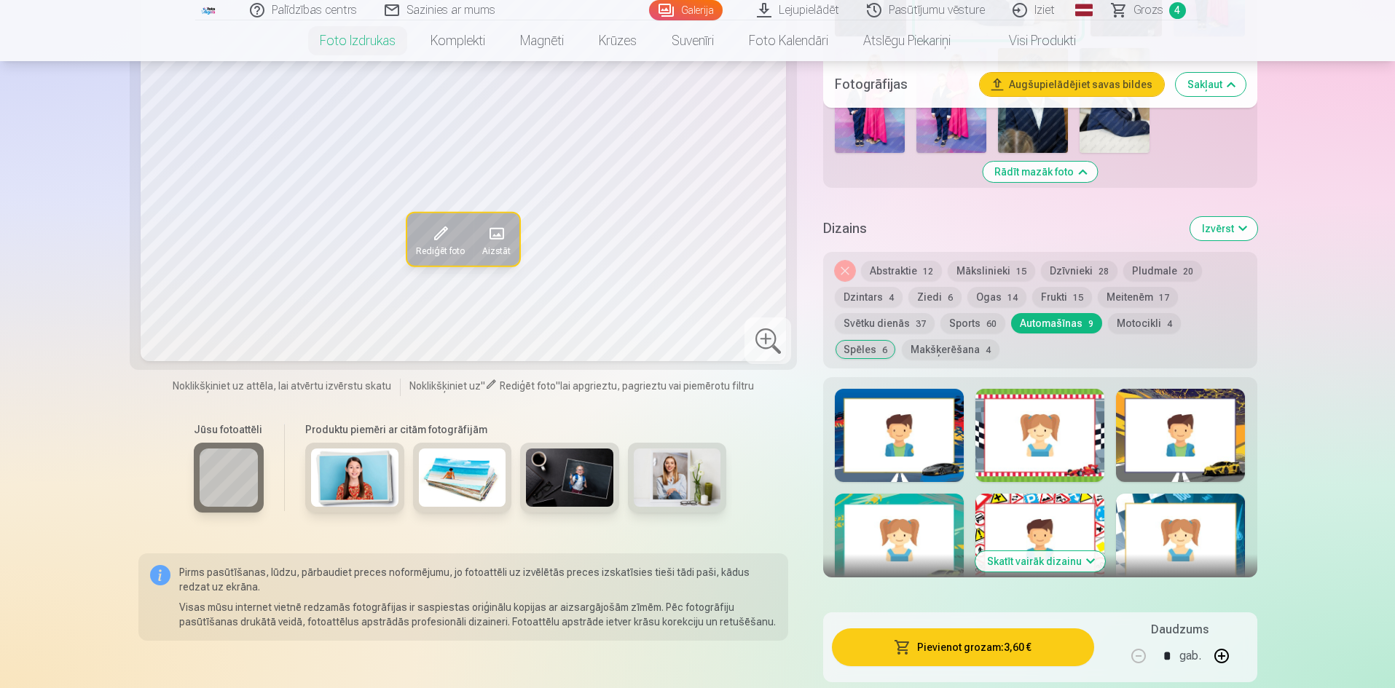
scroll to position [1102, 0]
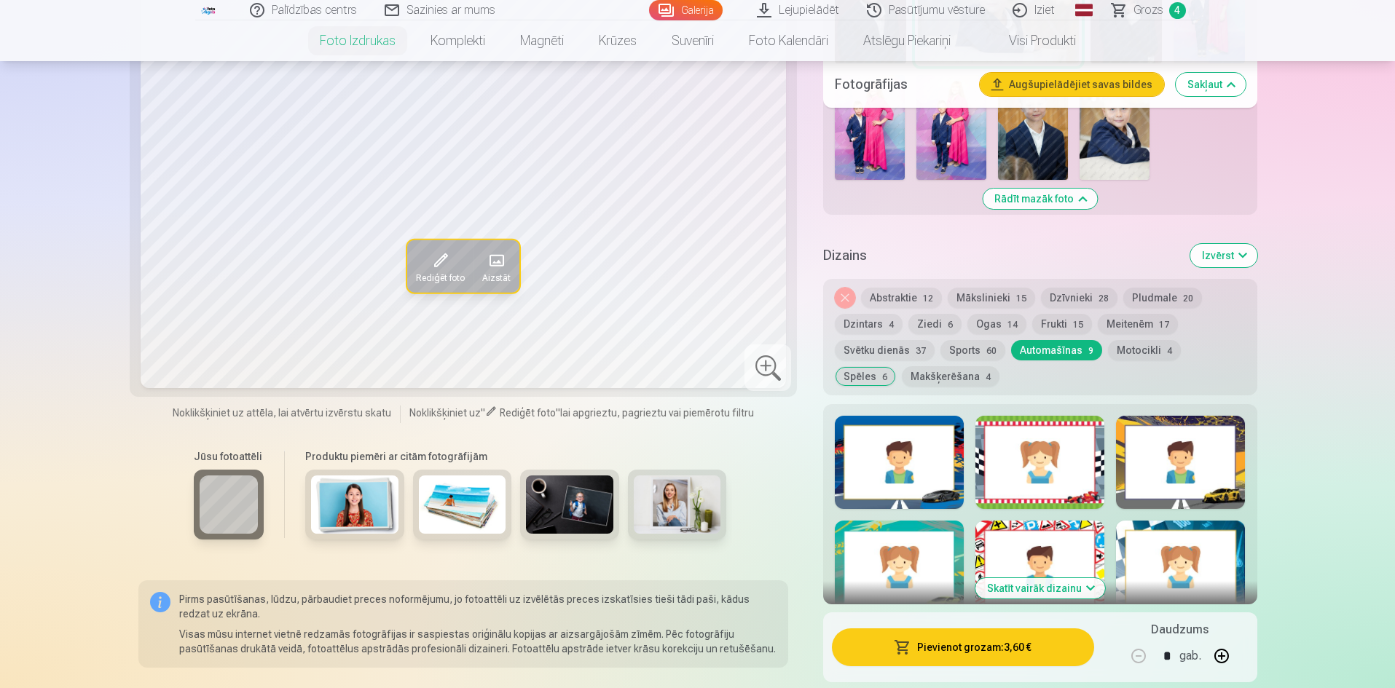
click at [981, 345] on button "Sports 60" at bounding box center [972, 350] width 65 height 20
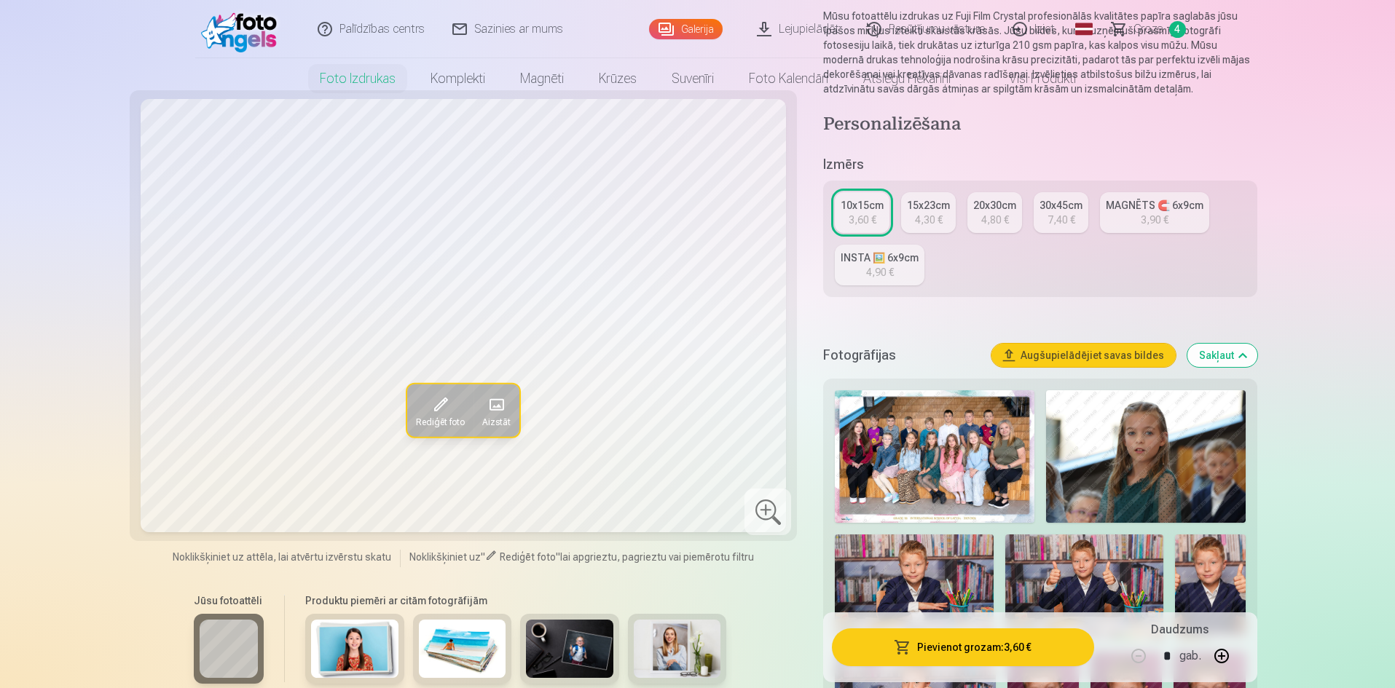
scroll to position [0, 0]
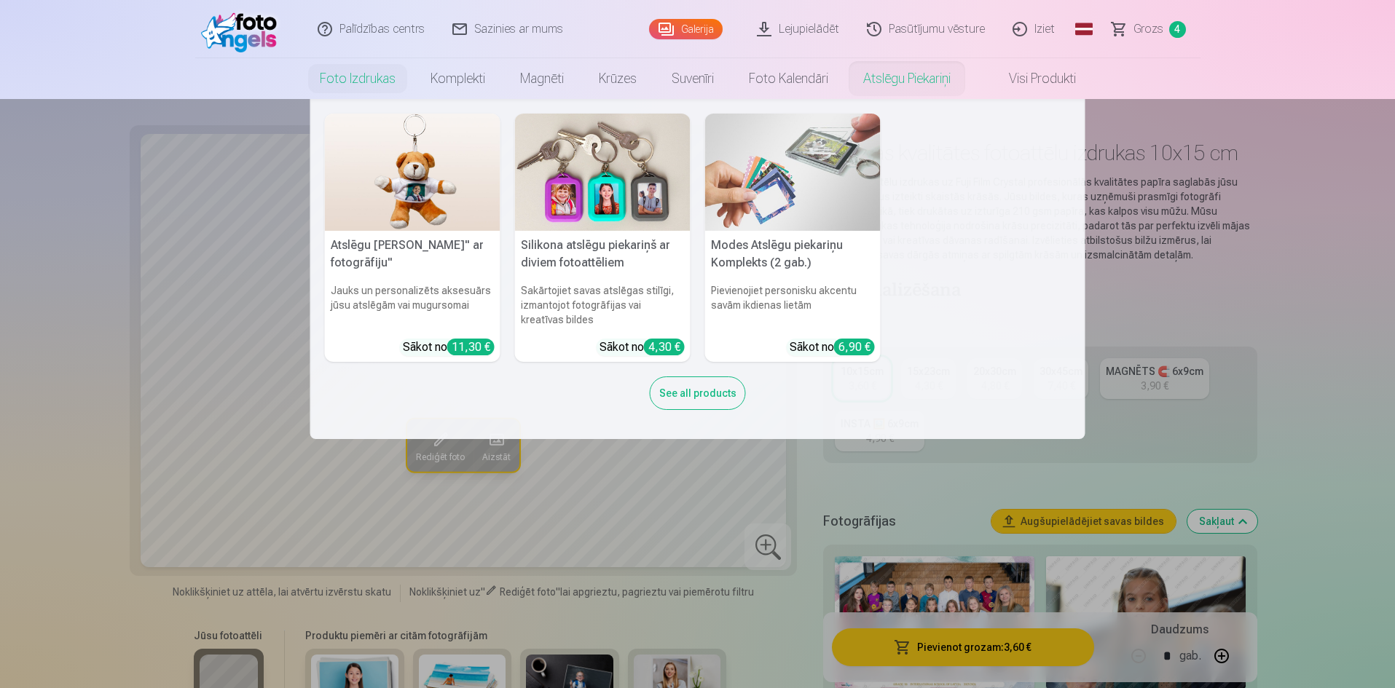
click at [877, 82] on link "Atslēgu piekariņi" at bounding box center [906, 78] width 122 height 41
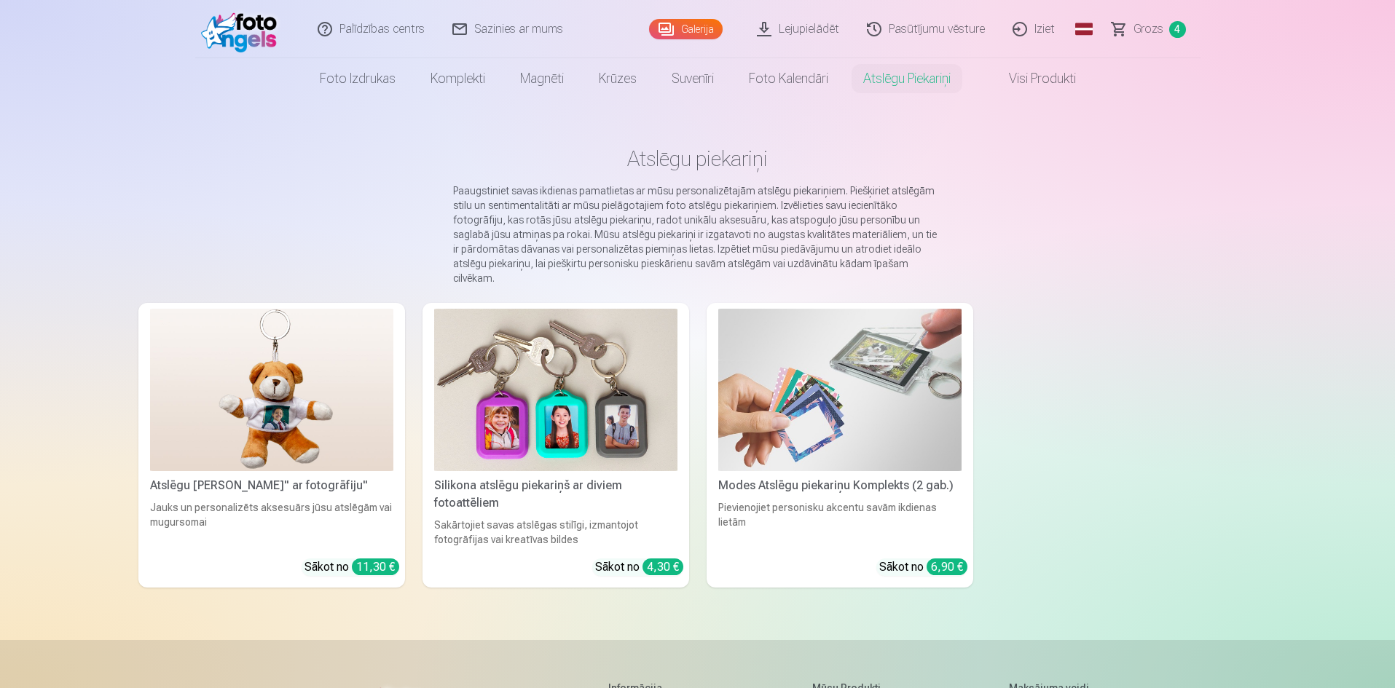
click at [554, 358] on img at bounding box center [555, 390] width 243 height 162
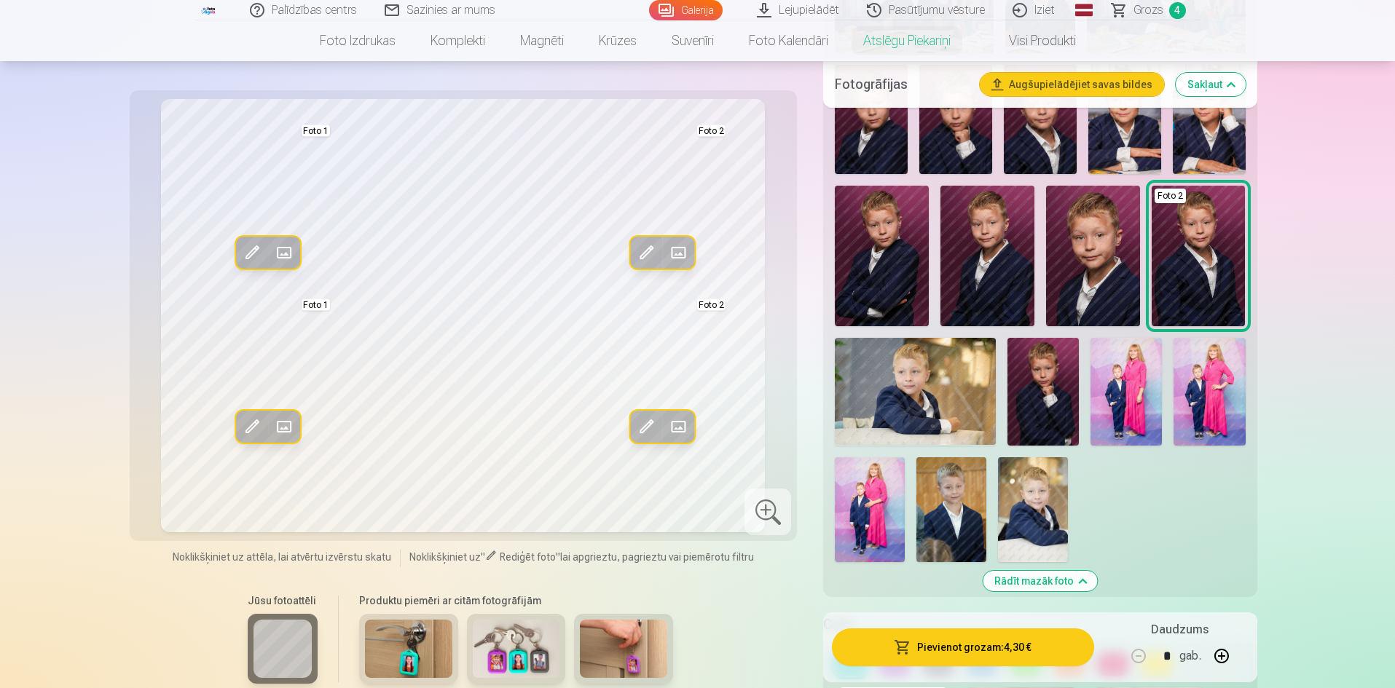
scroll to position [661, 0]
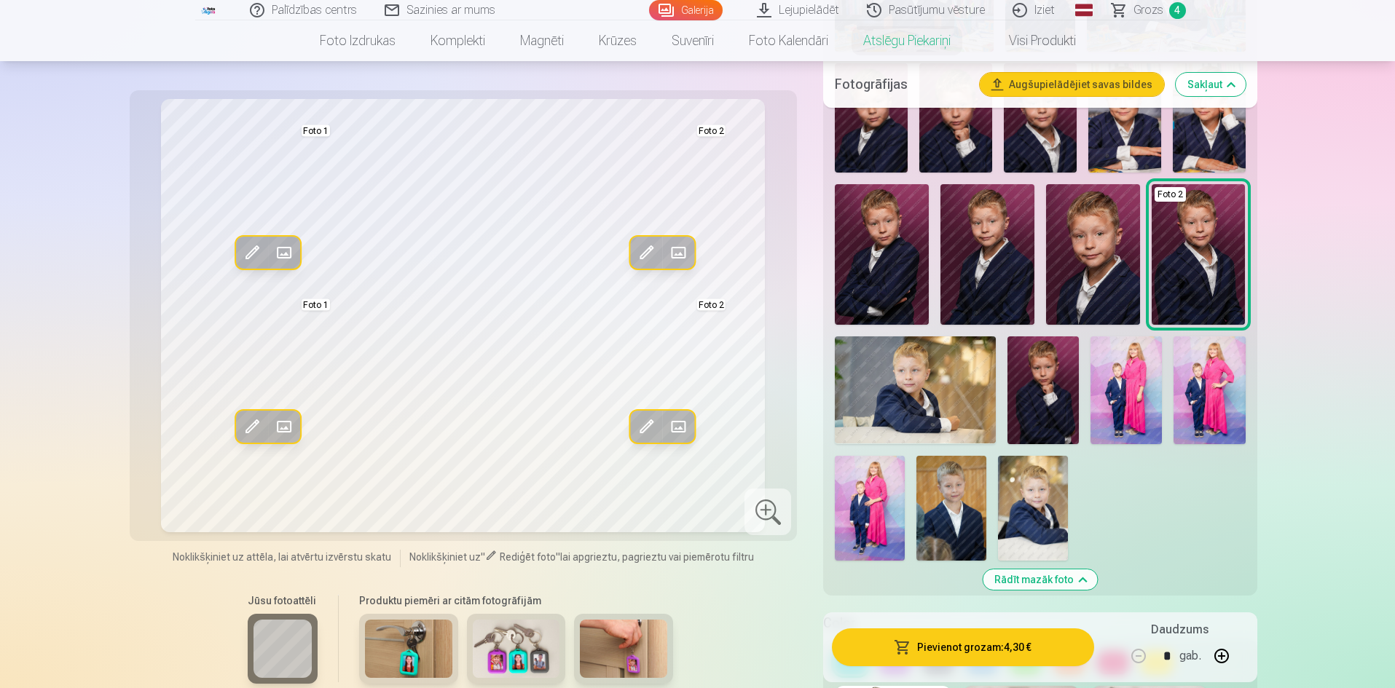
click at [921, 404] on img at bounding box center [915, 389] width 161 height 107
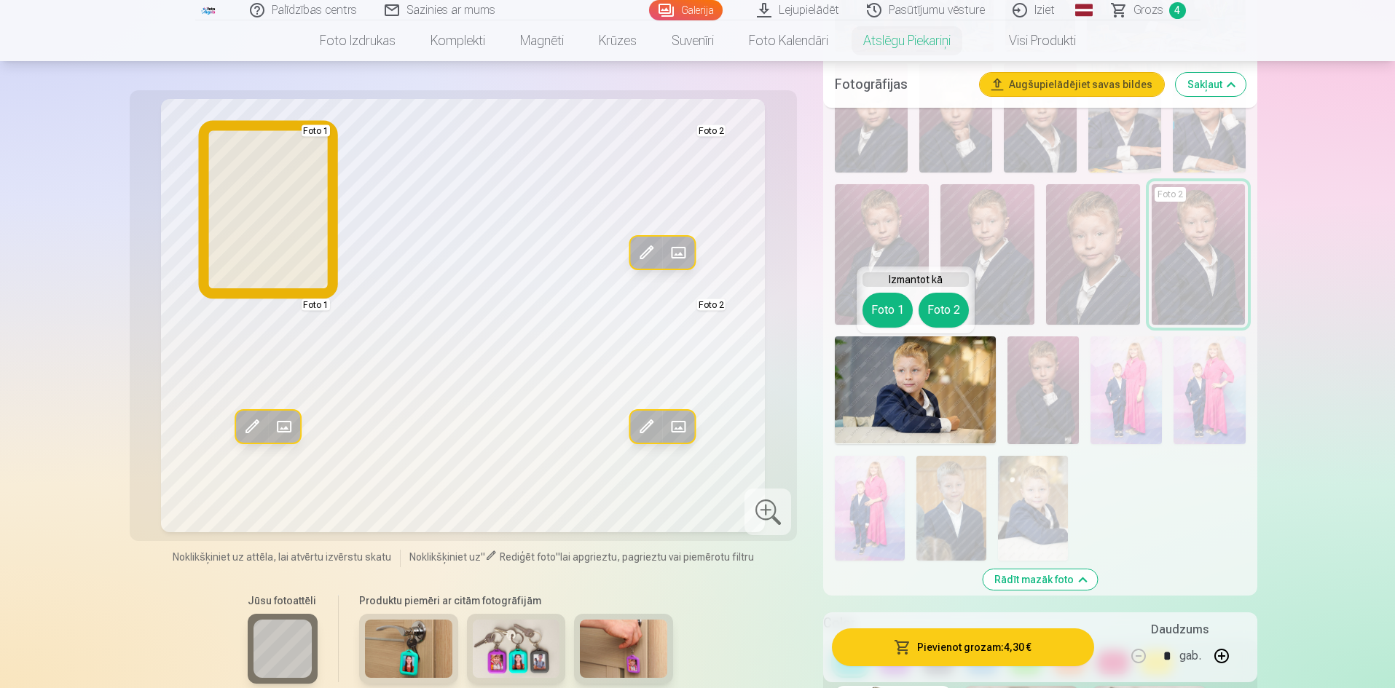
click at [887, 314] on button "Foto 1" at bounding box center [887, 310] width 50 height 35
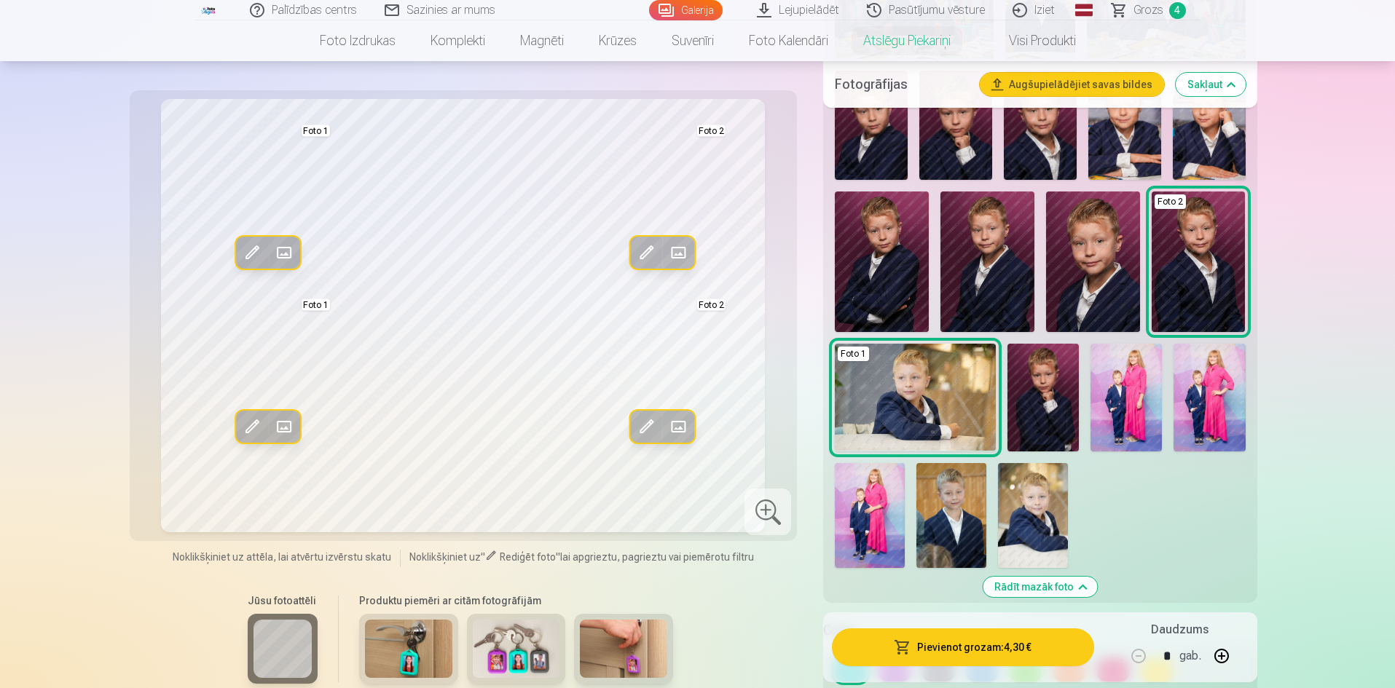
scroll to position [537, 0]
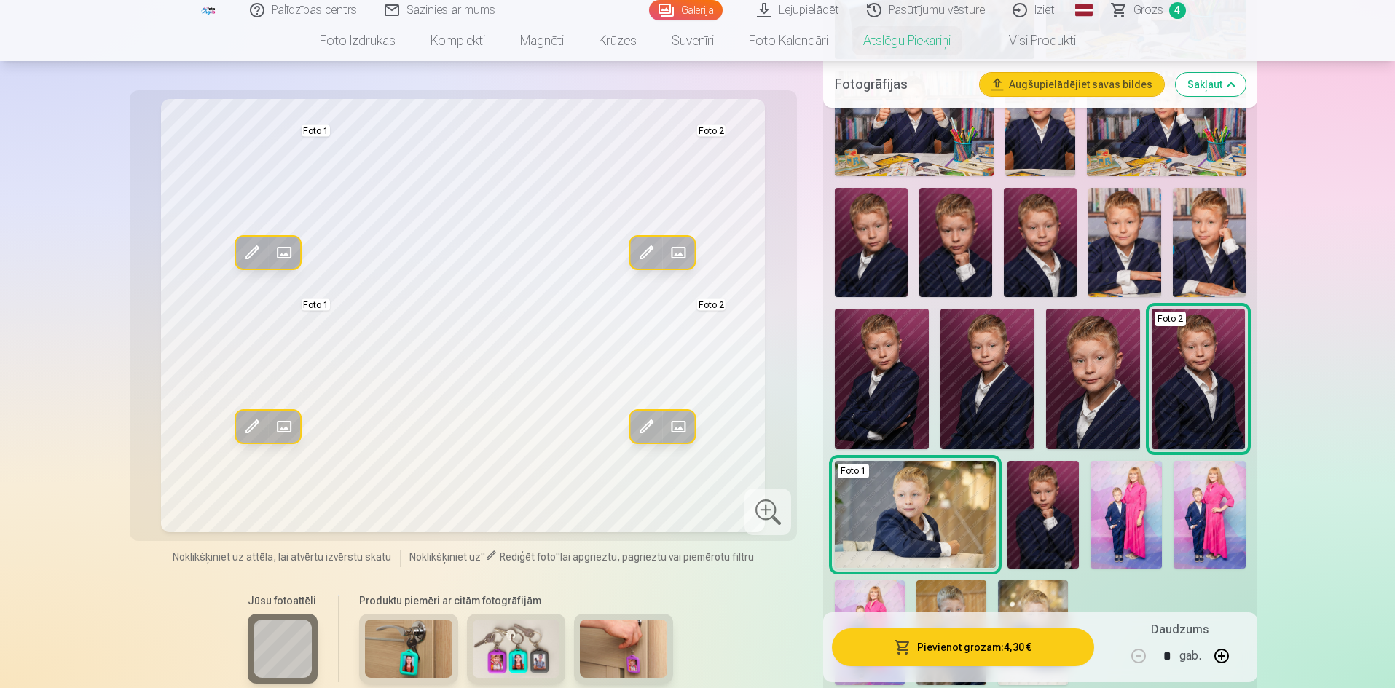
click at [1196, 245] on img at bounding box center [1208, 242] width 73 height 109
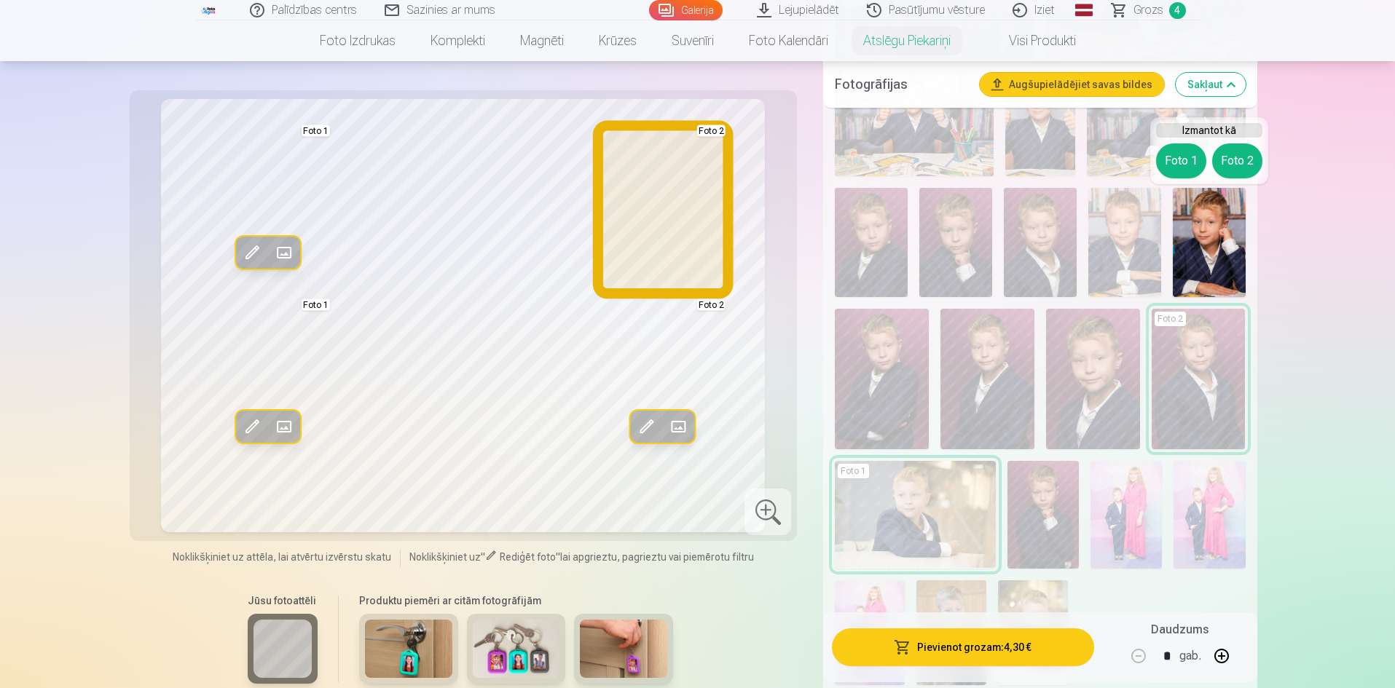
click at [1231, 163] on button "Foto 2" at bounding box center [1237, 160] width 50 height 35
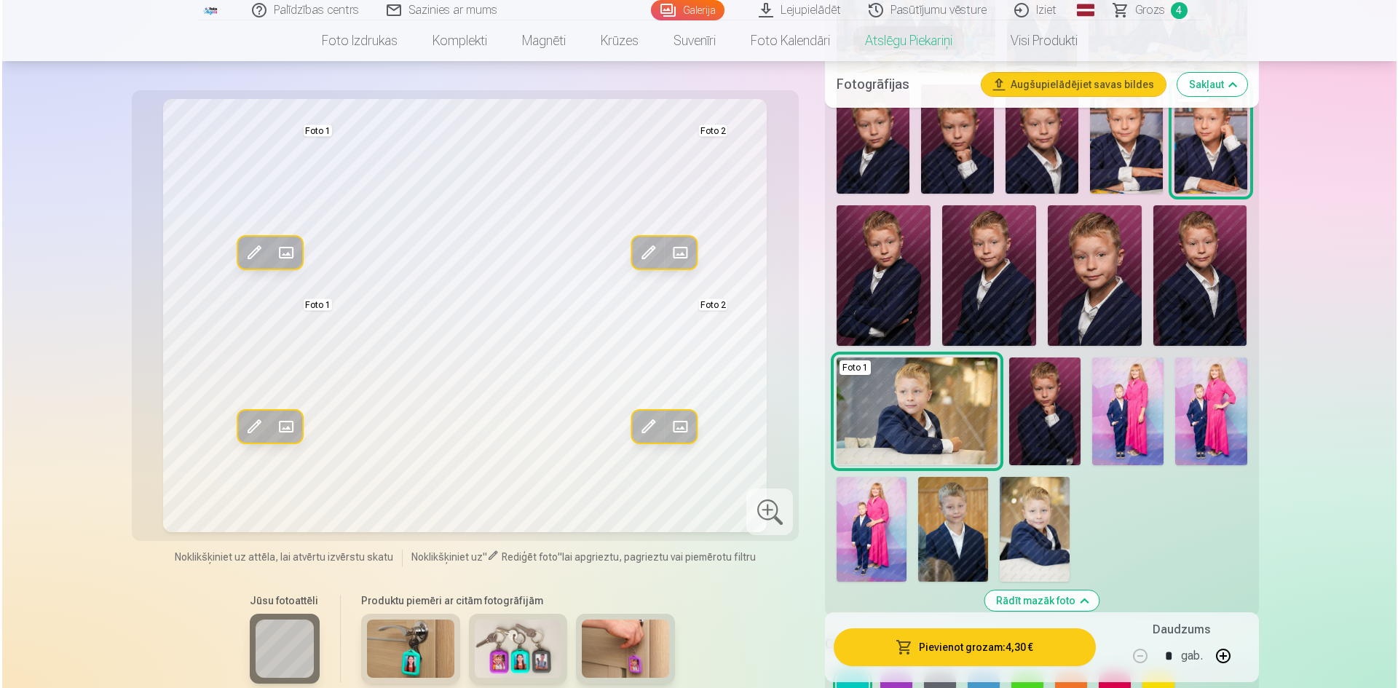
scroll to position [468, 0]
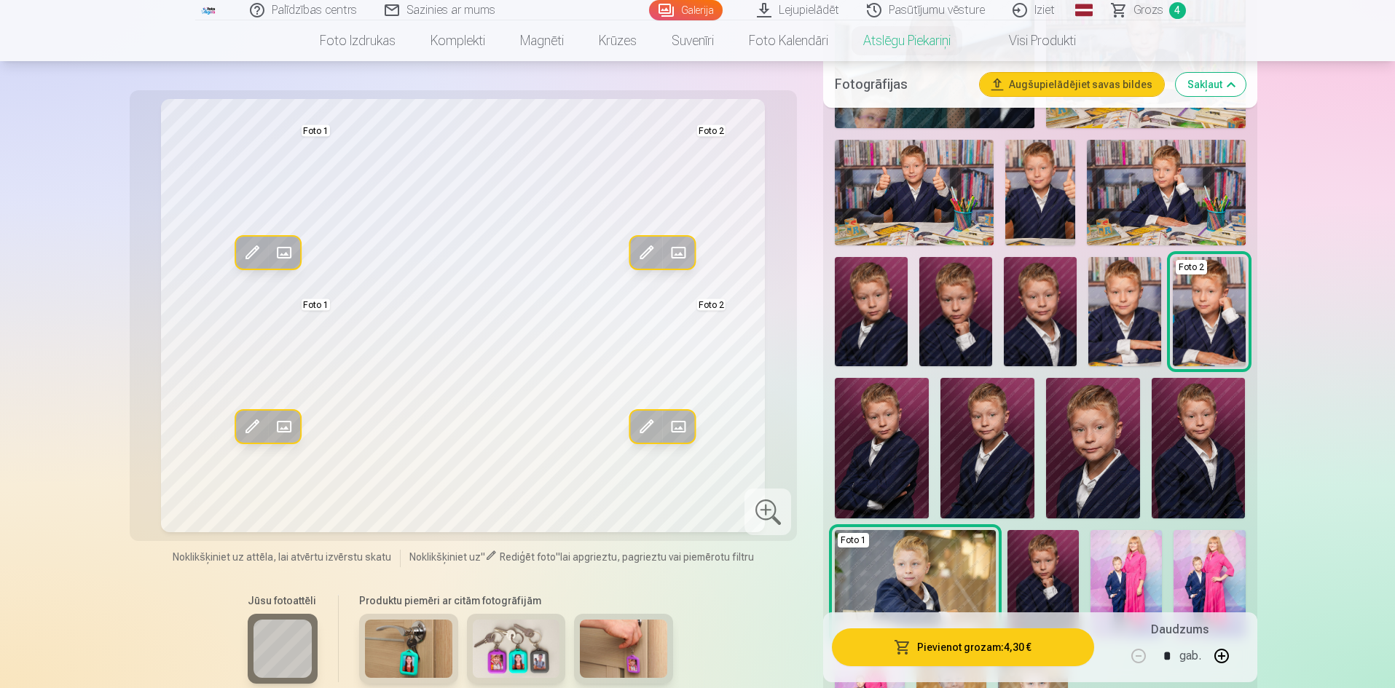
click at [950, 640] on button "Pievienot grozam : 4,30 €" at bounding box center [962, 647] width 261 height 38
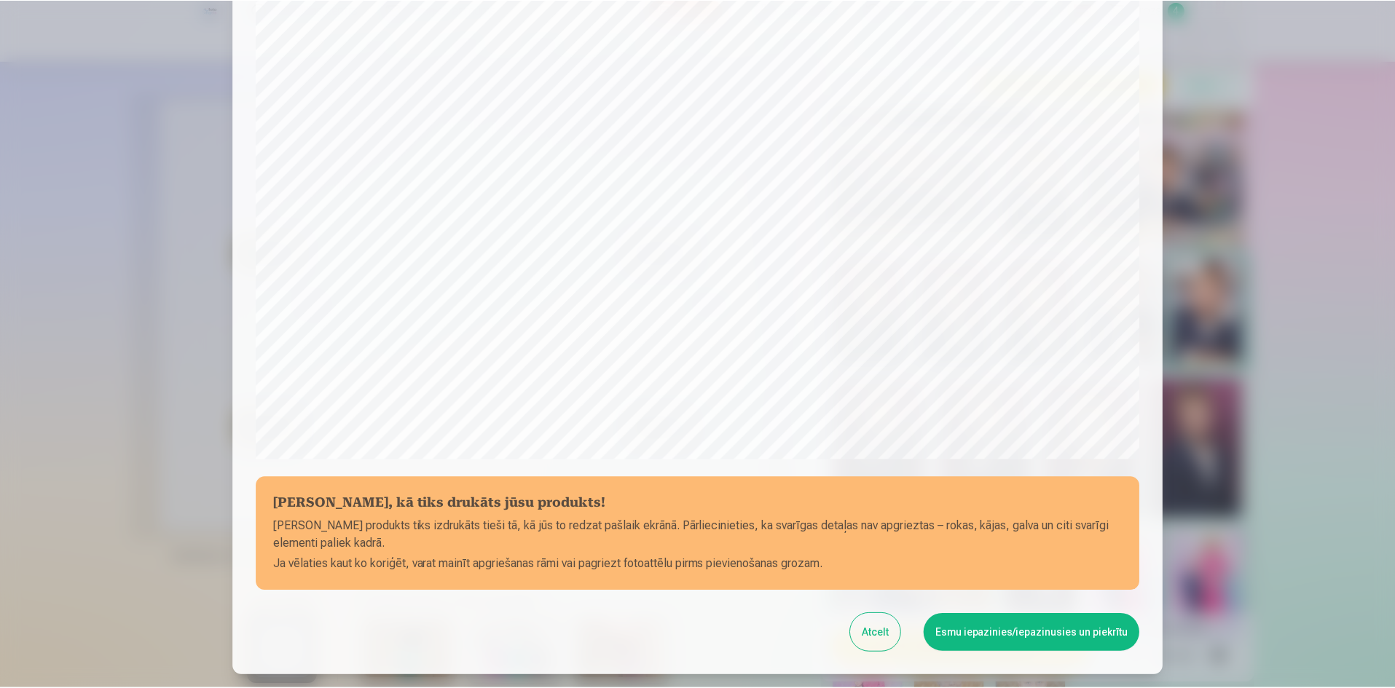
scroll to position [360, 0]
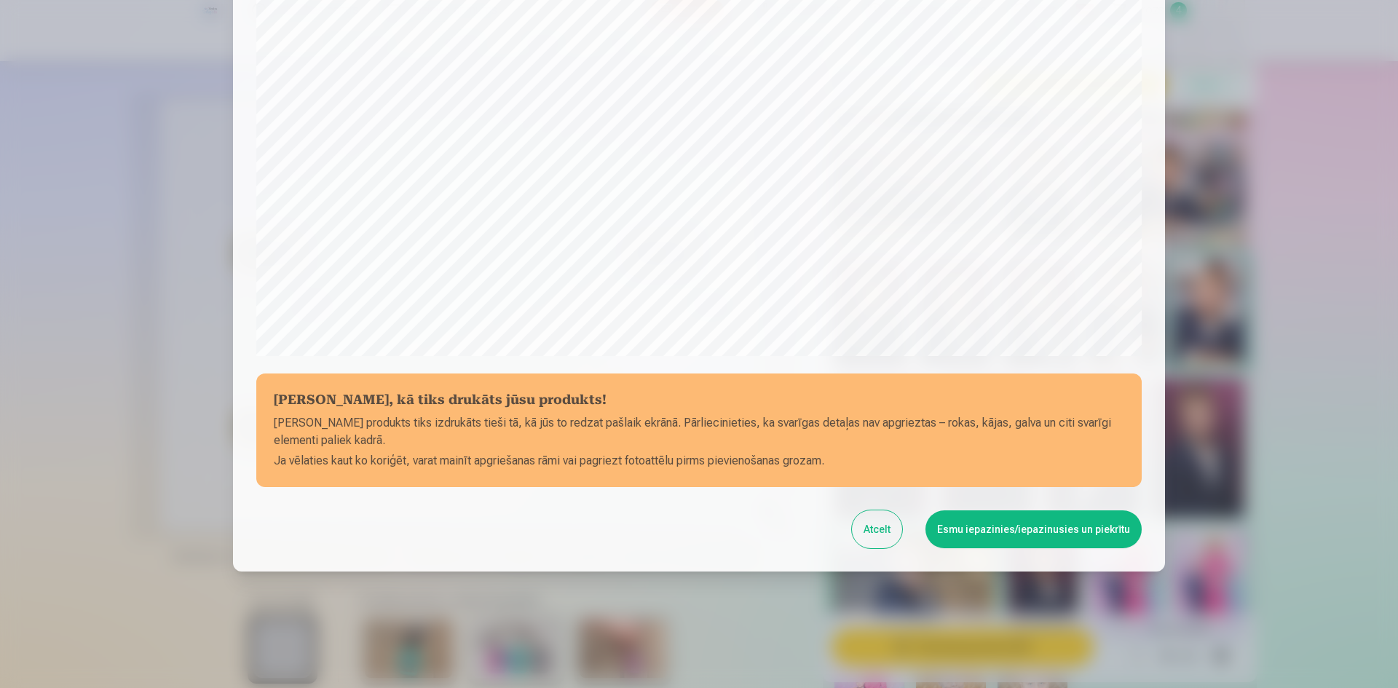
click at [990, 532] on button "Esmu iepazinies/iepazinusies un piekrītu" at bounding box center [1034, 529] width 216 height 38
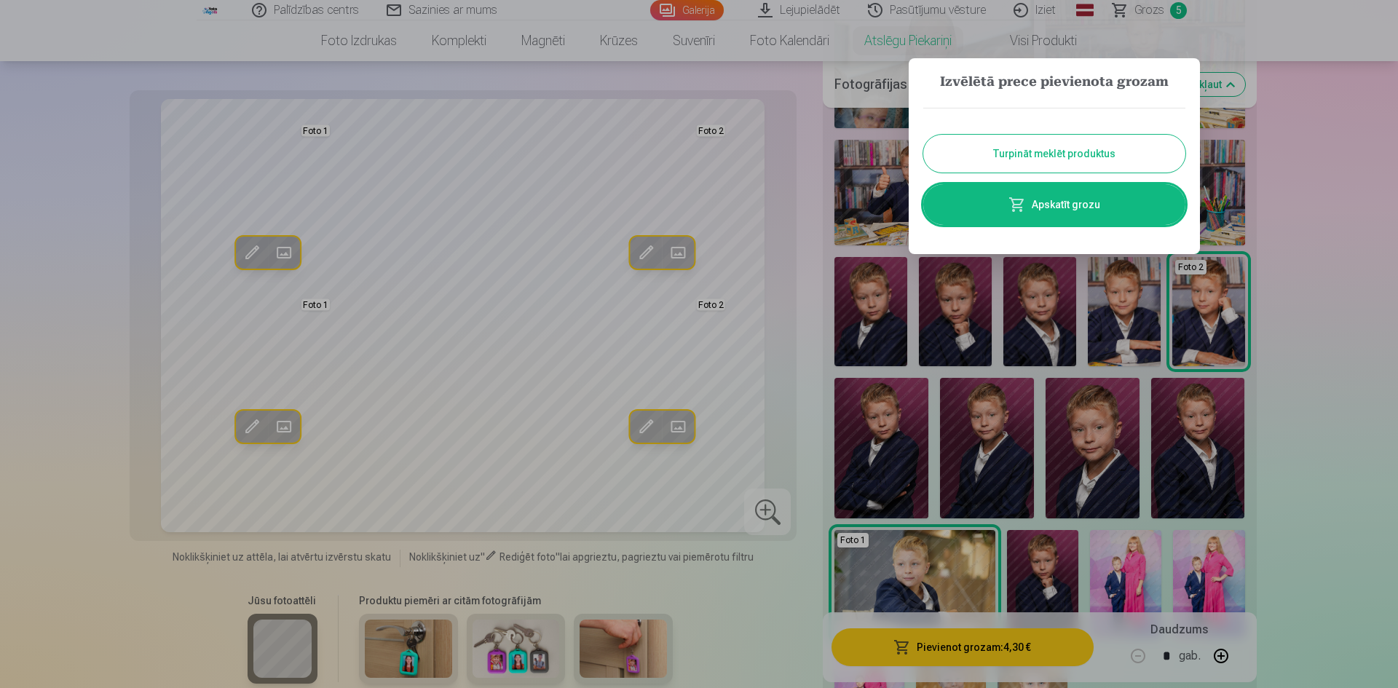
click at [1065, 160] on button "Turpināt meklēt produktus" at bounding box center [1054, 154] width 262 height 38
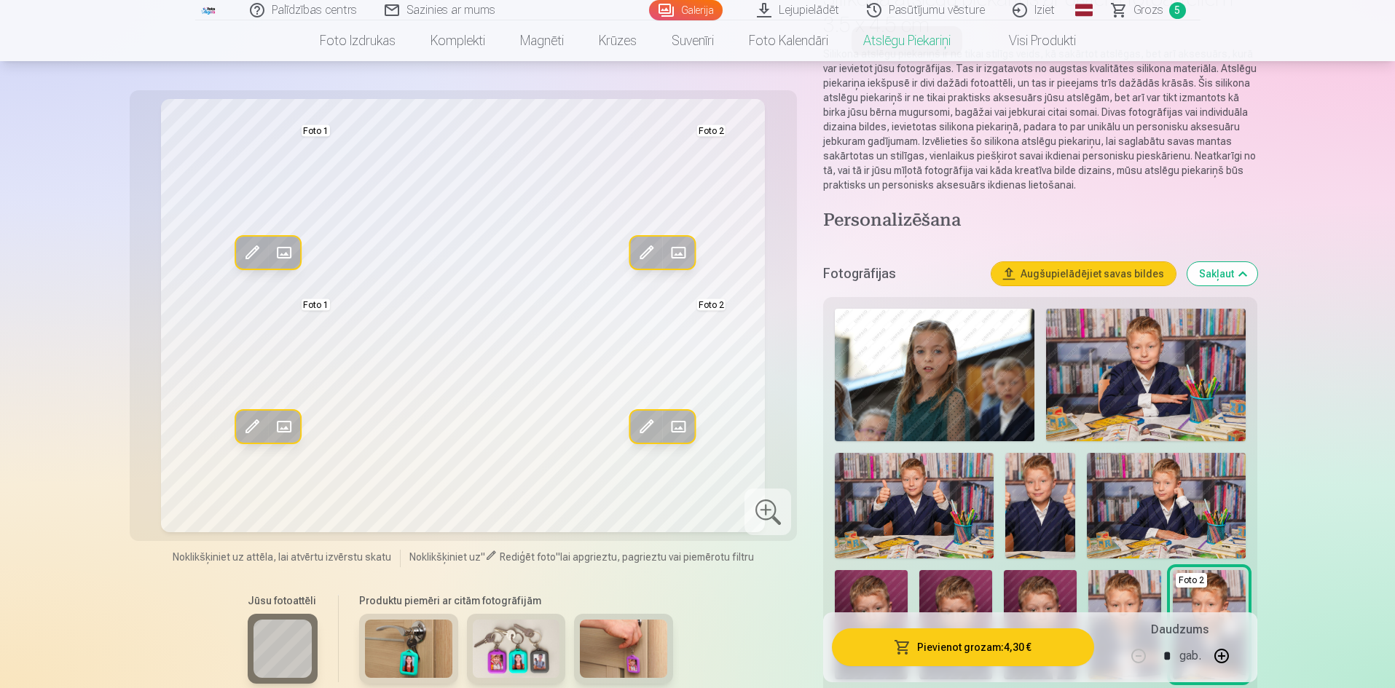
scroll to position [0, 0]
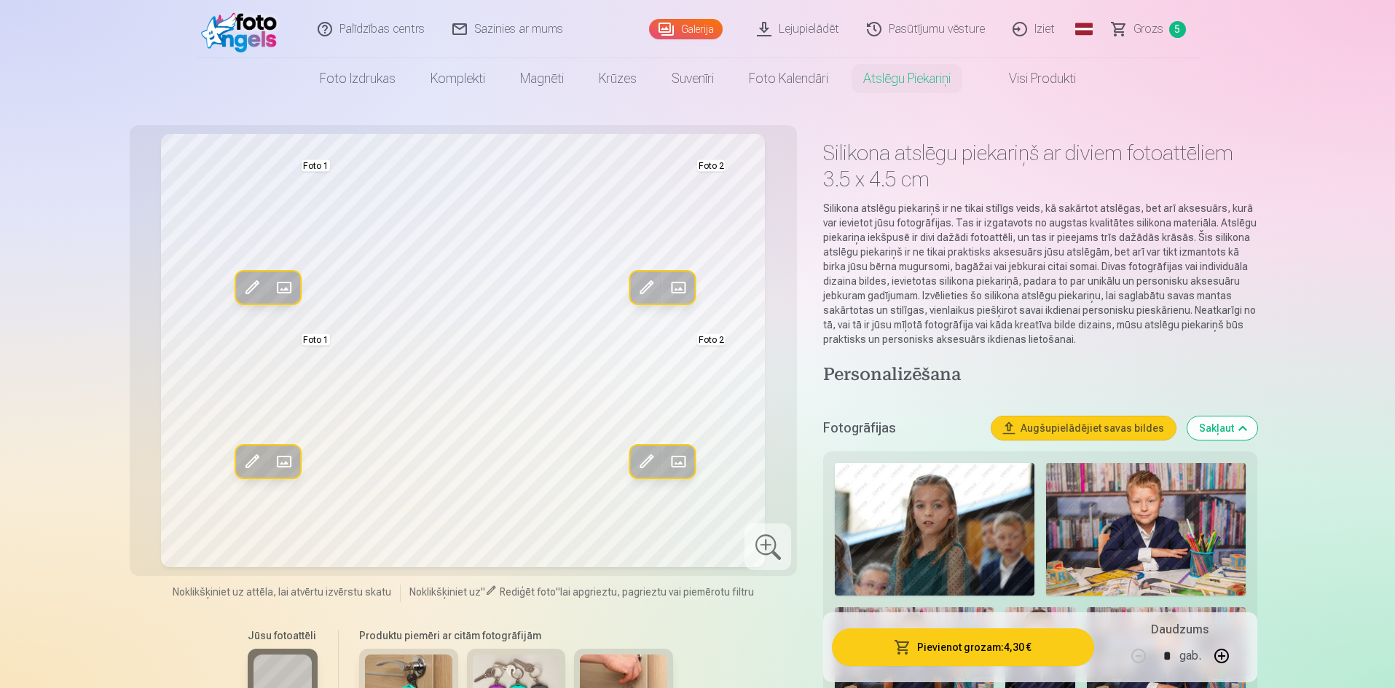
click at [1158, 35] on span "Grozs" at bounding box center [1148, 28] width 30 height 17
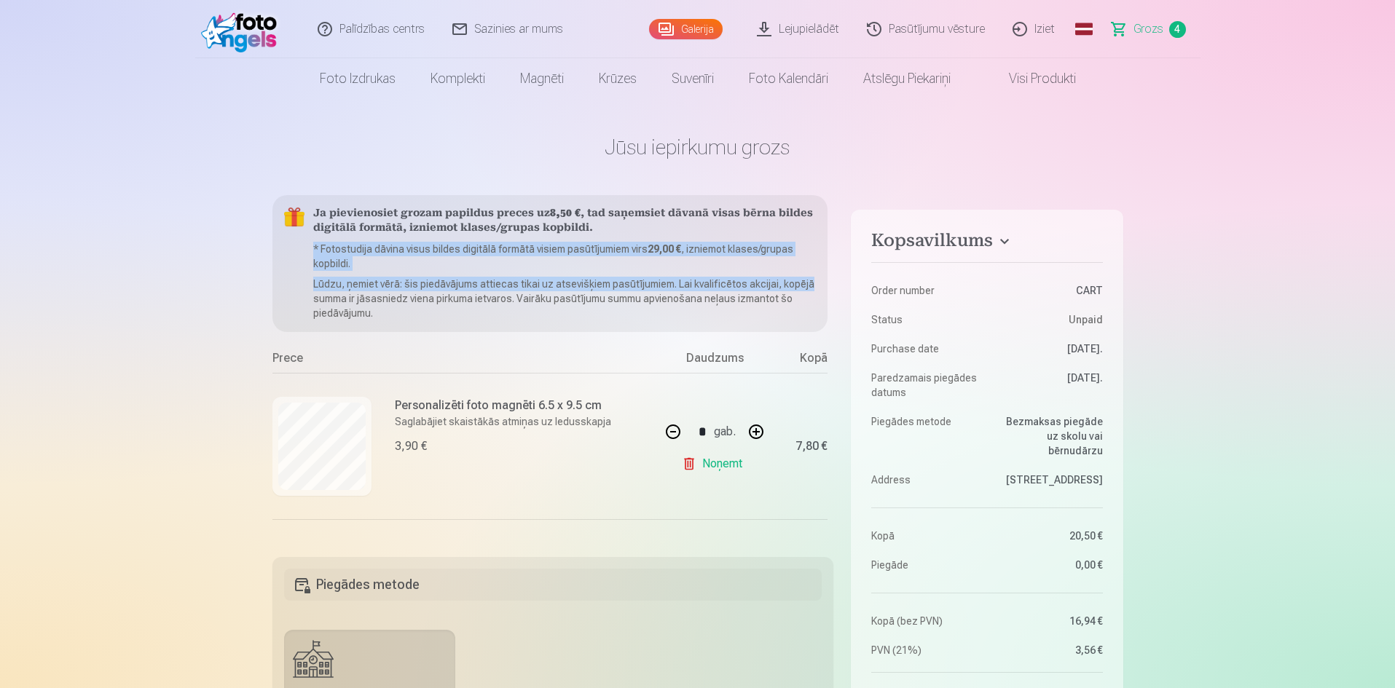
drag, startPoint x: 833, startPoint y: 290, endPoint x: 839, endPoint y: 236, distance: 54.2
click at [839, 236] on div "Kopsavilkums Order number CART Status Unpaid Purchase date 7.09.2025. Paredzama…" at bounding box center [697, 682] width 851 height 974
click at [1014, 91] on link "Visi produkti" at bounding box center [1030, 78] width 125 height 41
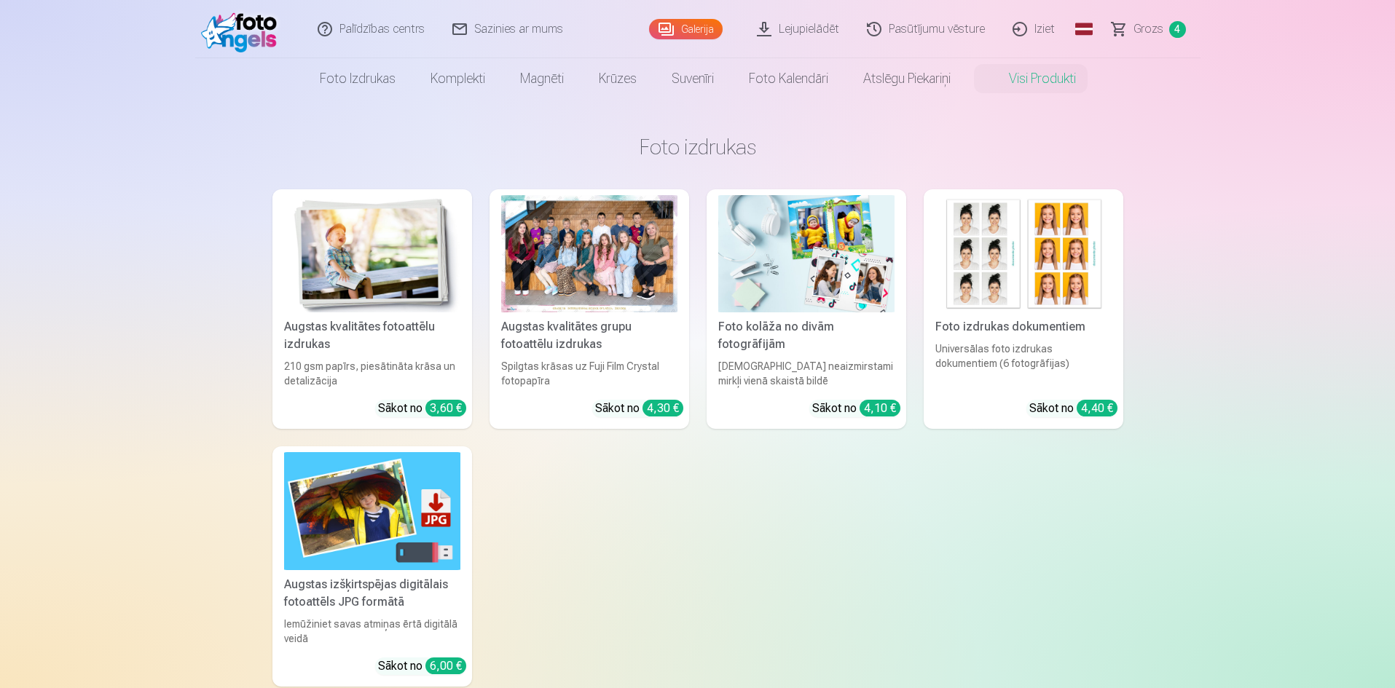
click at [1152, 20] on link "Grozs 4" at bounding box center [1149, 29] width 102 height 58
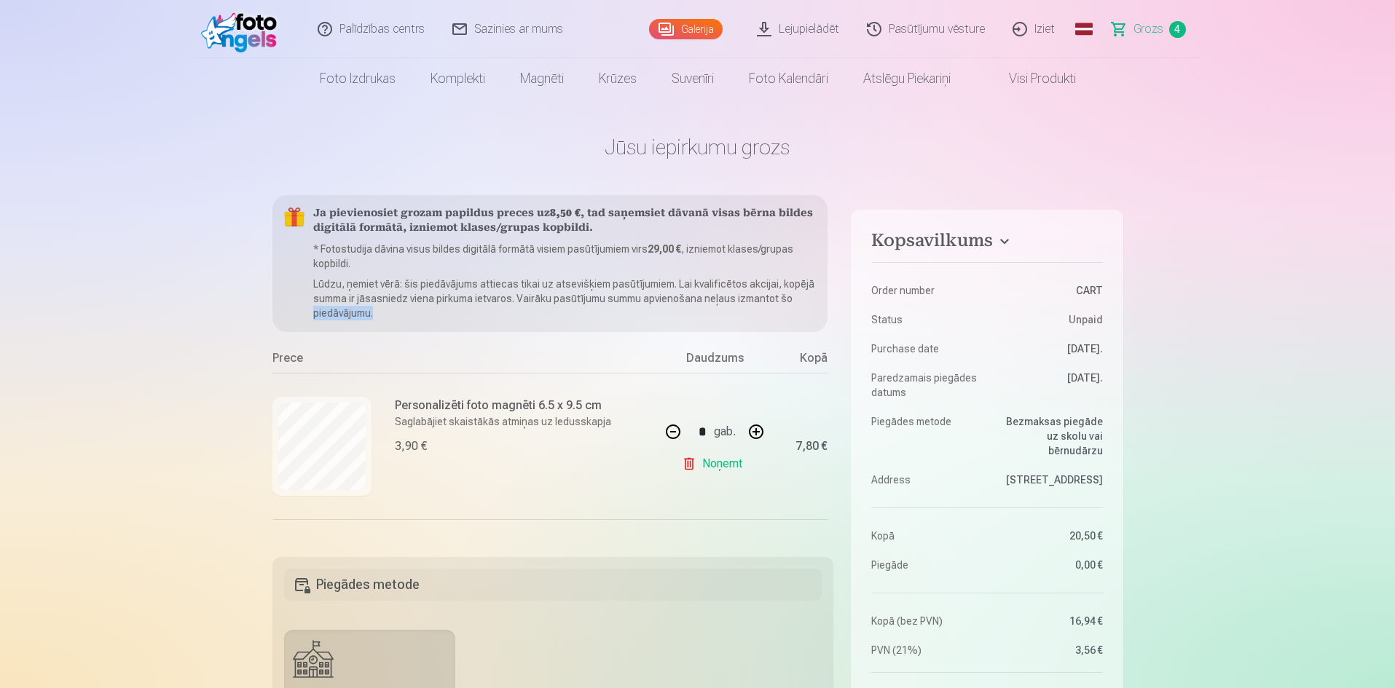
drag, startPoint x: 837, startPoint y: 296, endPoint x: 835, endPoint y: 331, distance: 35.8
click at [835, 331] on div "Kopsavilkums Order number CART Status Unpaid Purchase date 7.09.2025. Paredzama…" at bounding box center [697, 682] width 851 height 974
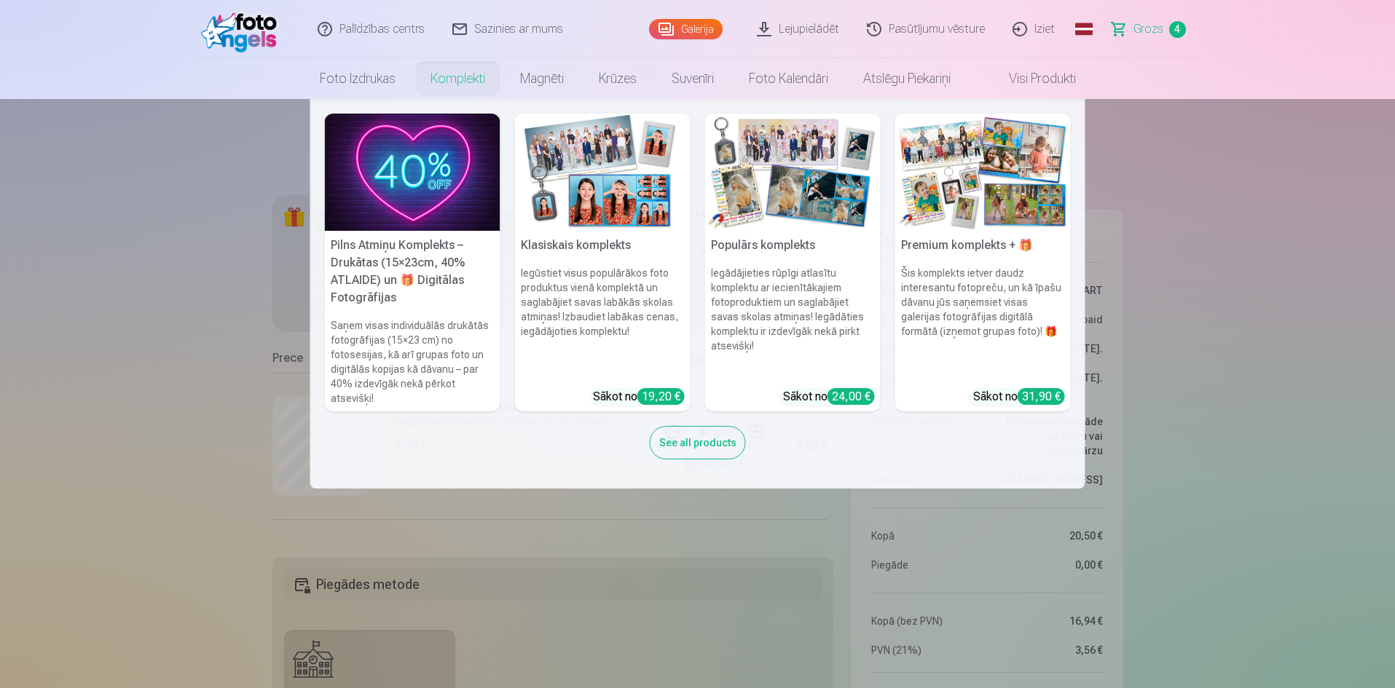
click at [720, 452] on div "See all products" at bounding box center [698, 442] width 96 height 33
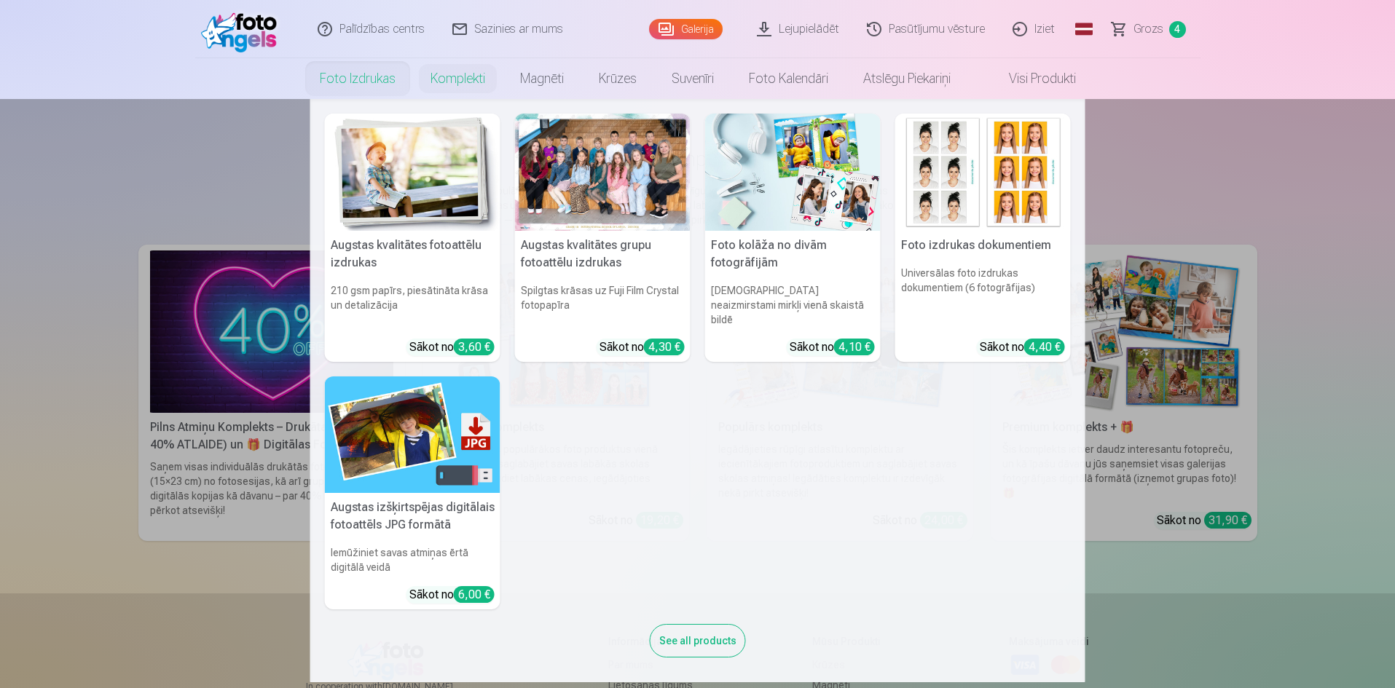
click at [367, 77] on link "Foto izdrukas" at bounding box center [357, 78] width 111 height 41
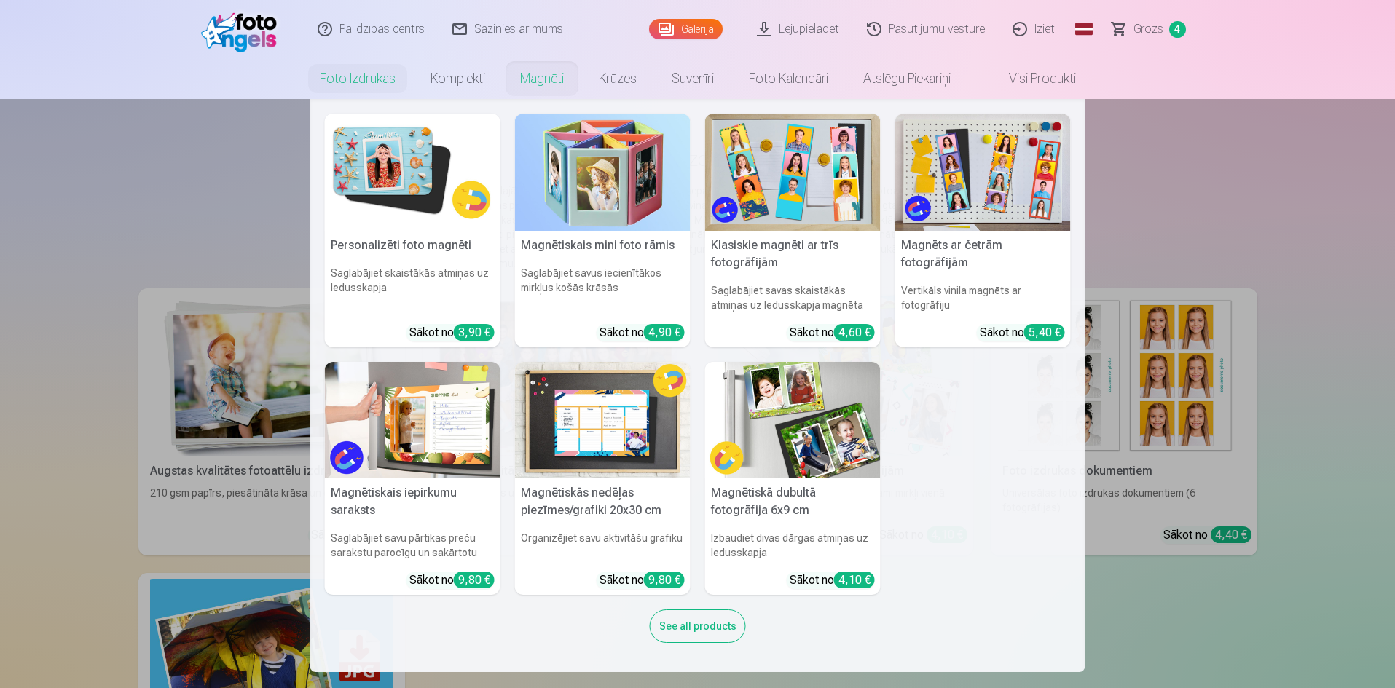
click at [572, 442] on img at bounding box center [603, 420] width 176 height 117
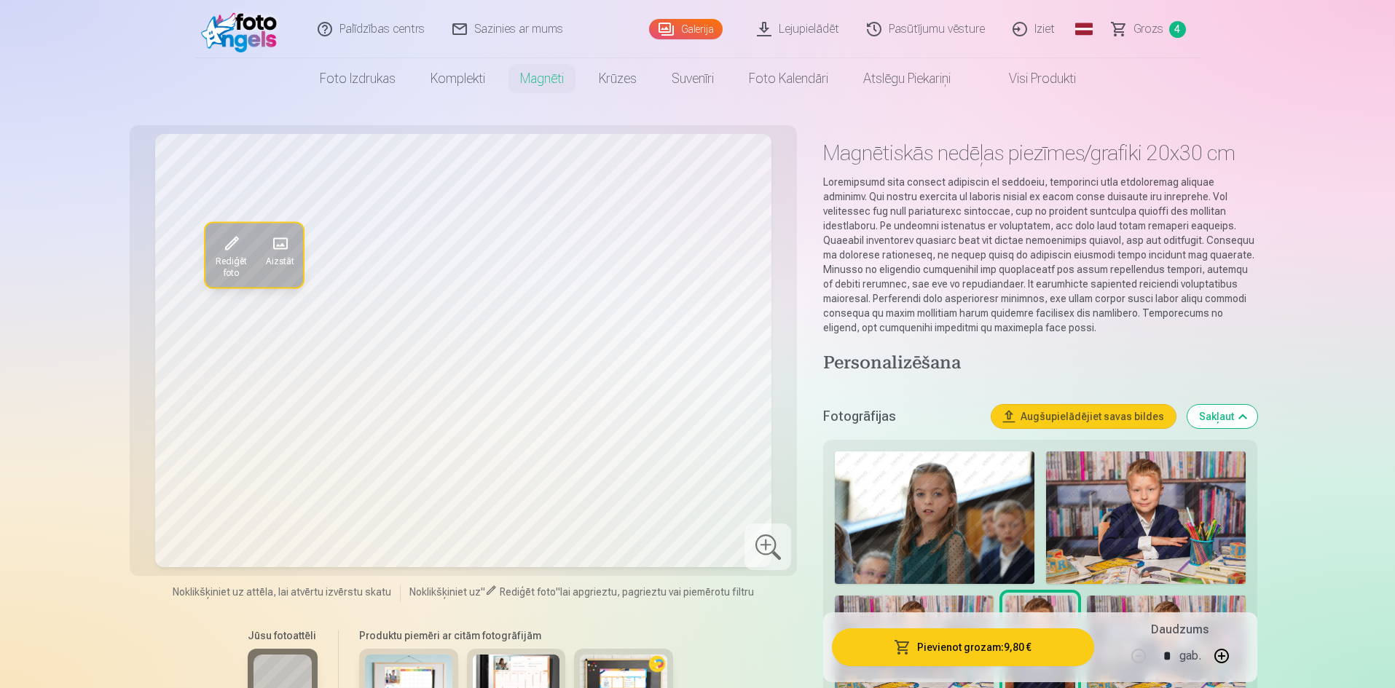
click at [1389, 62] on nav "Foto izdrukas Augstas kvalitātes fotoattēlu izdrukas 210 gsm papīrs, piesātināt…" at bounding box center [697, 78] width 1395 height 41
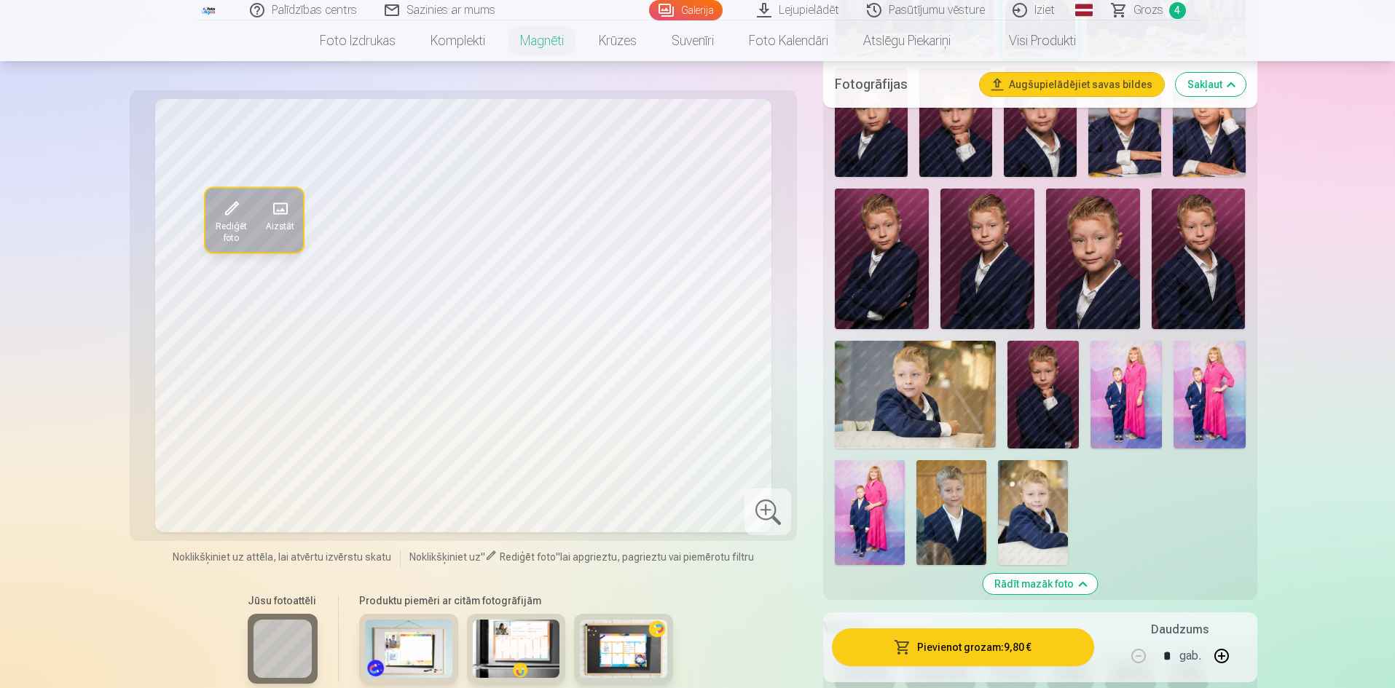
scroll to position [666, 0]
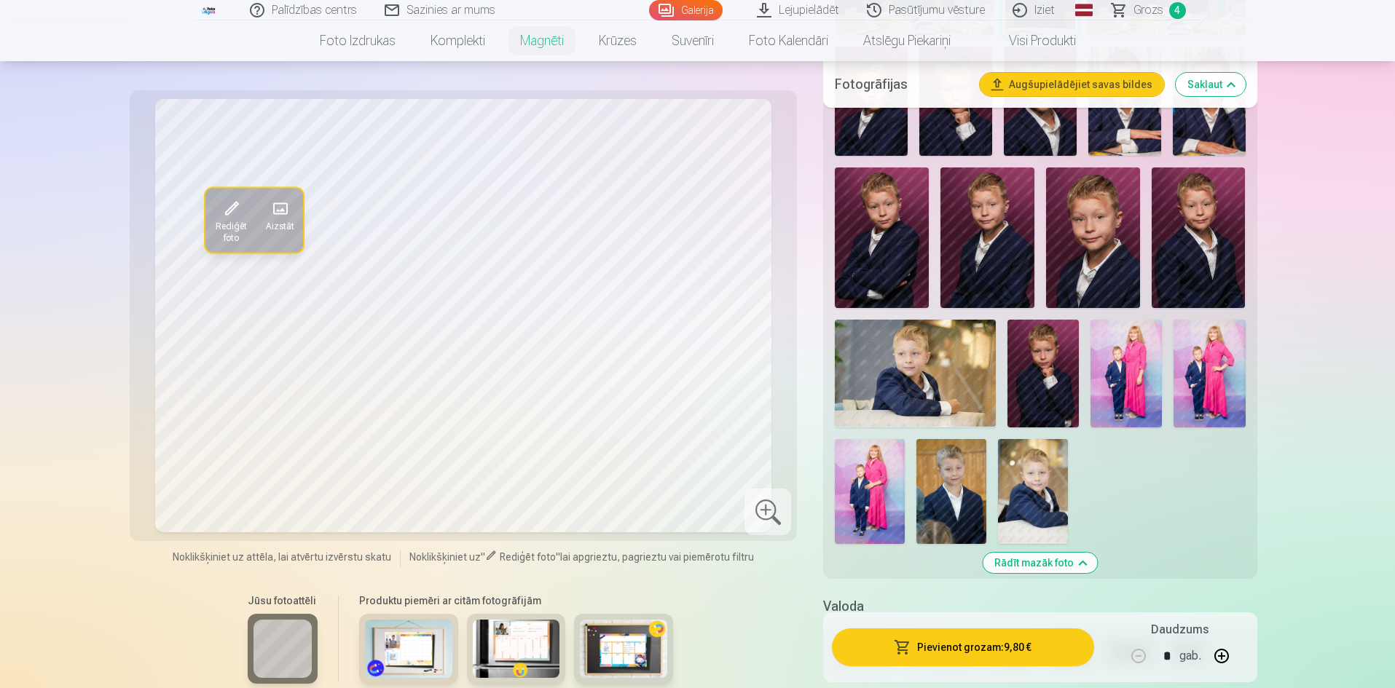
click at [1049, 360] on img at bounding box center [1042, 373] width 71 height 107
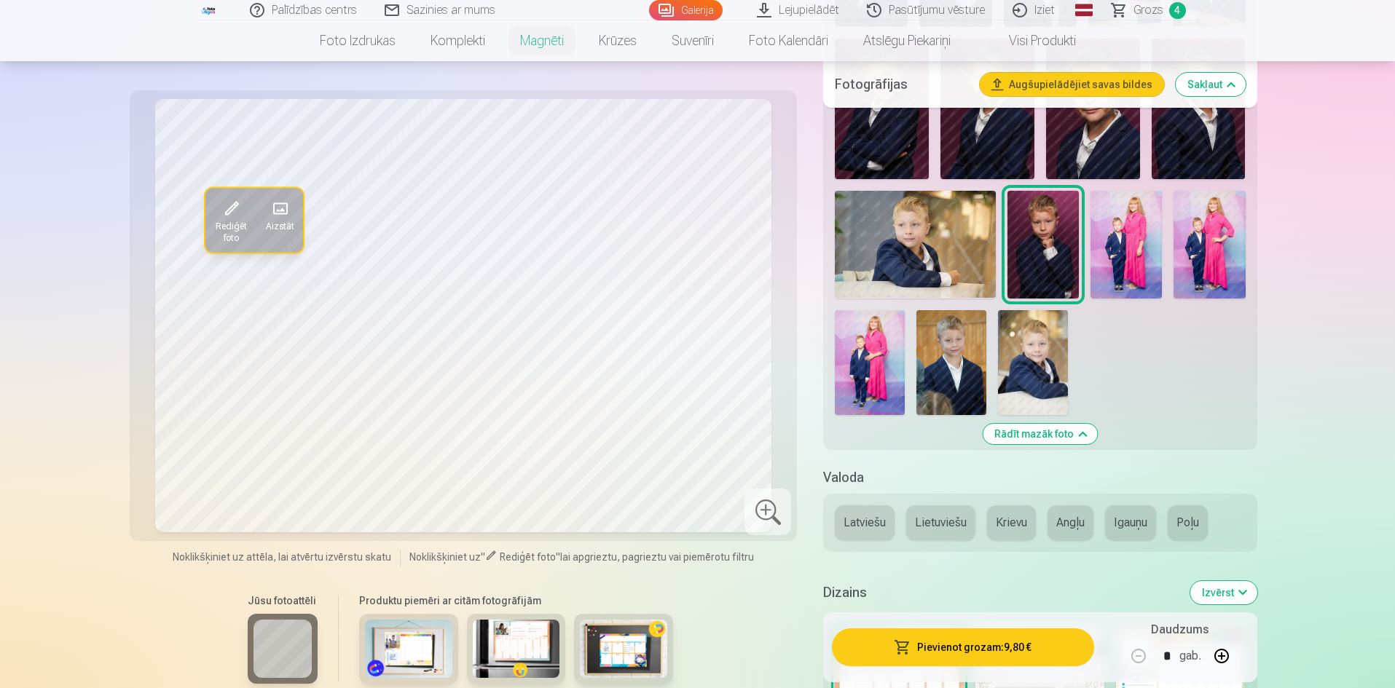
scroll to position [796, 0]
click at [1011, 527] on button "Krievu" at bounding box center [1011, 522] width 49 height 35
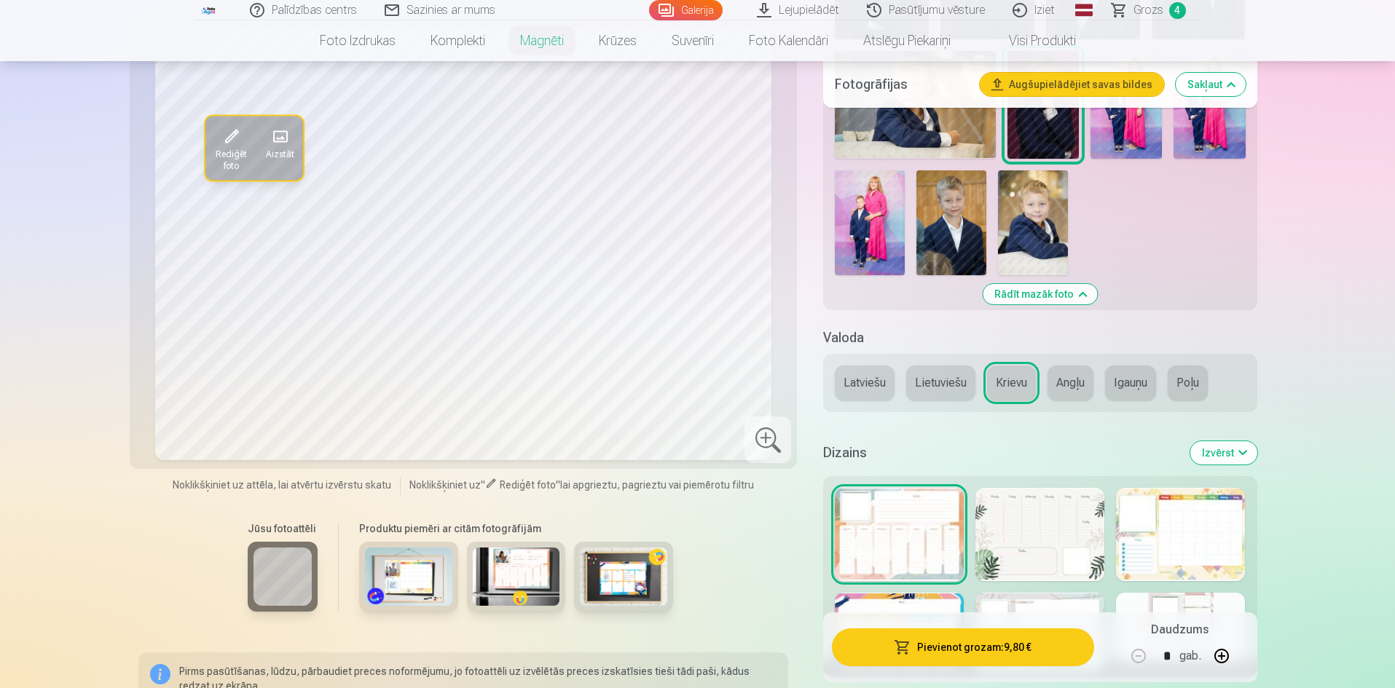
scroll to position [995, 0]
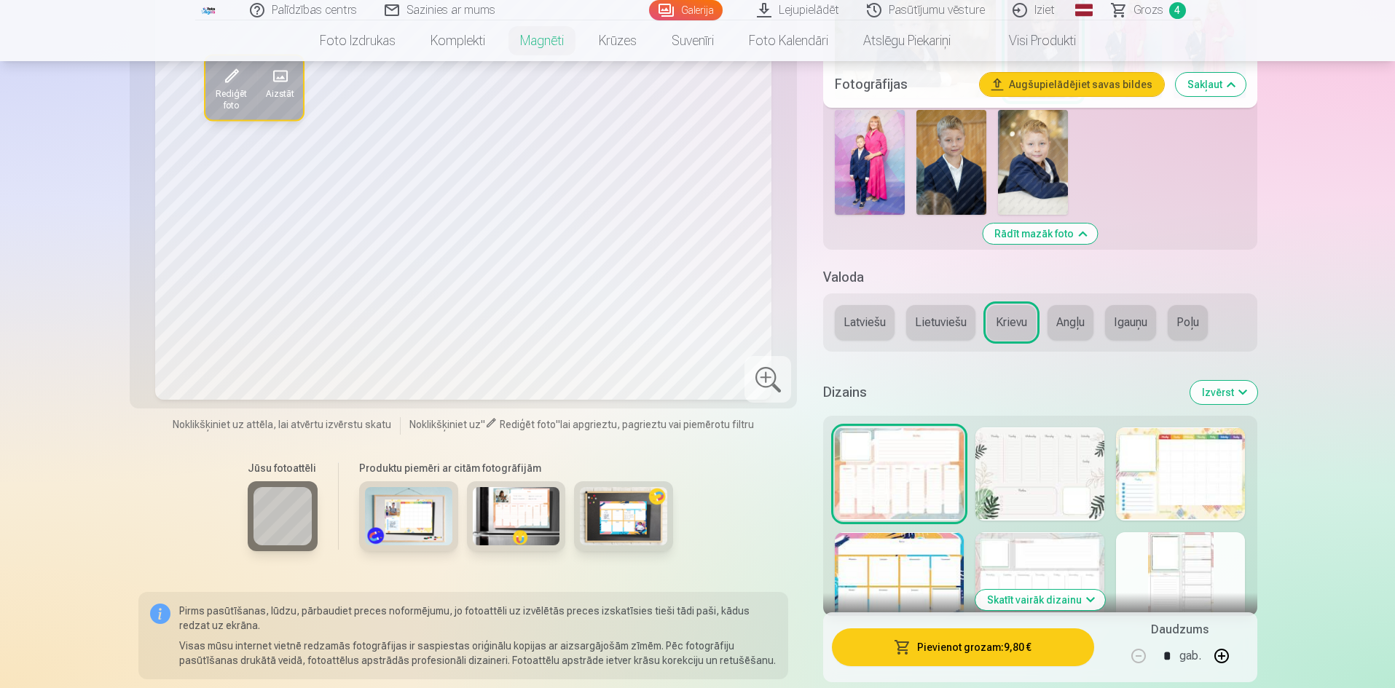
click at [1080, 466] on div at bounding box center [1039, 473] width 129 height 93
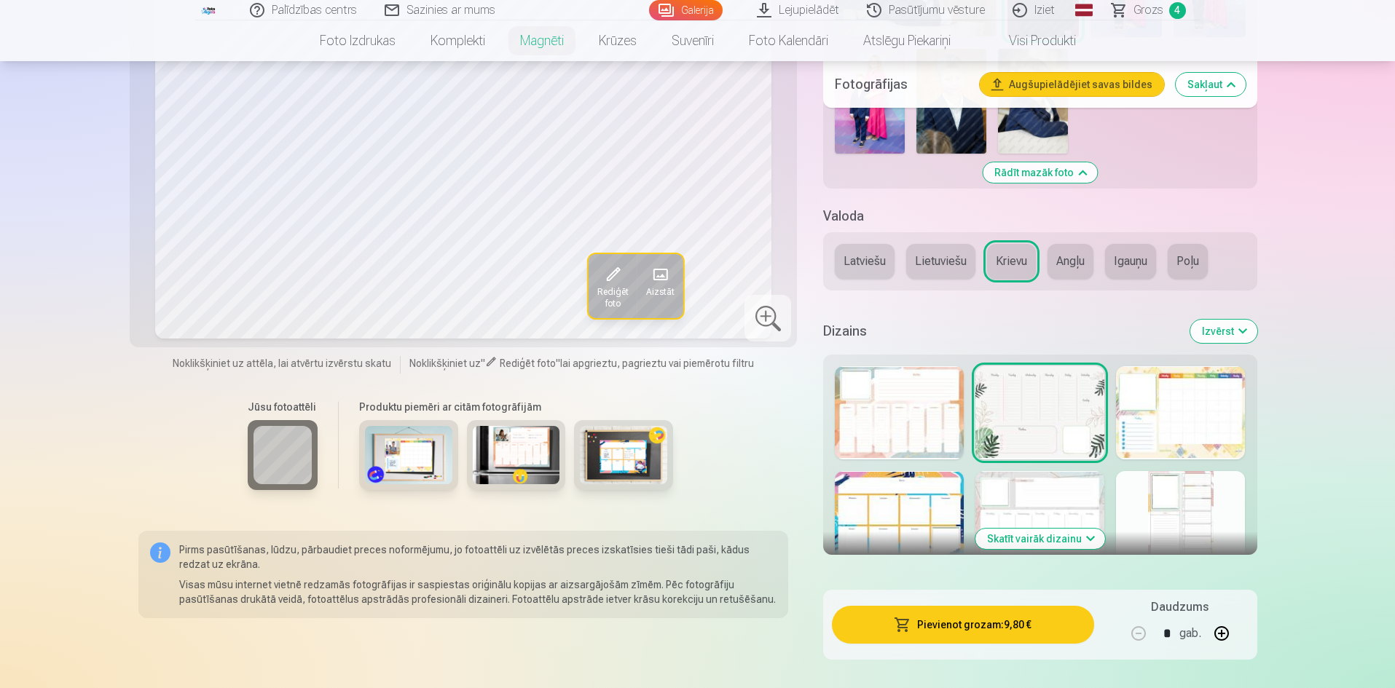
scroll to position [1058, 0]
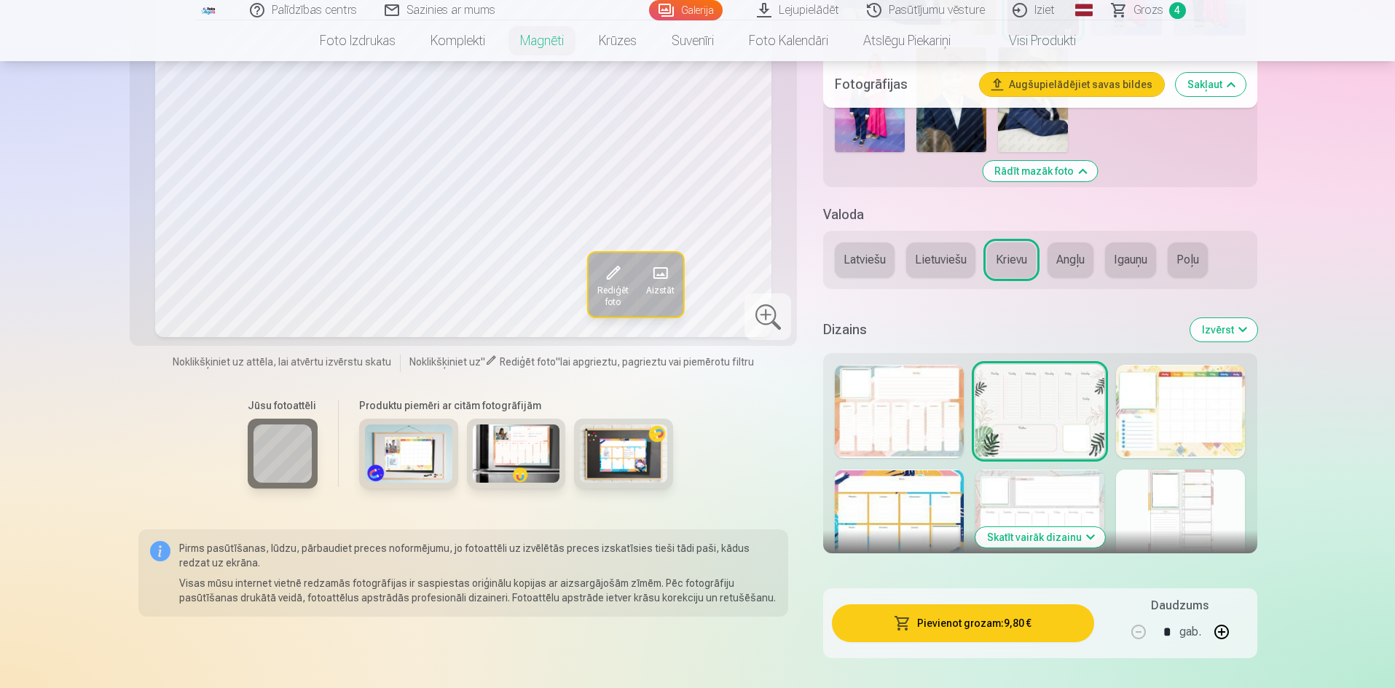
click at [911, 502] on div at bounding box center [899, 516] width 129 height 93
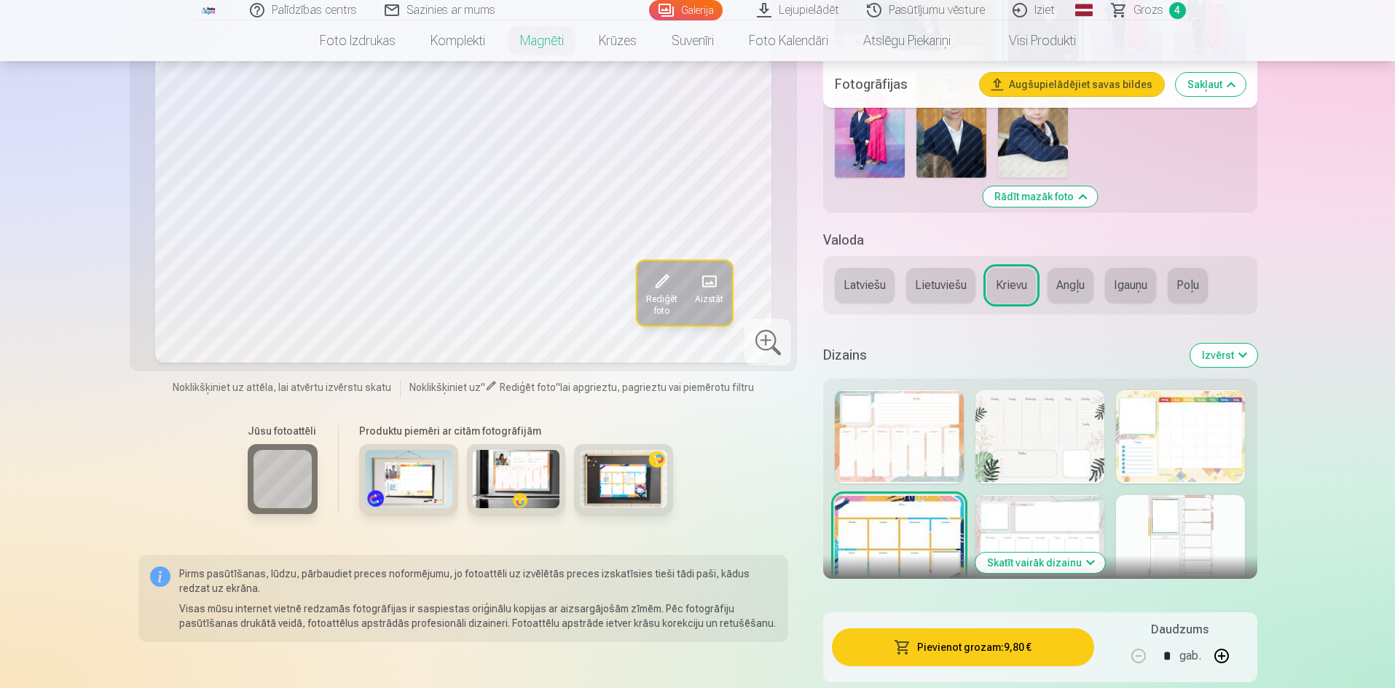
scroll to position [1033, 0]
click at [1044, 520] on div at bounding box center [1039, 540] width 129 height 93
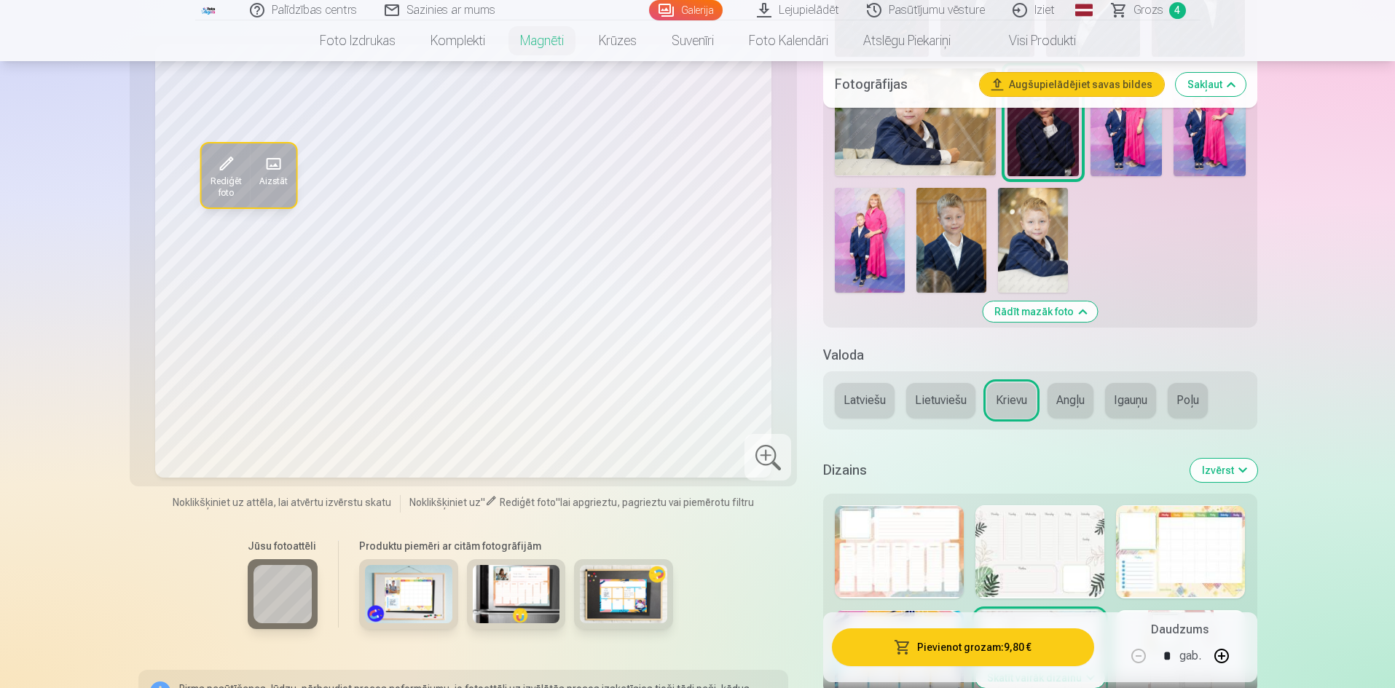
scroll to position [939, 0]
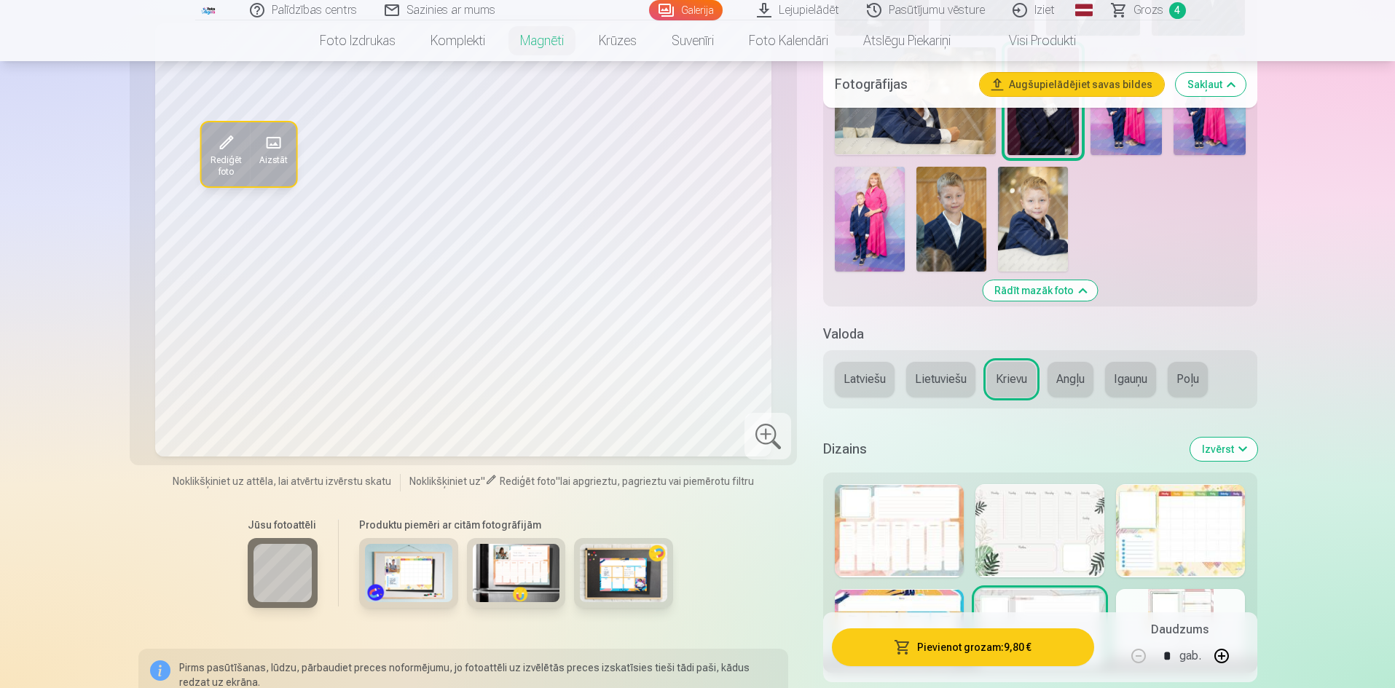
click at [1180, 525] on div at bounding box center [1180, 530] width 129 height 93
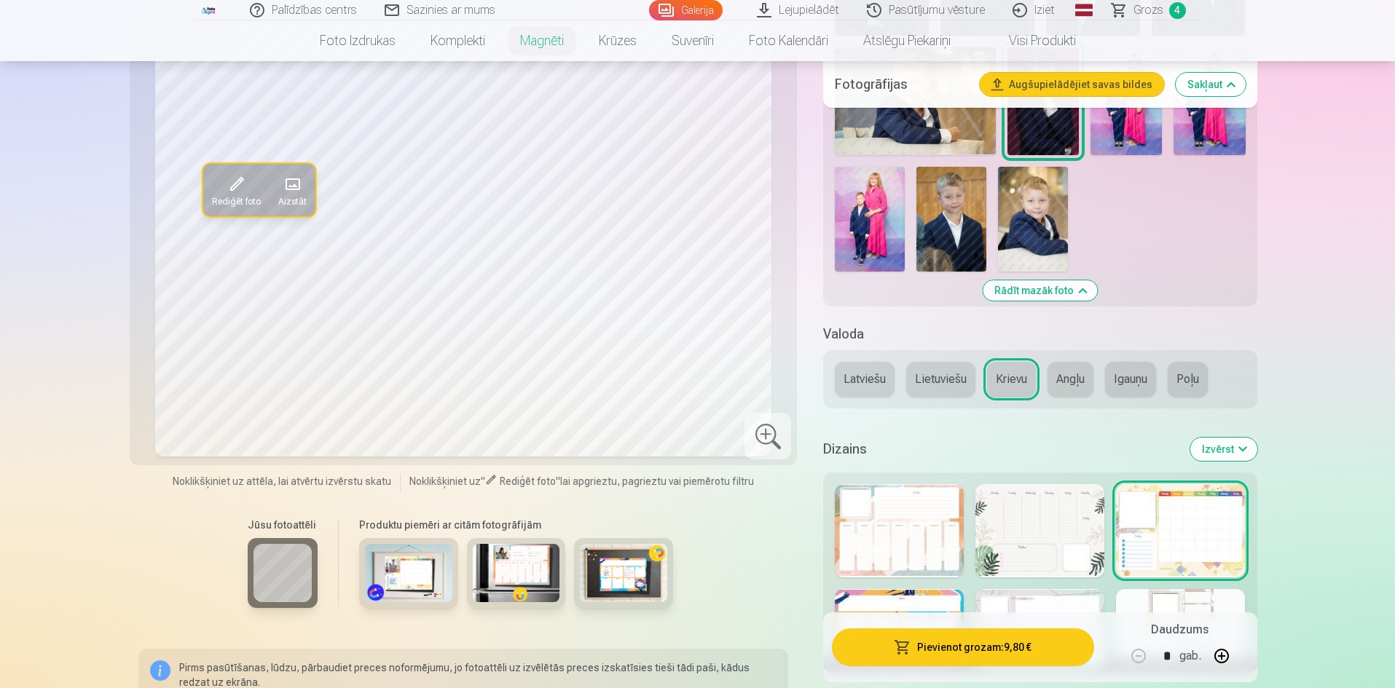
click at [893, 507] on div at bounding box center [899, 530] width 129 height 93
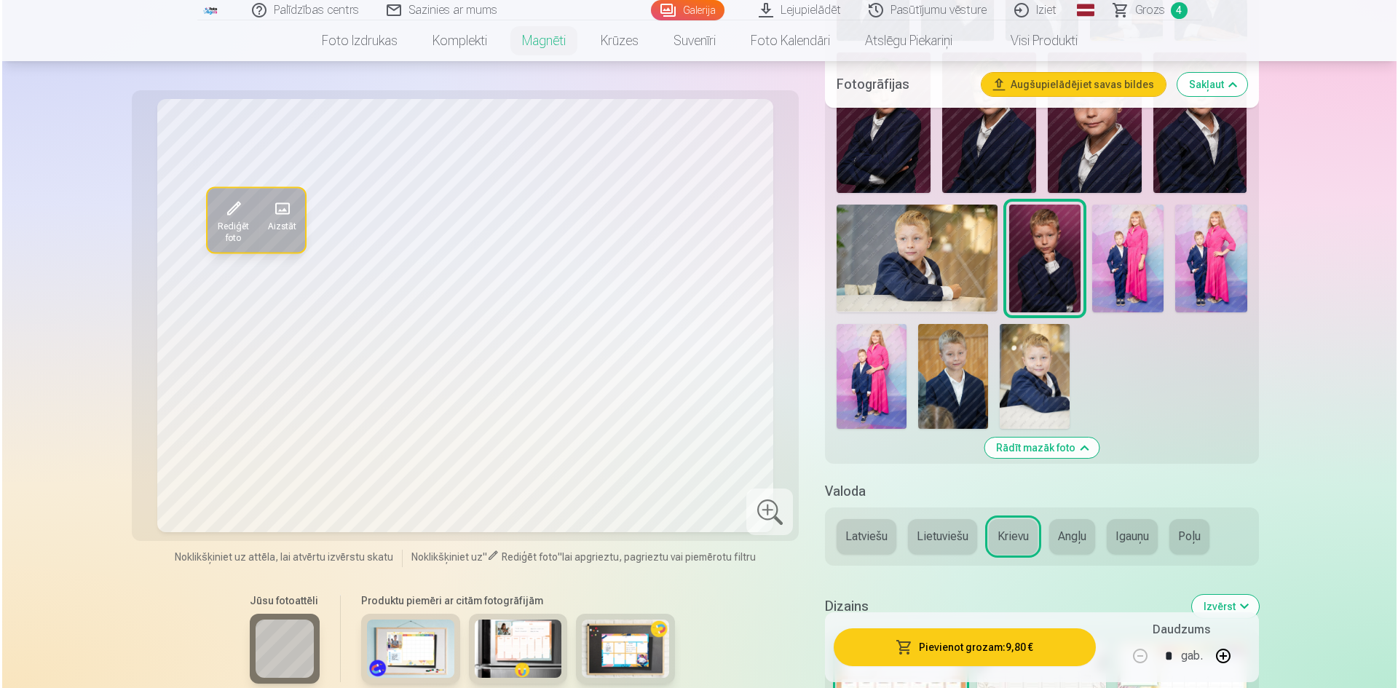
scroll to position [781, 0]
click at [960, 637] on button "Pievienot grozam : 9,80 €" at bounding box center [962, 647] width 261 height 38
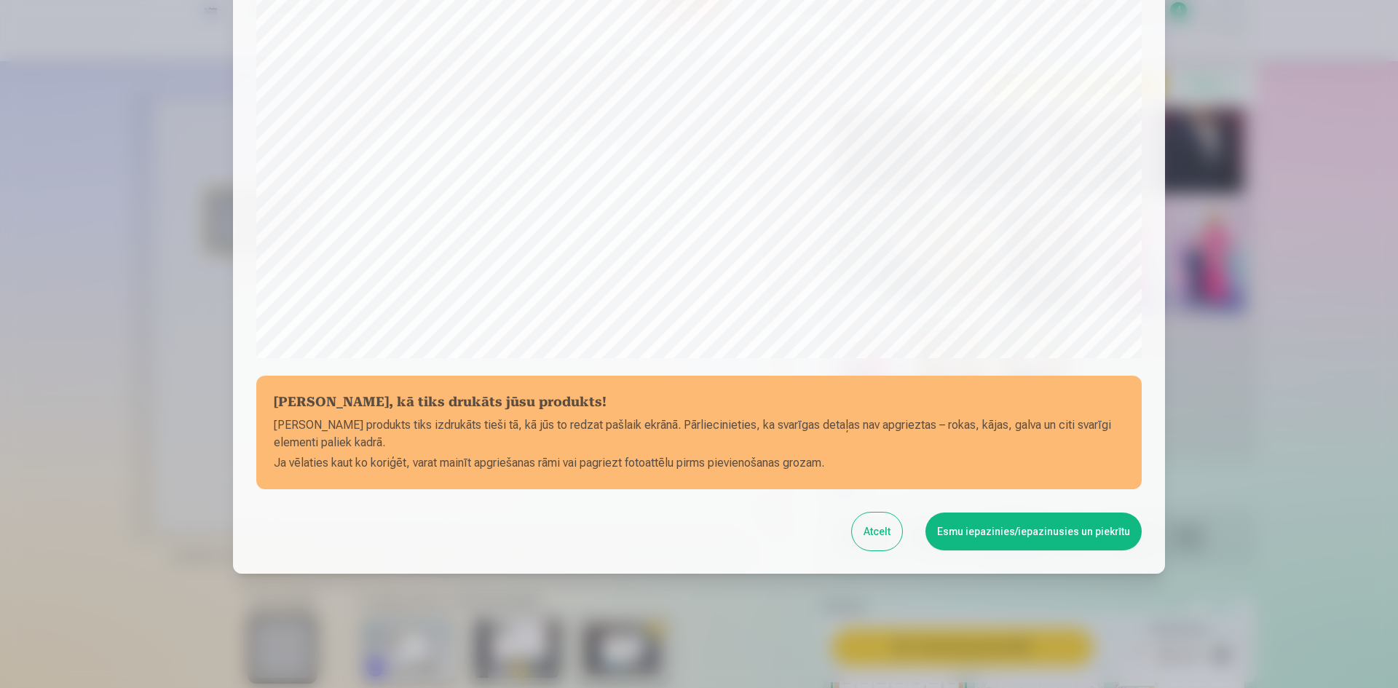
scroll to position [360, 0]
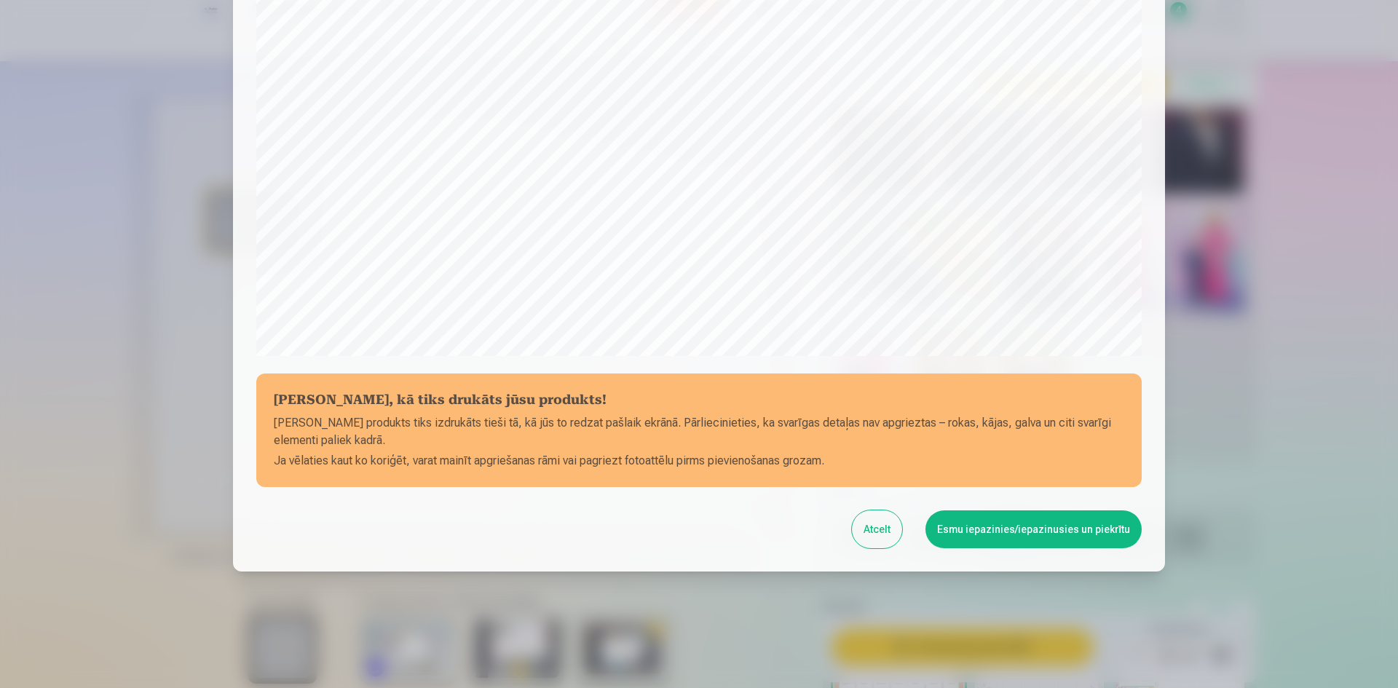
click at [984, 518] on button "Esmu iepazinies/iepazinusies un piekrītu" at bounding box center [1034, 529] width 216 height 38
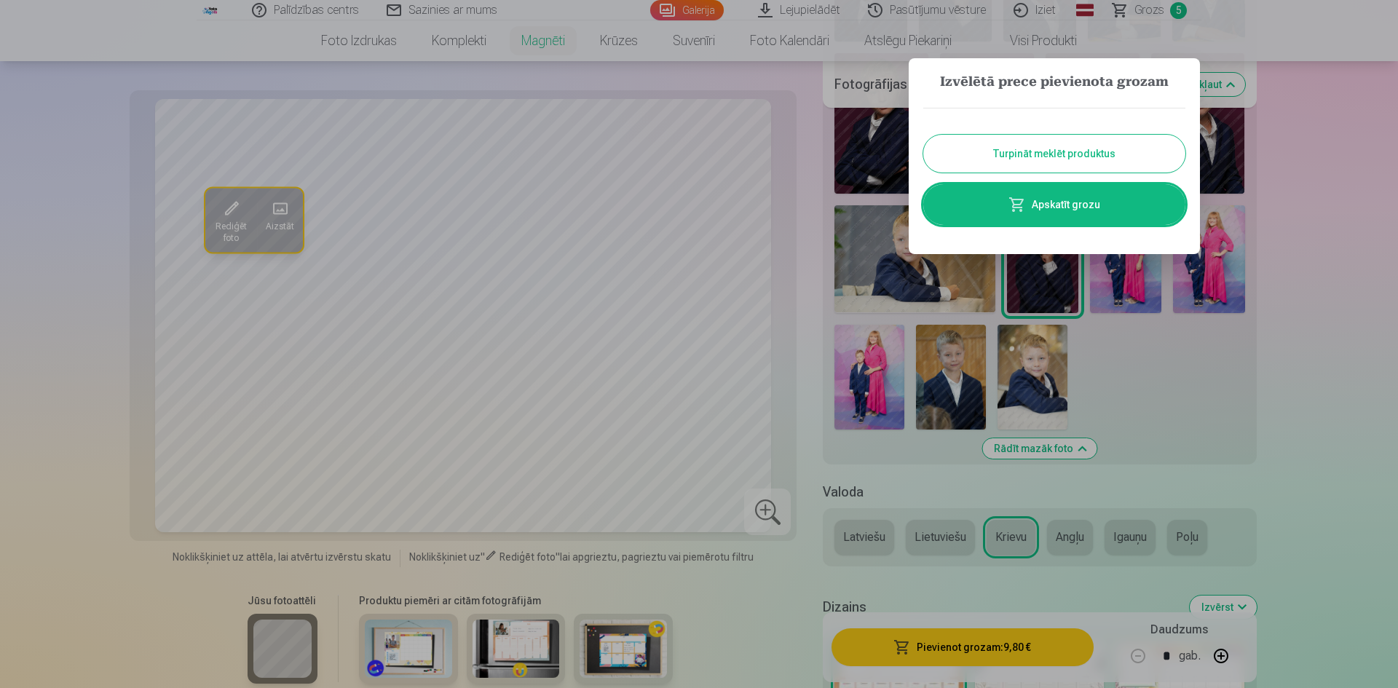
click at [1022, 213] on link "Apskatīt grozu" at bounding box center [1054, 204] width 262 height 41
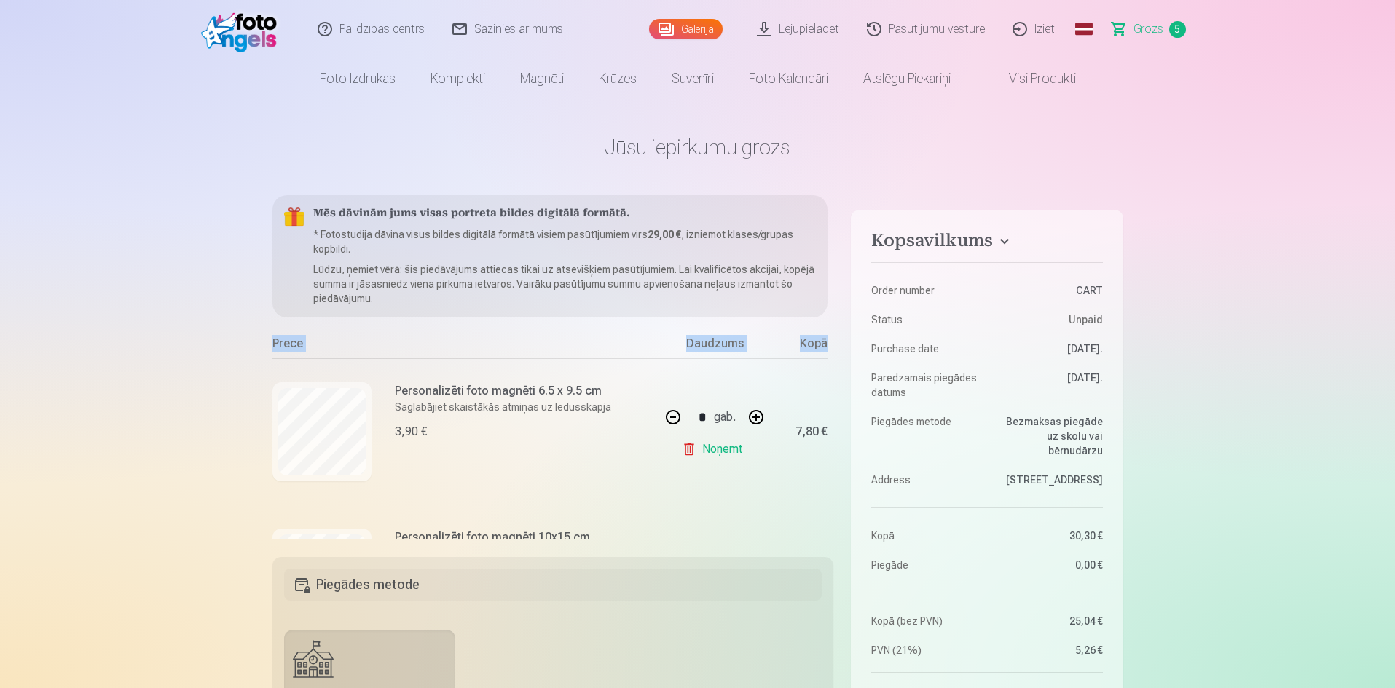
drag, startPoint x: 832, startPoint y: 299, endPoint x: 836, endPoint y: 330, distance: 31.5
click at [836, 330] on div "Kopsavilkums Order number CART Status Unpaid Purchase date 7.09.2025. Paredzama…" at bounding box center [697, 682] width 851 height 974
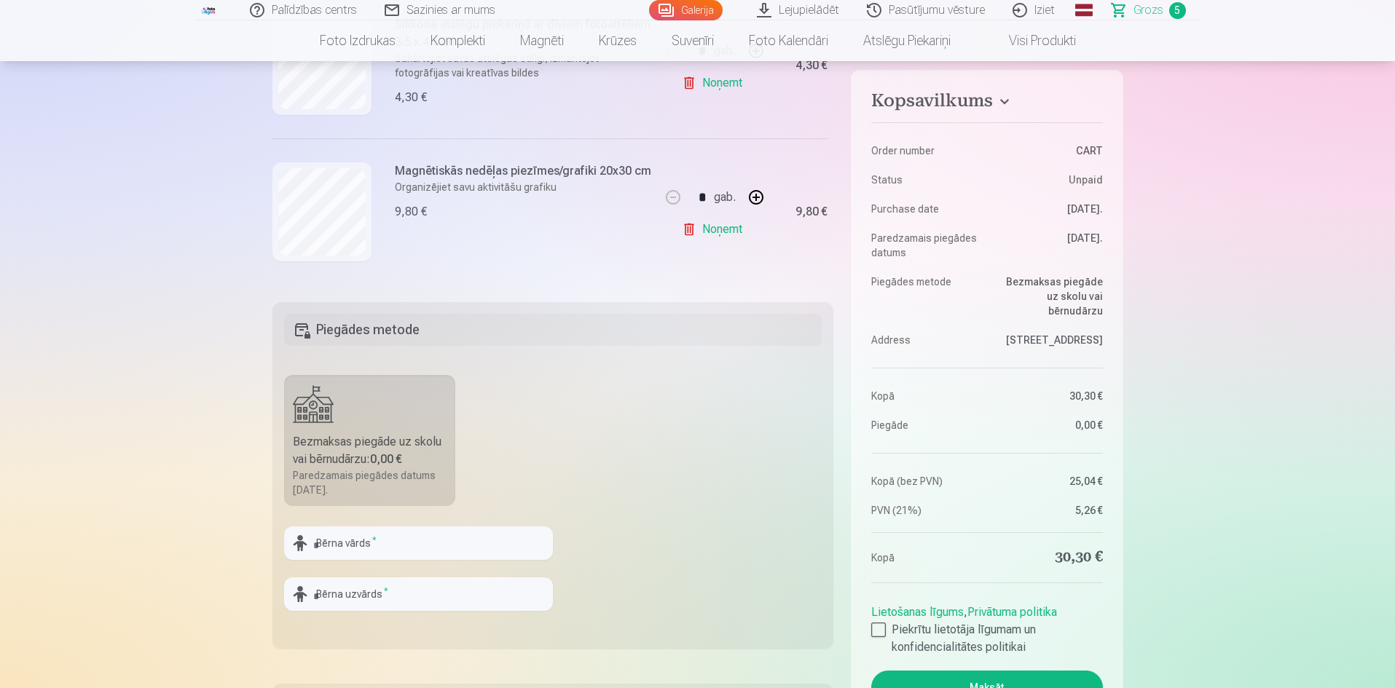
scroll to position [256, 0]
click at [350, 531] on input "text" at bounding box center [418, 542] width 269 height 33
type input "*"
type input "*****"
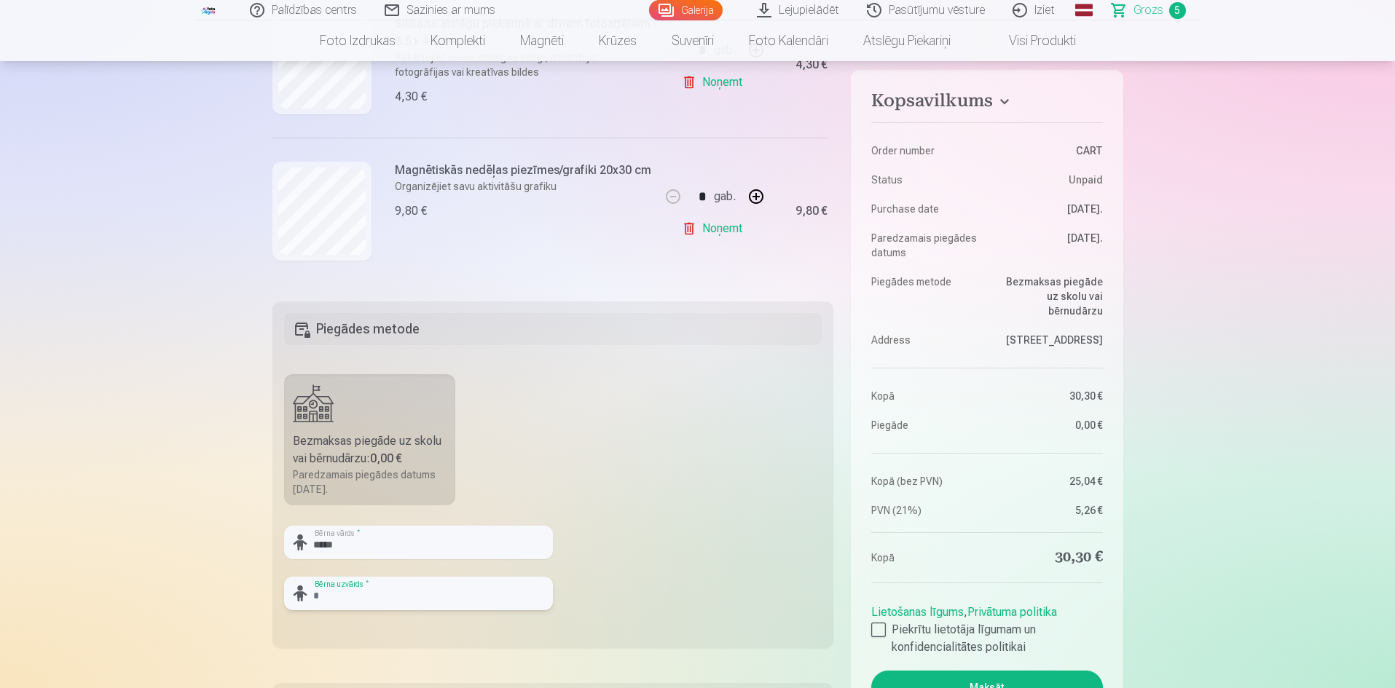
click at [344, 595] on input "text" at bounding box center [418, 593] width 269 height 33
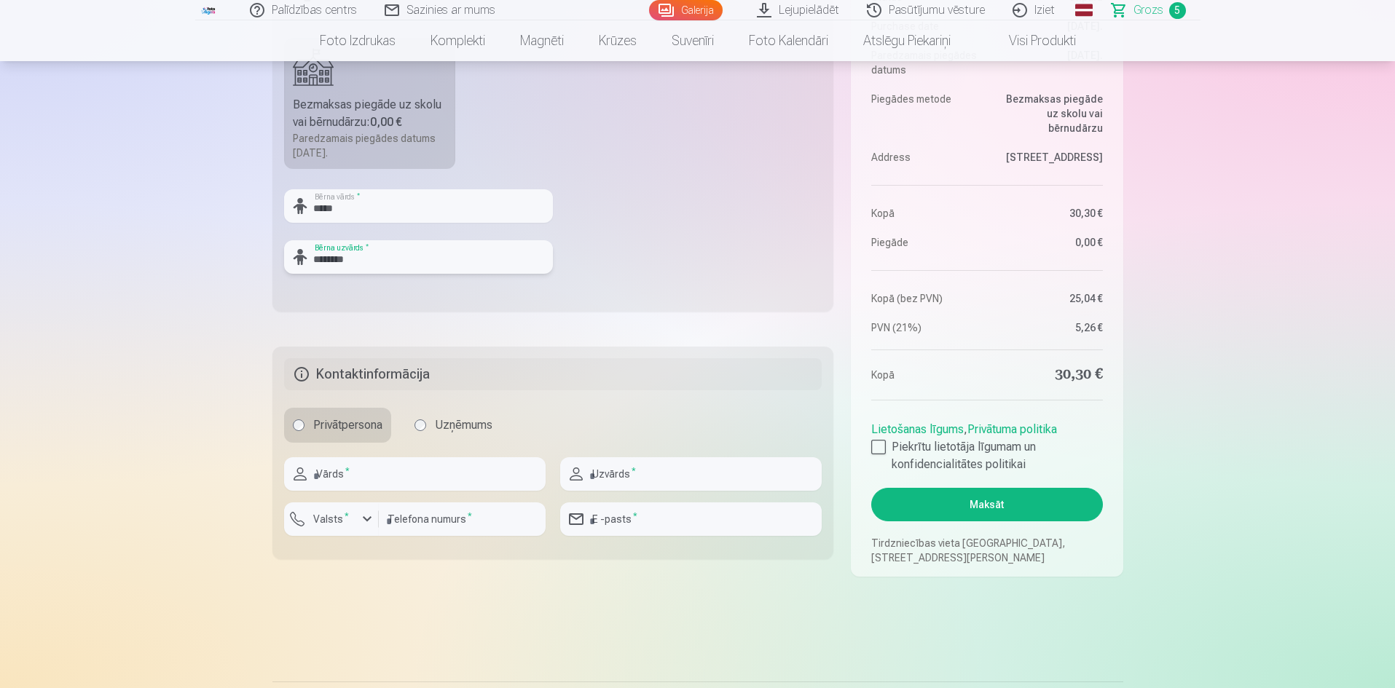
scroll to position [593, 0]
type input "********"
click at [361, 475] on input "text" at bounding box center [414, 473] width 261 height 33
type input "****"
click at [620, 465] on input "text" at bounding box center [690, 473] width 261 height 33
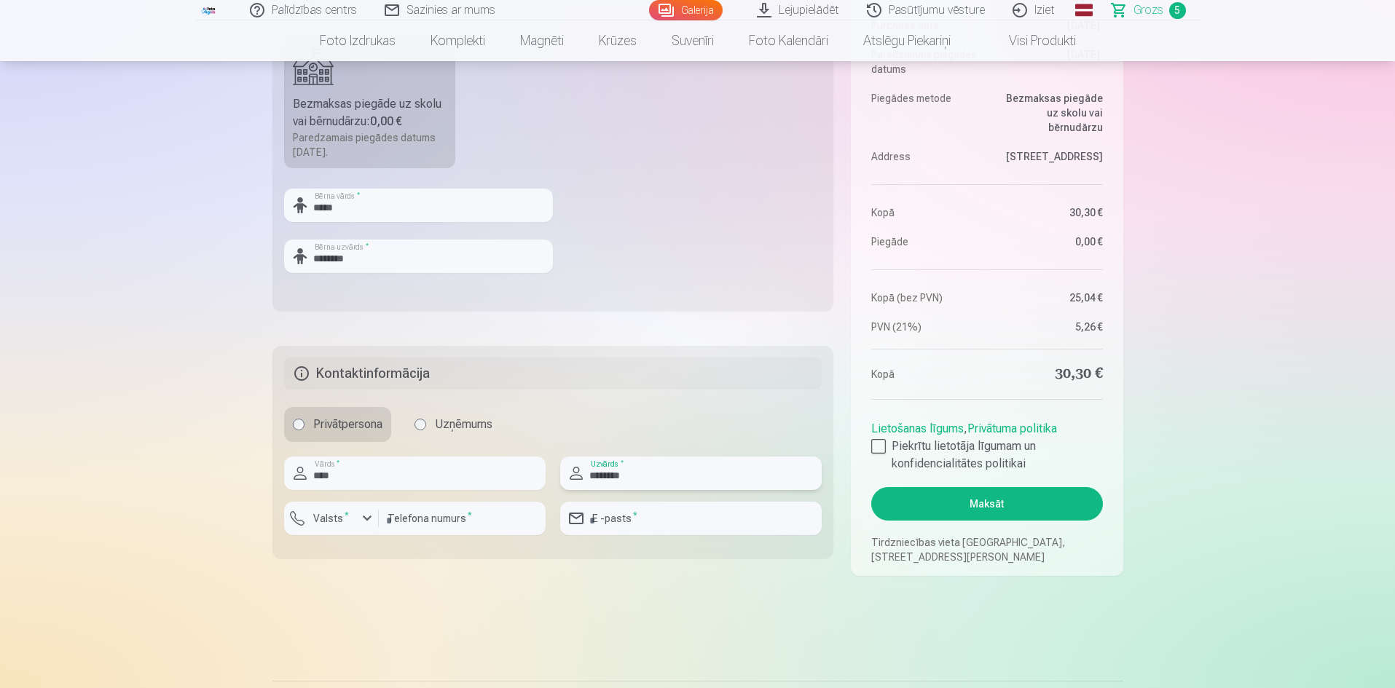
type input "********"
click at [414, 512] on input "number" at bounding box center [462, 518] width 167 height 33
type input "********"
click at [657, 515] on input "email" at bounding box center [690, 518] width 261 height 33
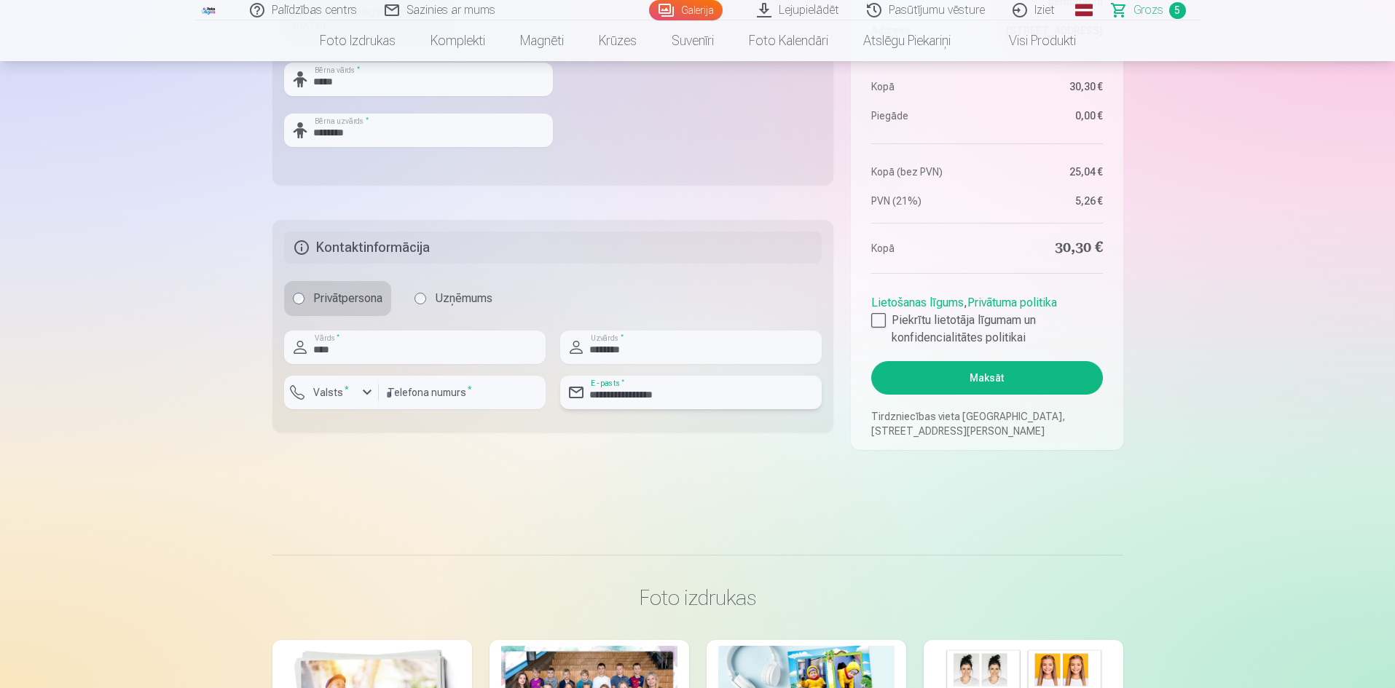
scroll to position [719, 0]
type input "**********"
click at [879, 326] on div at bounding box center [878, 319] width 15 height 15
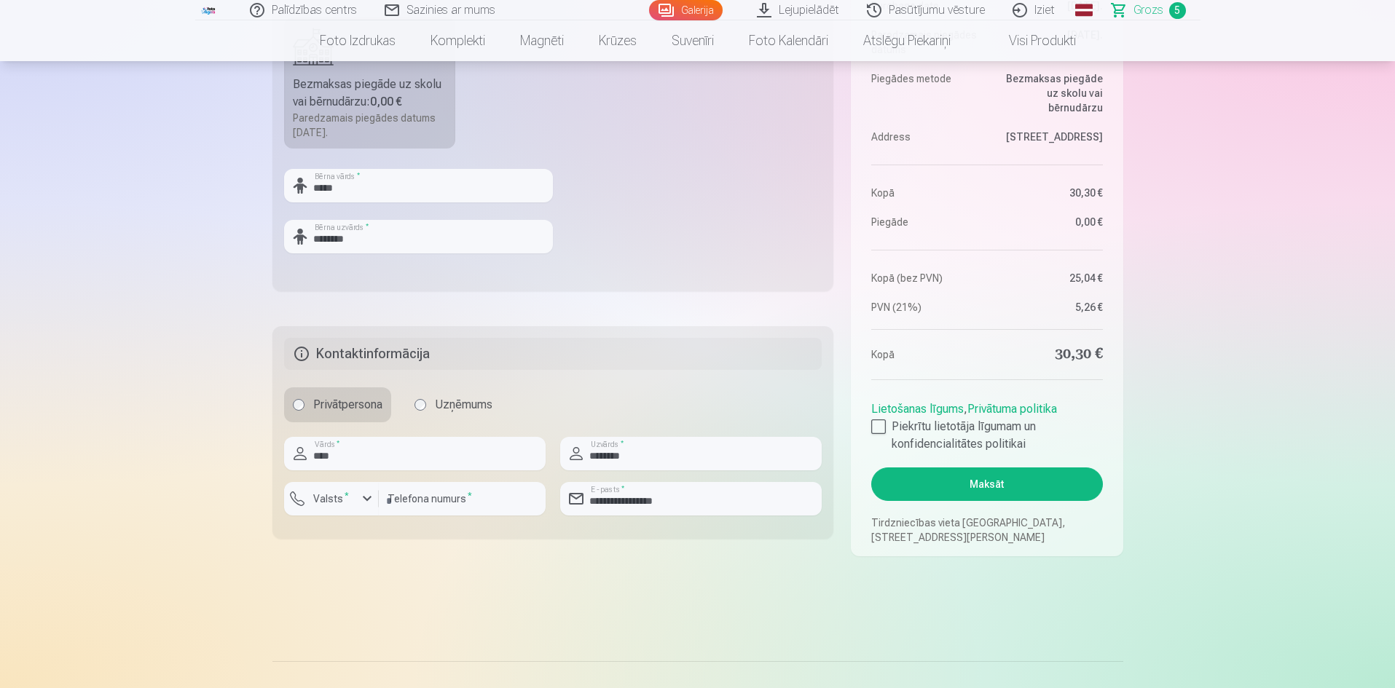
scroll to position [614, 0]
click at [1022, 489] on button "Maksāt" at bounding box center [986, 482] width 231 height 33
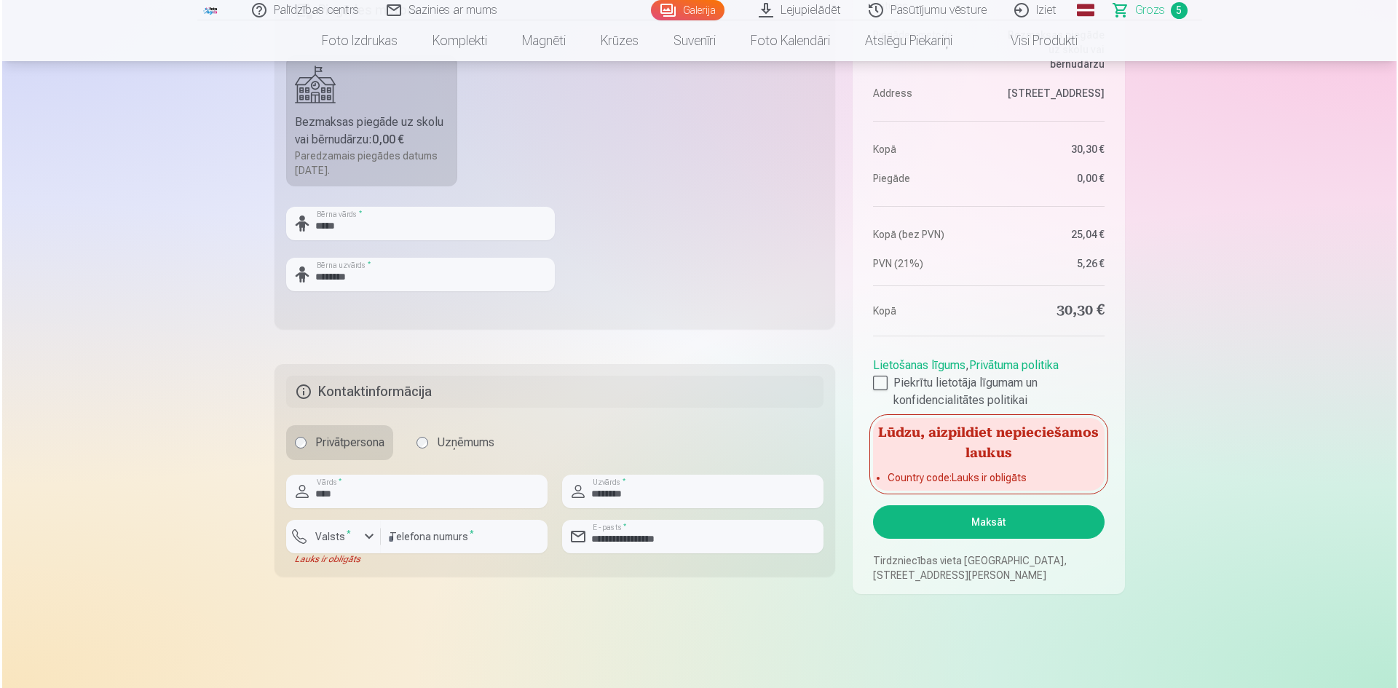
scroll to position [575, 0]
click at [1021, 454] on h5 "Lūdzu, aizpildiet nepieciešamos laukus" at bounding box center [986, 440] width 231 height 47
click at [1041, 441] on h5 "Lūdzu, aizpildiet nepieciešamos laukus" at bounding box center [986, 440] width 231 height 47
click at [360, 540] on div "button" at bounding box center [366, 535] width 17 height 17
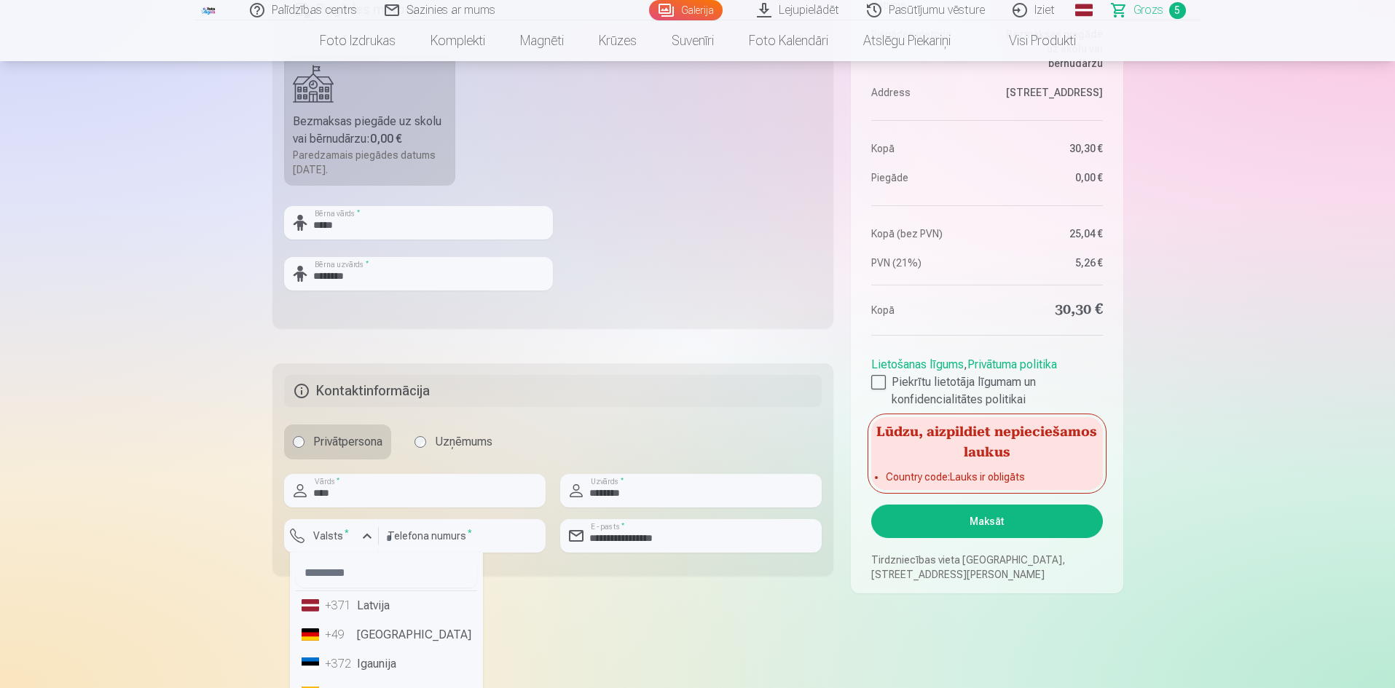
click at [368, 604] on li "+371 Latvija" at bounding box center [386, 605] width 181 height 29
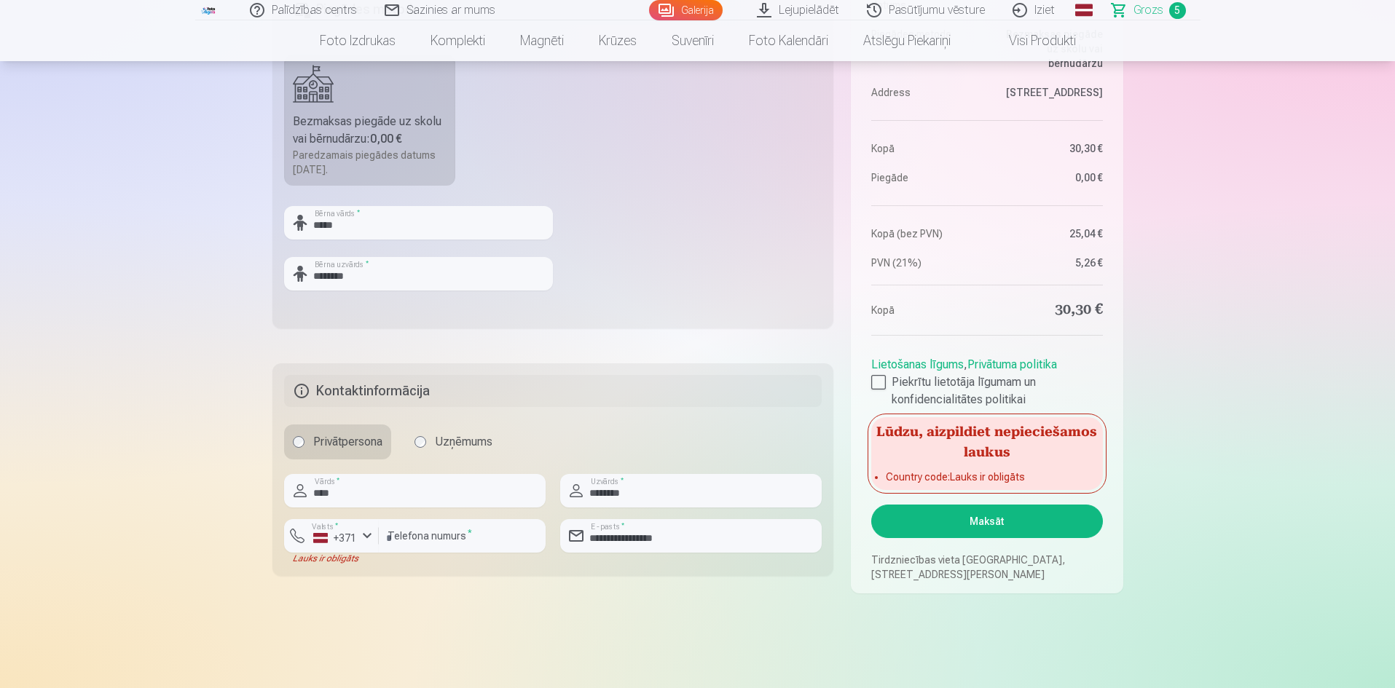
click at [1006, 518] on button "Maksāt" at bounding box center [986, 521] width 231 height 33
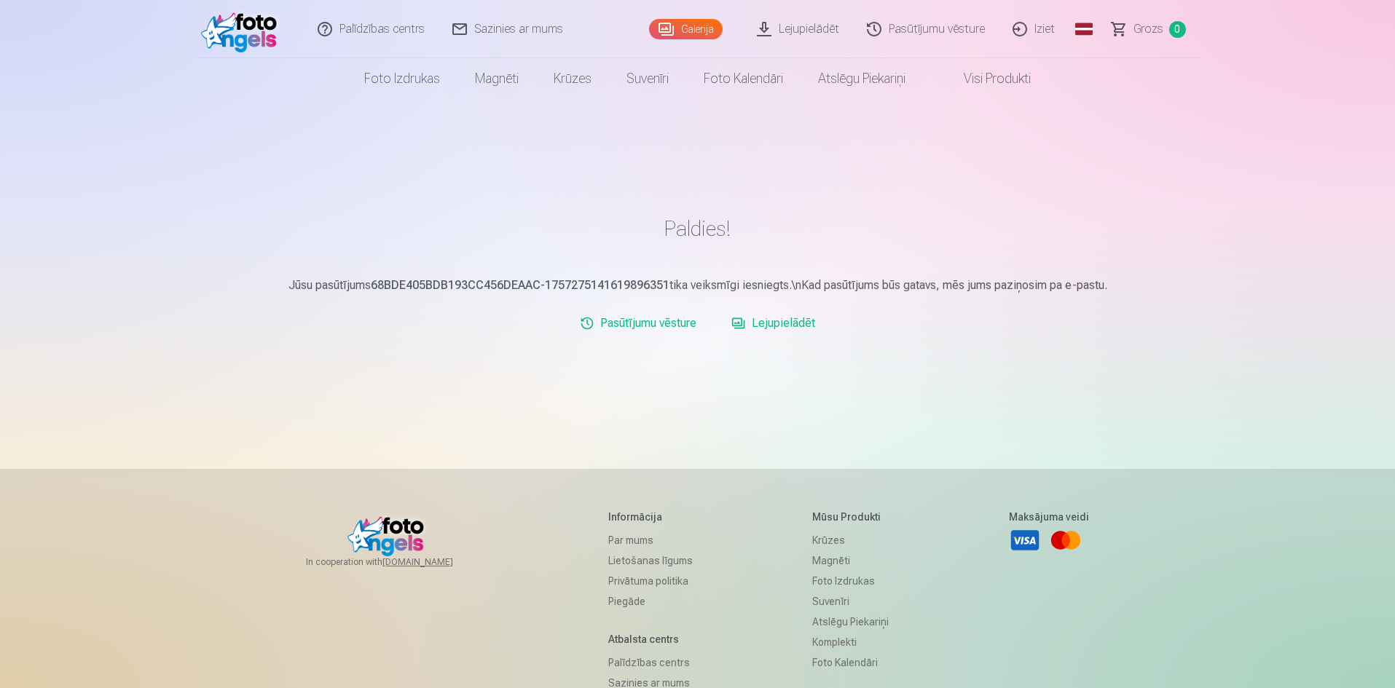
click at [782, 323] on link "Lejupielādēt" at bounding box center [772, 323] width 95 height 29
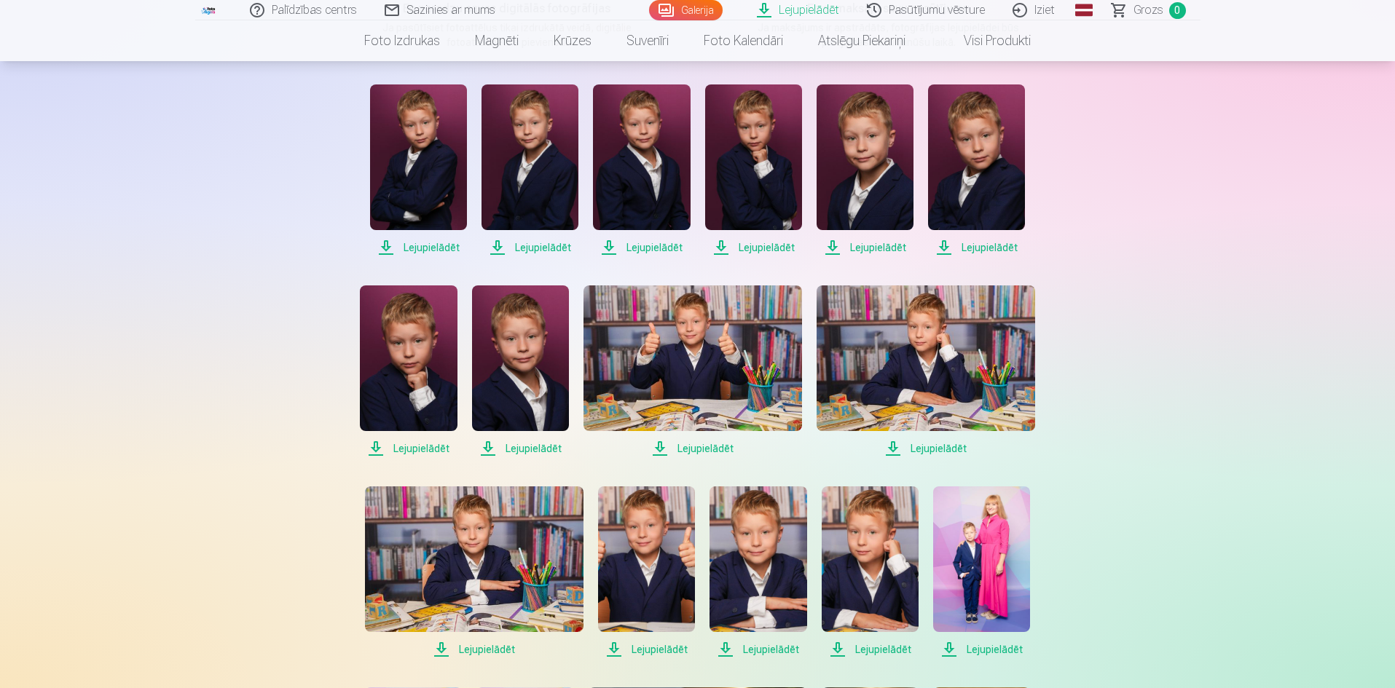
scroll to position [285, 0]
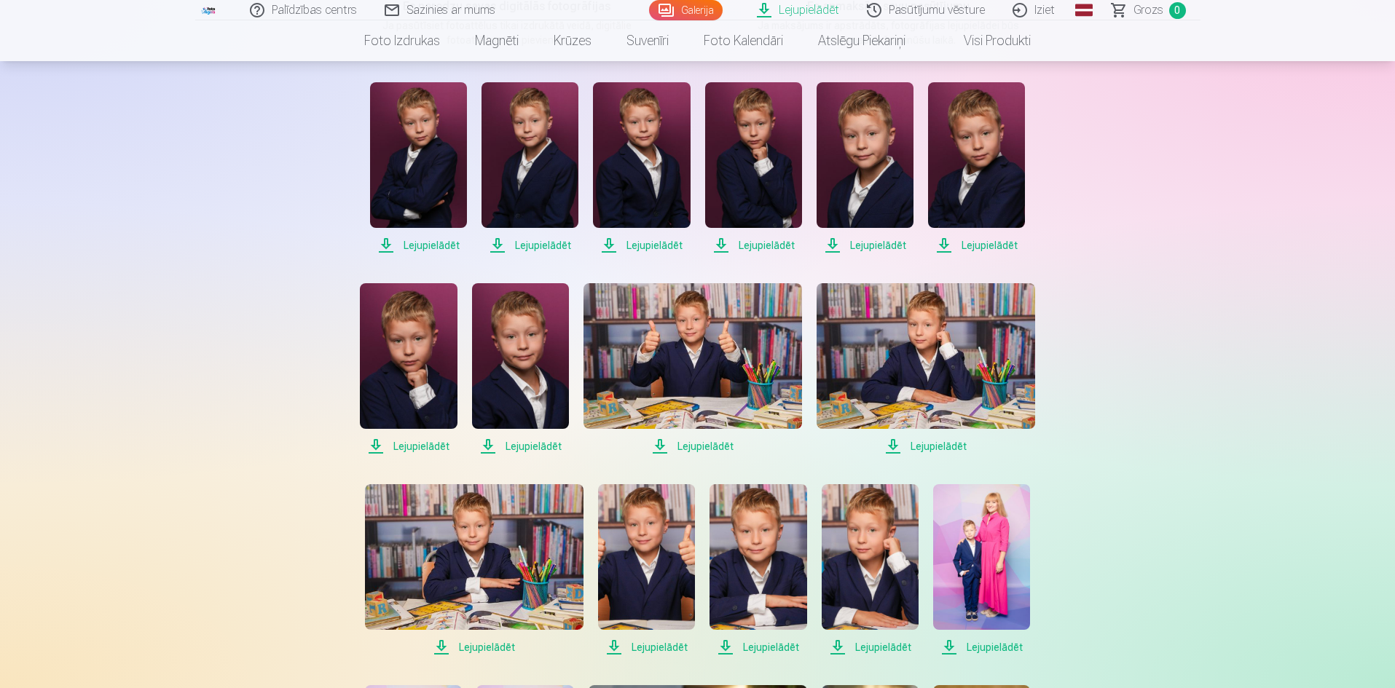
click at [437, 245] on span "Lejupielādēt" at bounding box center [418, 245] width 97 height 17
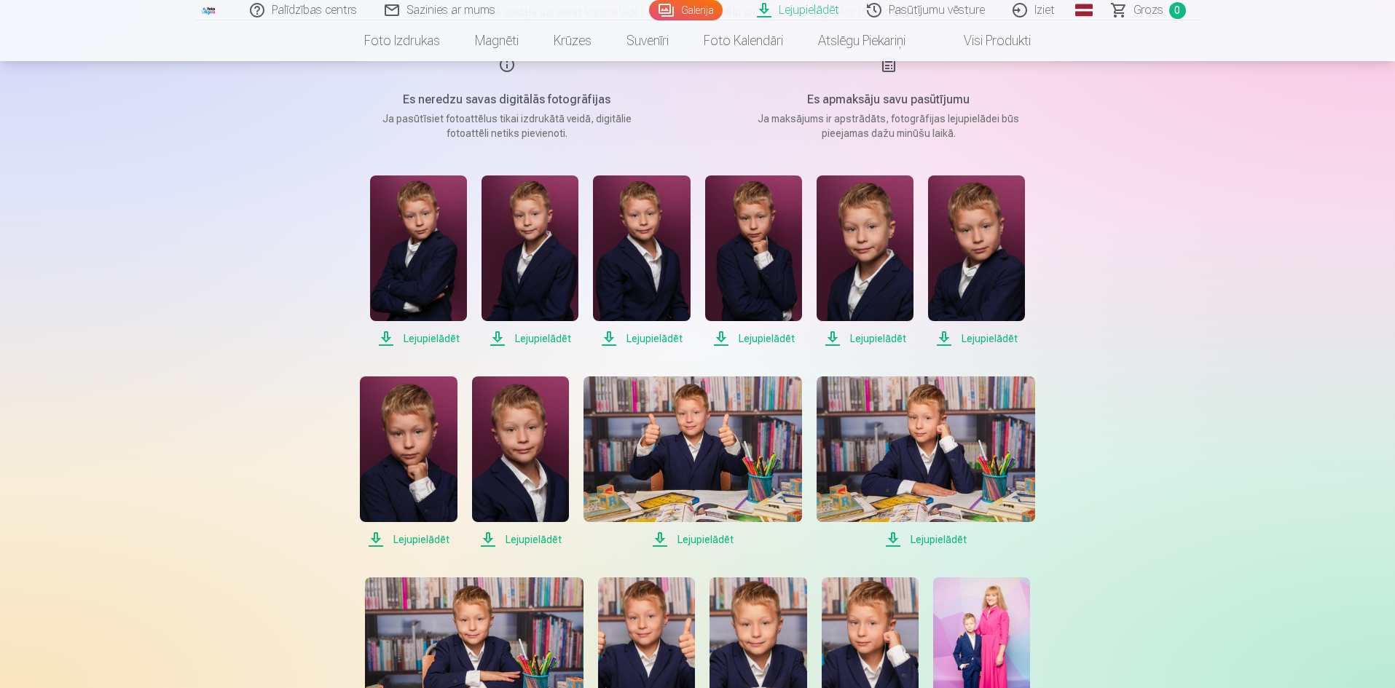
scroll to position [242, 0]
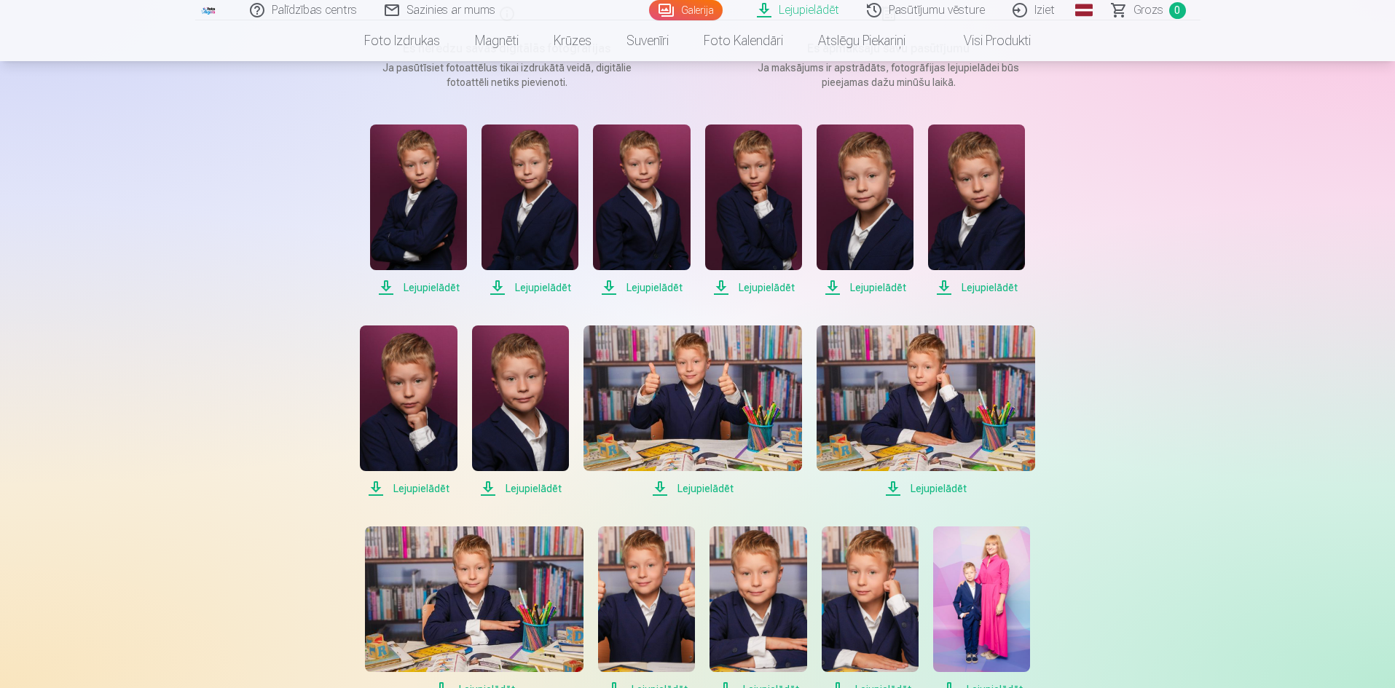
click at [434, 291] on span "Lejupielādēt" at bounding box center [418, 287] width 97 height 17
click at [532, 283] on span "Lejupielādēt" at bounding box center [529, 287] width 97 height 17
click at [631, 287] on span "Lejupielādēt" at bounding box center [641, 287] width 97 height 17
click at [748, 281] on span "Lejupielādēt" at bounding box center [753, 287] width 97 height 17
click at [886, 285] on span "Lejupielādēt" at bounding box center [864, 287] width 97 height 17
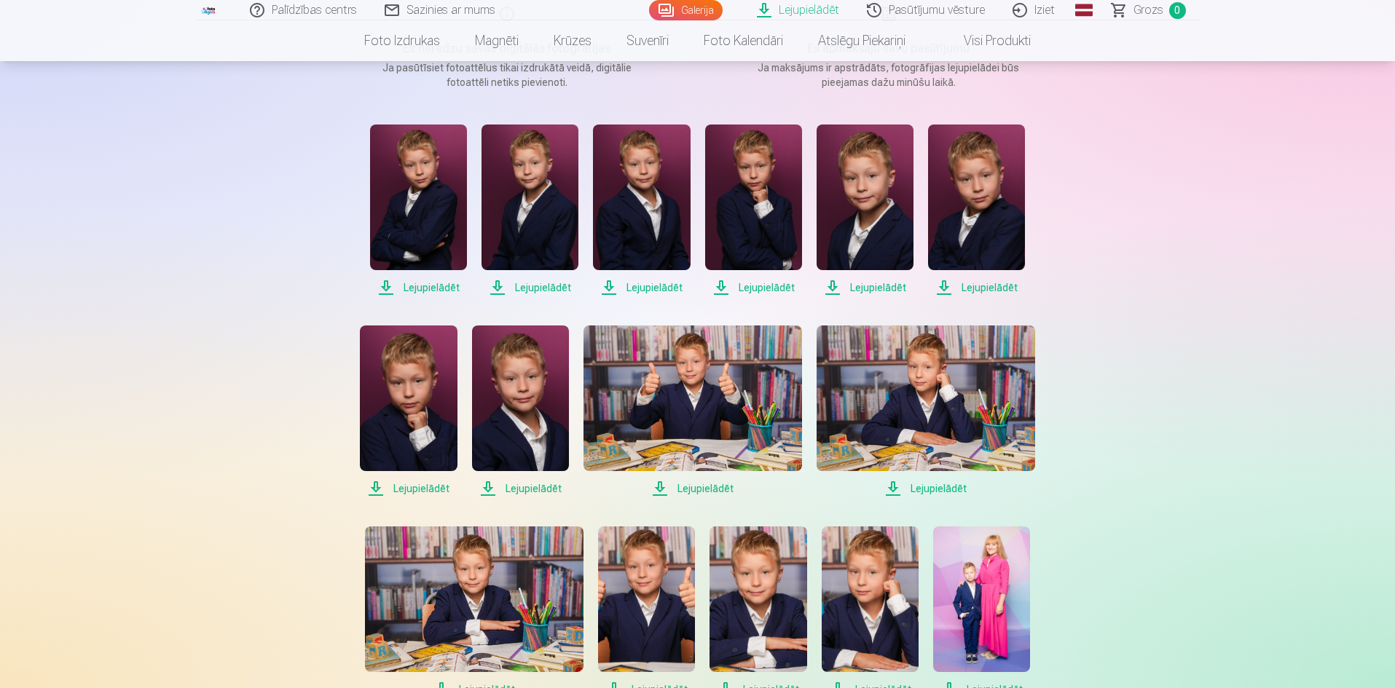
click at [977, 285] on span "Lejupielādēt" at bounding box center [976, 287] width 97 height 17
click at [409, 481] on span "Lejupielādēt" at bounding box center [408, 488] width 97 height 17
click at [422, 487] on span "Lejupielādēt" at bounding box center [408, 488] width 97 height 17
click at [530, 485] on span "Lejupielādēt" at bounding box center [520, 488] width 97 height 17
click at [722, 491] on span "Lejupielādēt" at bounding box center [692, 488] width 218 height 17
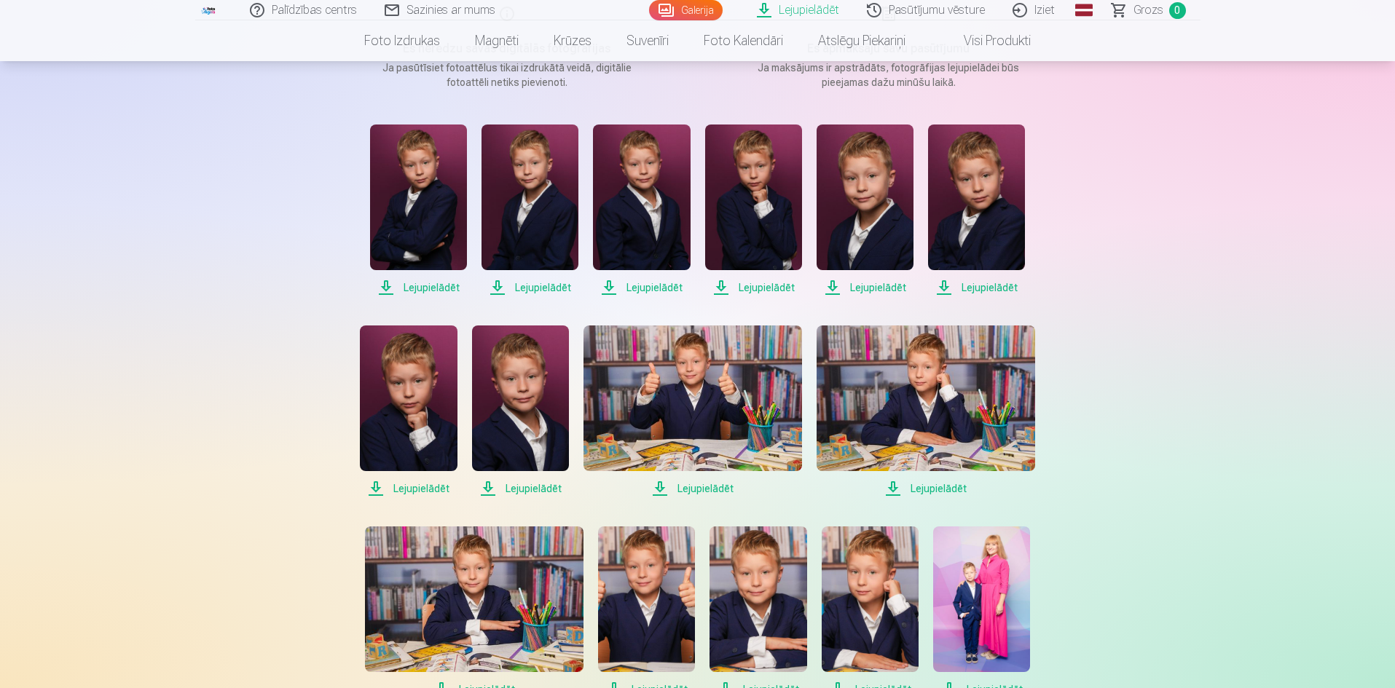
click at [942, 488] on span "Lejupielādēt" at bounding box center [925, 488] width 218 height 17
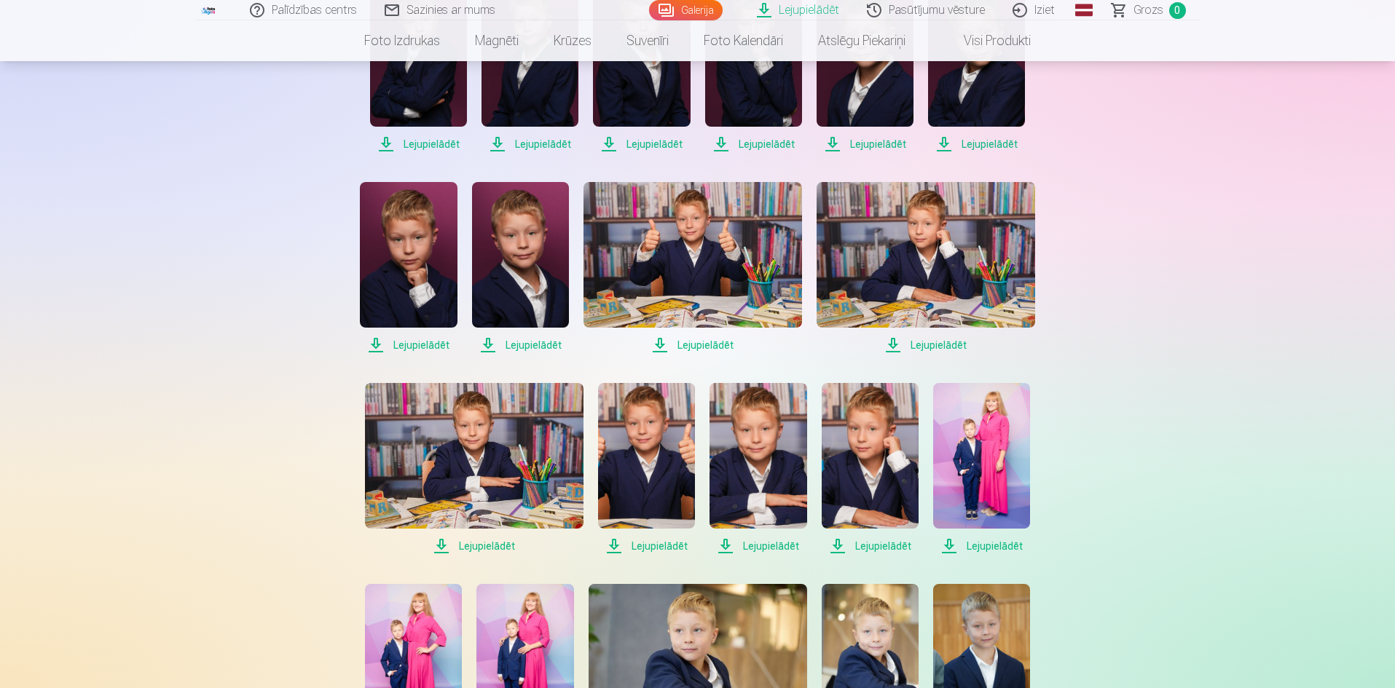
scroll to position [387, 0]
click at [475, 542] on span "Lejupielādēt" at bounding box center [474, 545] width 218 height 17
click at [645, 543] on span "Lejupielādēt" at bounding box center [646, 545] width 97 height 17
click at [873, 542] on span "Lejupielādēt" at bounding box center [869, 545] width 97 height 17
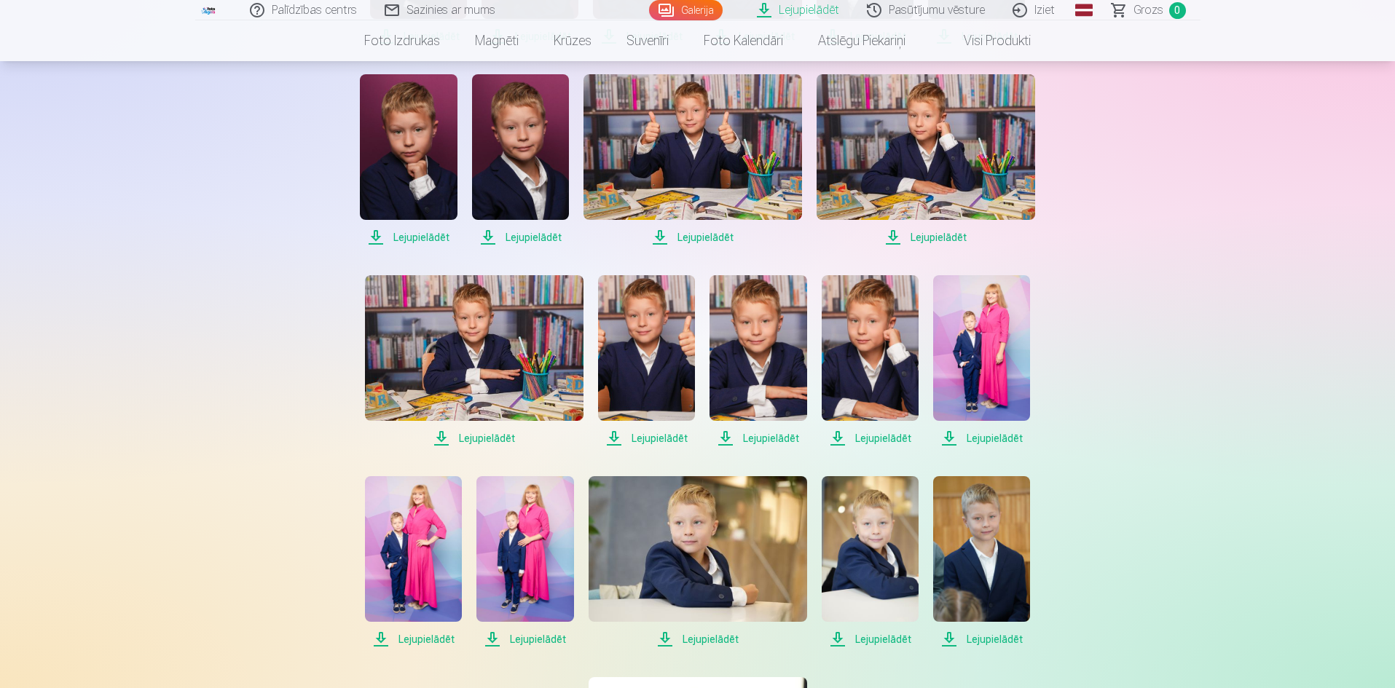
scroll to position [494, 0]
click at [1003, 438] on span "Lejupielādēt" at bounding box center [981, 437] width 97 height 17
click at [426, 637] on span "Lejupielādēt" at bounding box center [413, 638] width 97 height 17
click at [527, 639] on span "Lejupielādēt" at bounding box center [524, 638] width 97 height 17
click at [701, 639] on span "Lejupielādēt" at bounding box center [697, 638] width 218 height 17
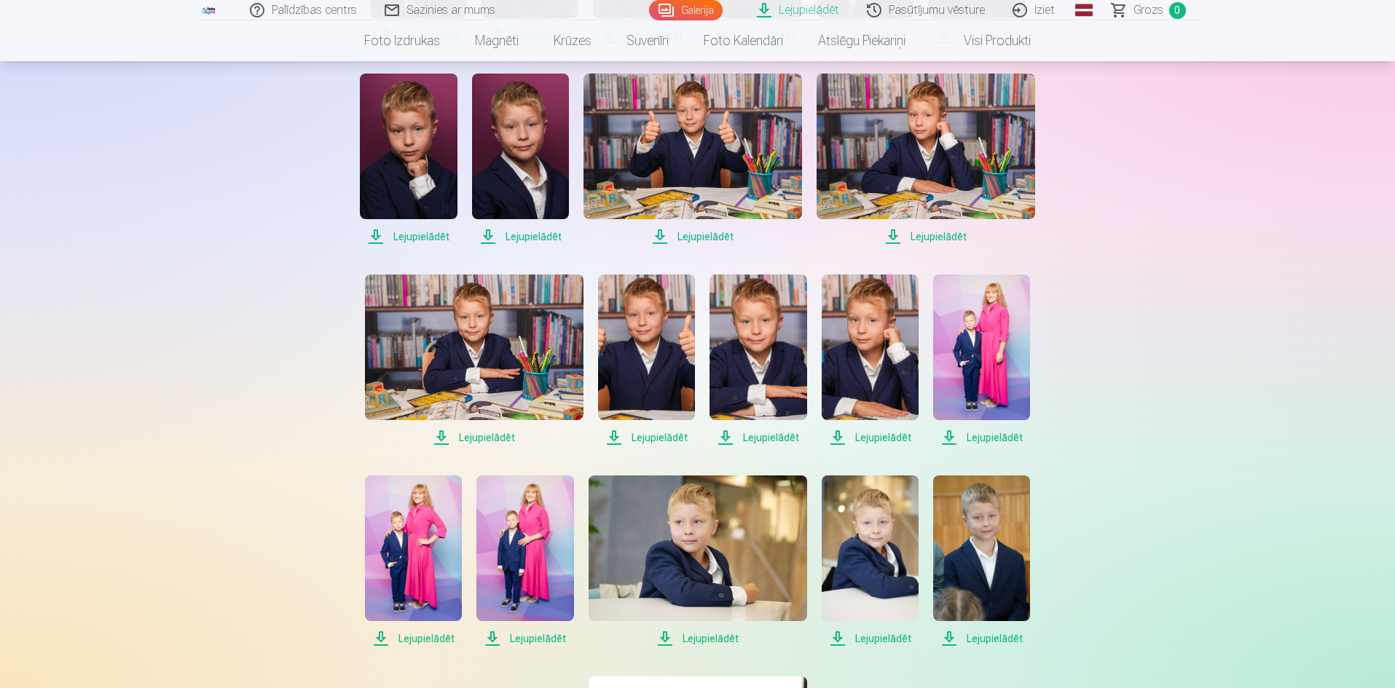
click at [867, 636] on span "Lejupielādēt" at bounding box center [869, 638] width 97 height 17
click at [990, 640] on span "Lejupielādēt" at bounding box center [981, 638] width 97 height 17
click at [1001, 638] on span "Lejupielādēt" at bounding box center [981, 638] width 97 height 17
click at [881, 639] on span "Lejupielādēt" at bounding box center [869, 638] width 97 height 17
click at [698, 643] on span "Lejupielādēt" at bounding box center [697, 638] width 218 height 17
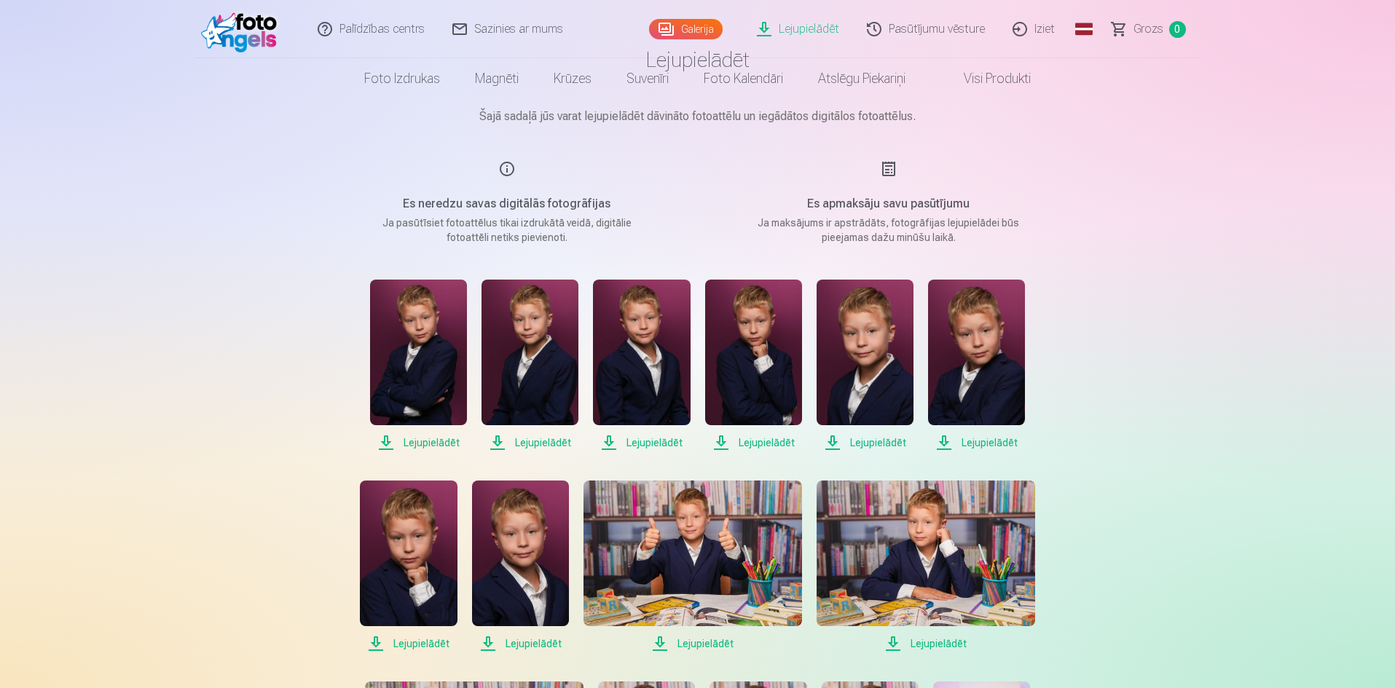
scroll to position [0, 0]
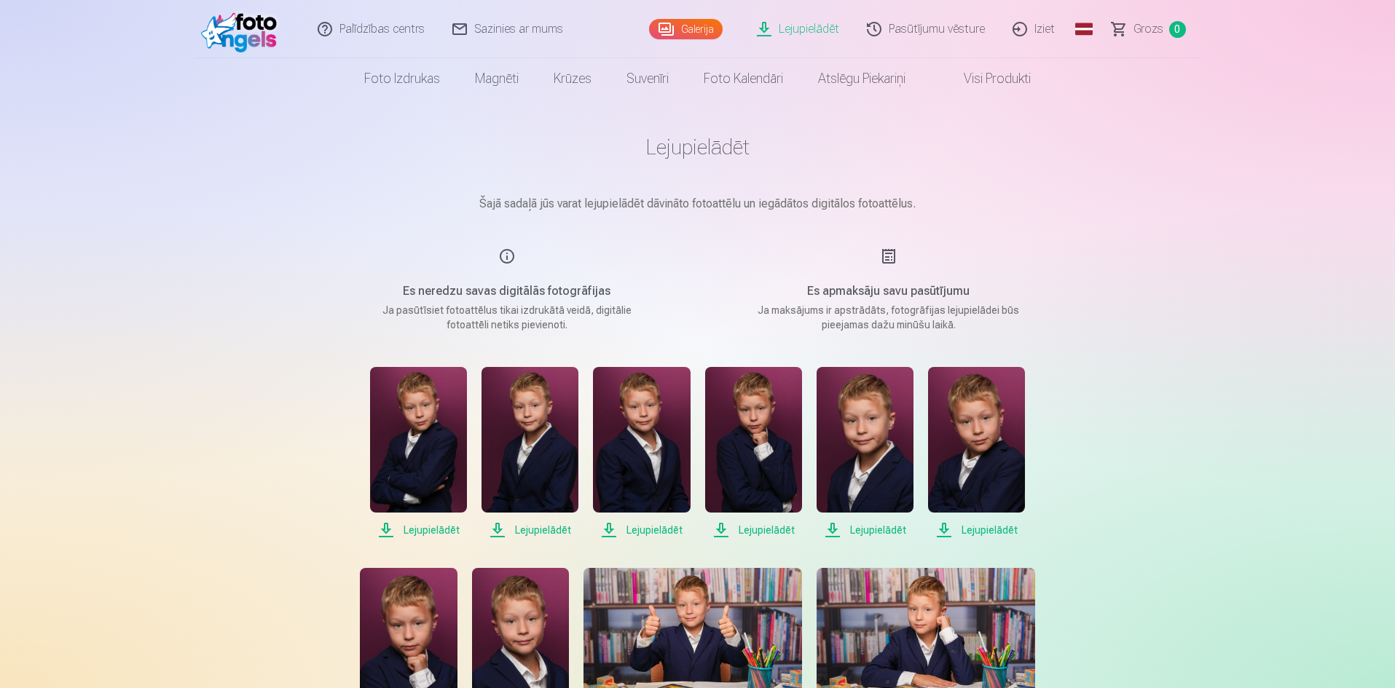
click at [963, 36] on link "Pasūtījumu vēsture" at bounding box center [926, 29] width 146 height 58
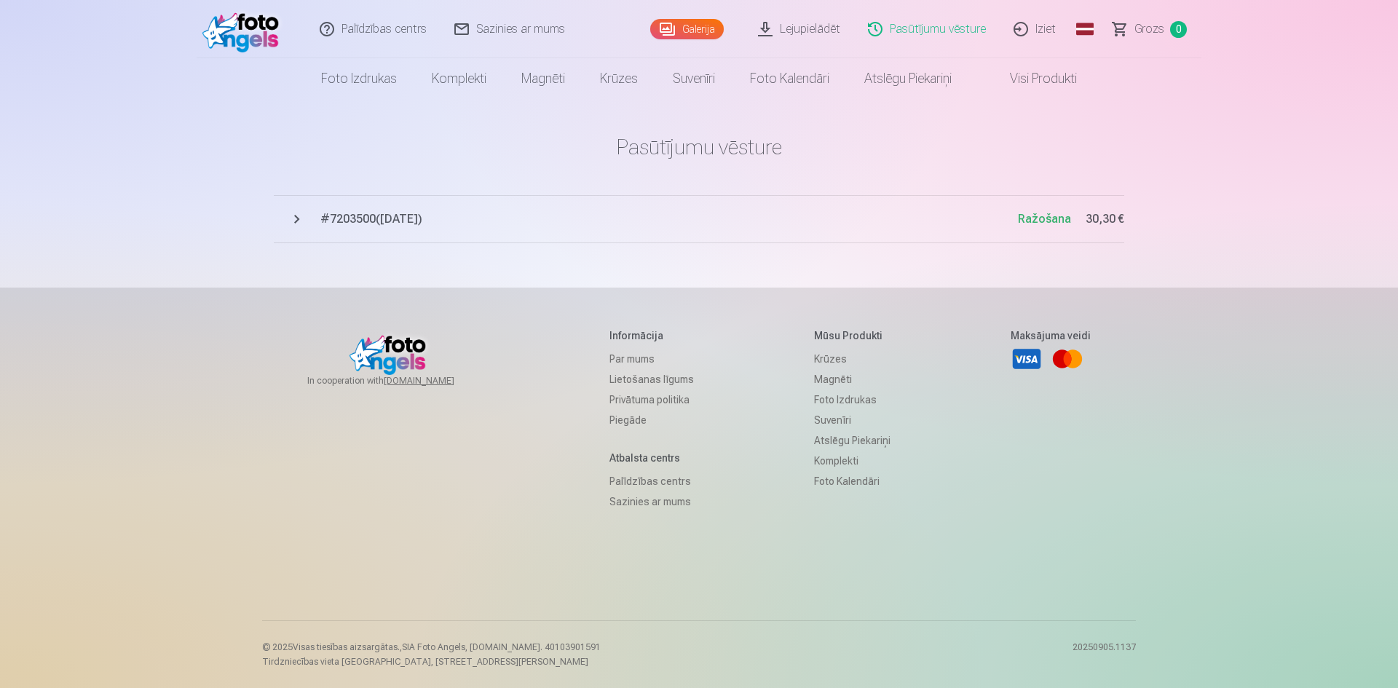
click at [387, 221] on span "# 7203500 ( 7.09.2025 )" at bounding box center [669, 218] width 698 height 17
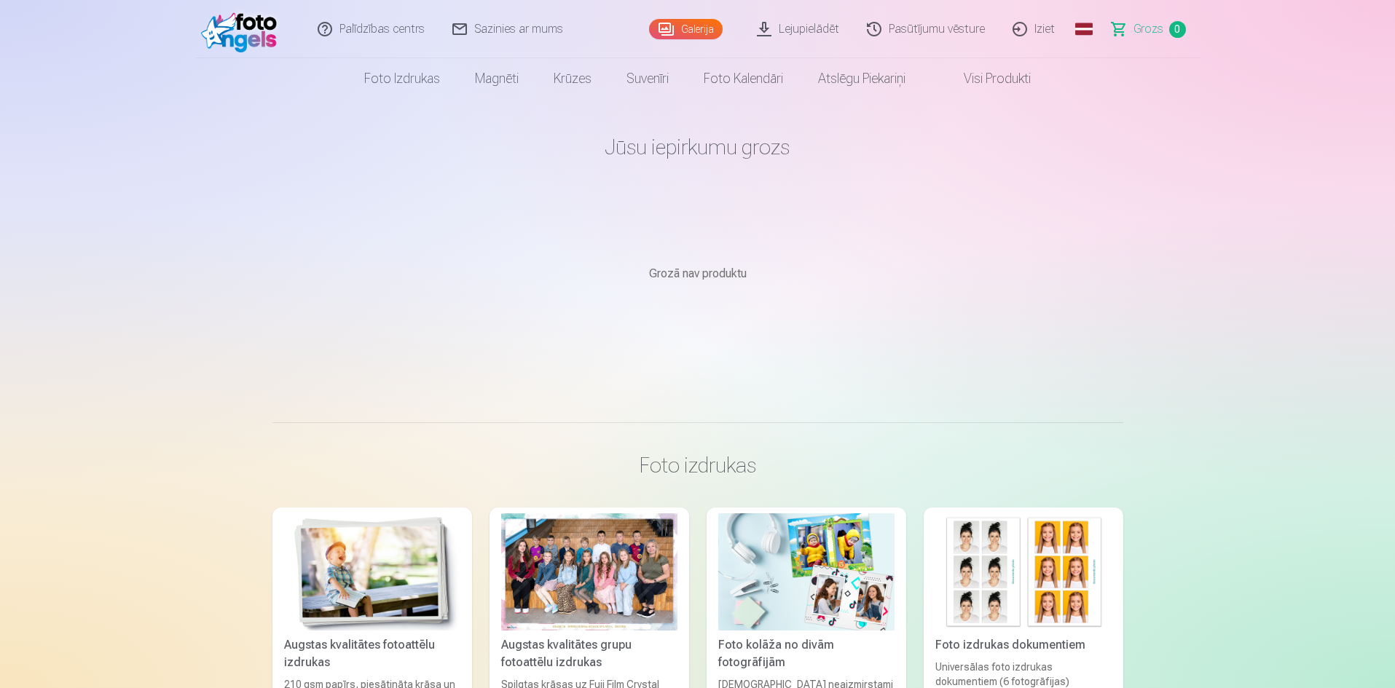
click at [1036, 31] on link "Iziet" at bounding box center [1034, 29] width 70 height 58
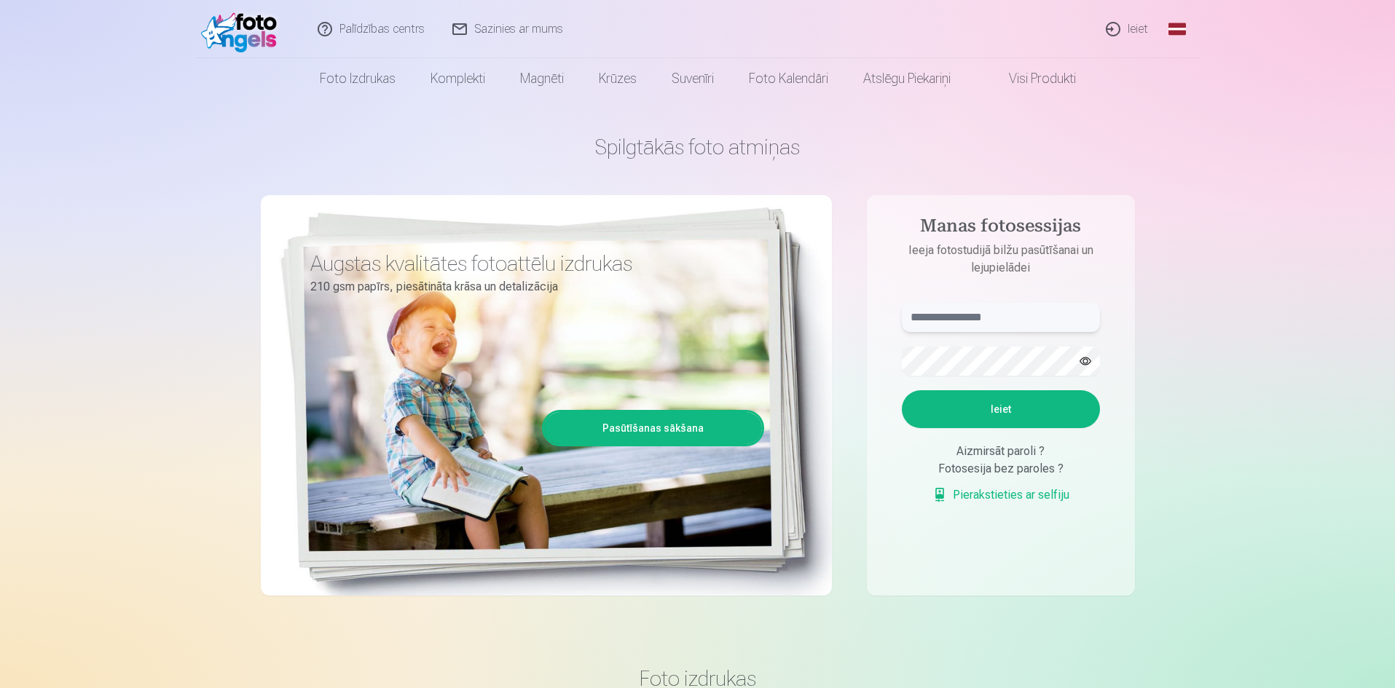
click at [984, 315] on input "text" at bounding box center [1001, 317] width 198 height 29
type input "**********"
click at [967, 406] on button "Ieiet" at bounding box center [1001, 409] width 198 height 38
